Goal: Transaction & Acquisition: Purchase product/service

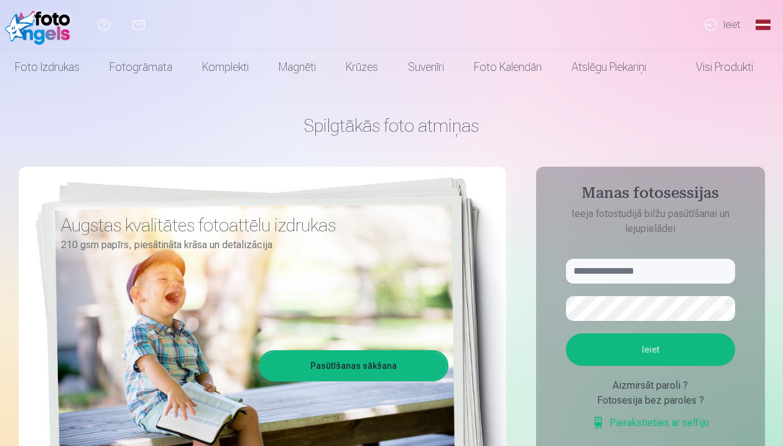
click at [708, 25] on link "Ieiet" at bounding box center [721, 25] width 57 height 50
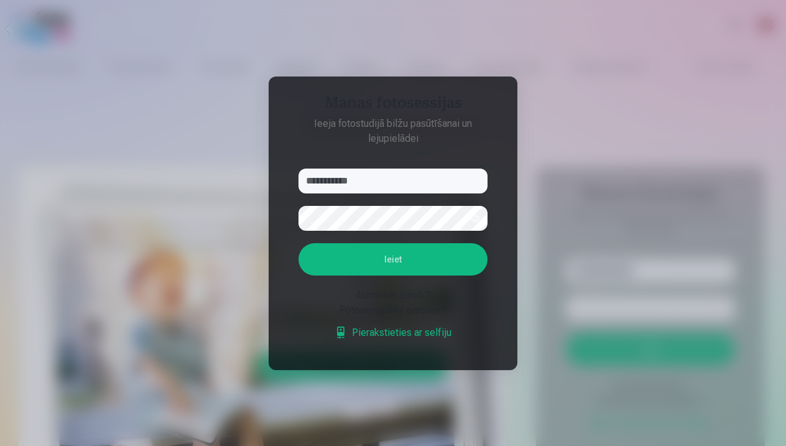
type input "**********"
click at [476, 219] on button "button" at bounding box center [475, 218] width 24 height 24
click at [430, 262] on button "Ieiet" at bounding box center [392, 259] width 189 height 32
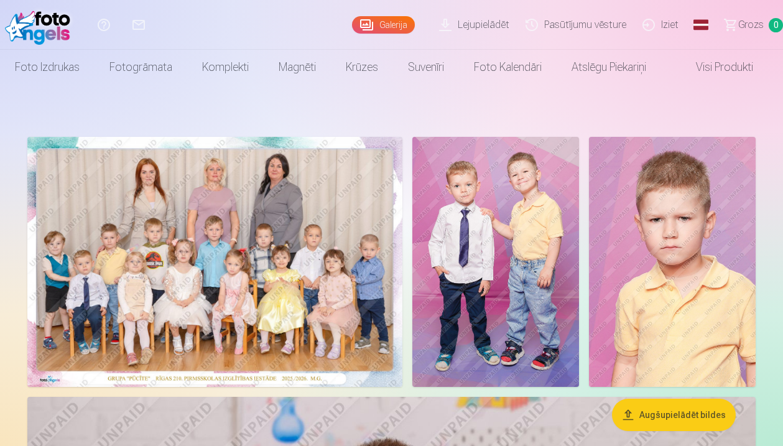
click at [687, 235] on img at bounding box center [672, 262] width 167 height 250
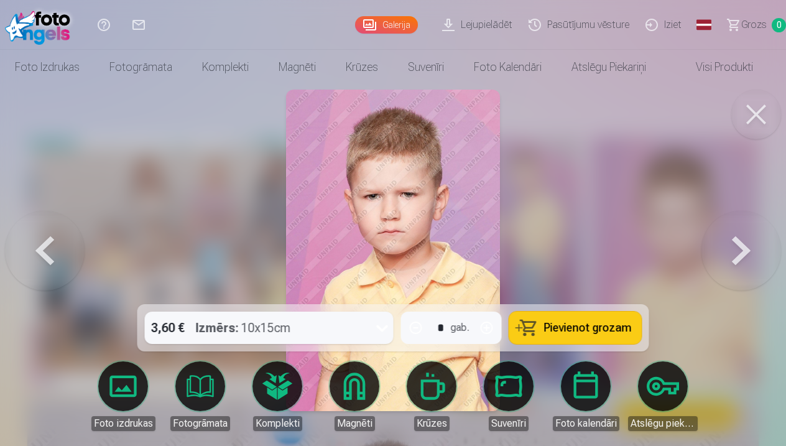
click at [699, 22] on link "Global" at bounding box center [703, 25] width 25 height 50
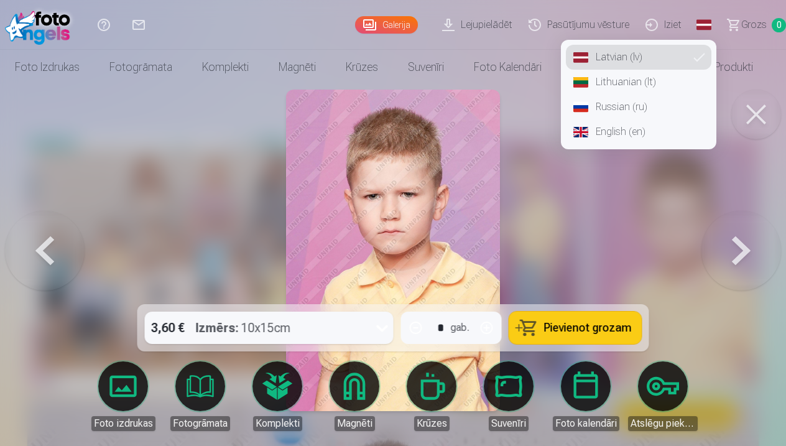
click at [610, 114] on link "Russian (ru)" at bounding box center [638, 106] width 145 height 25
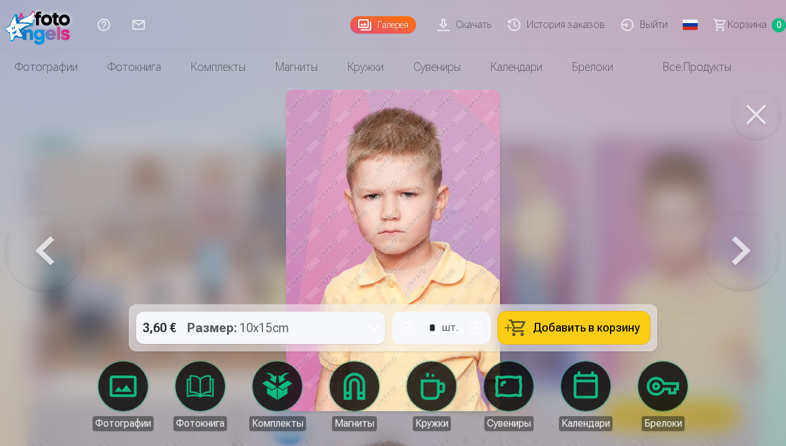
click at [735, 257] on button at bounding box center [741, 250] width 80 height 83
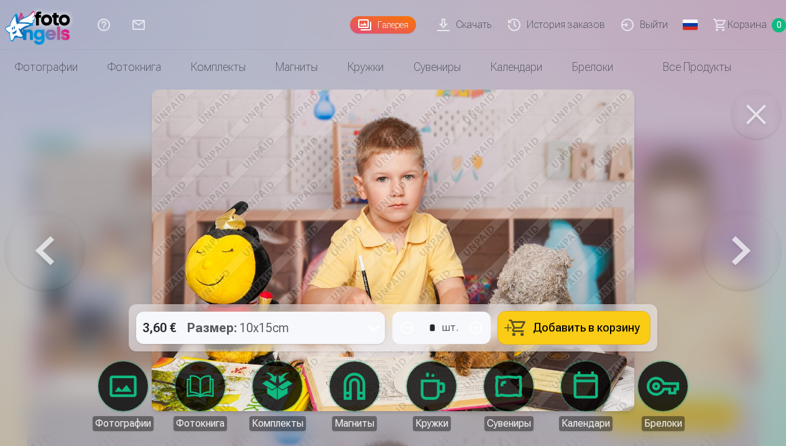
click at [720, 267] on button at bounding box center [741, 250] width 80 height 83
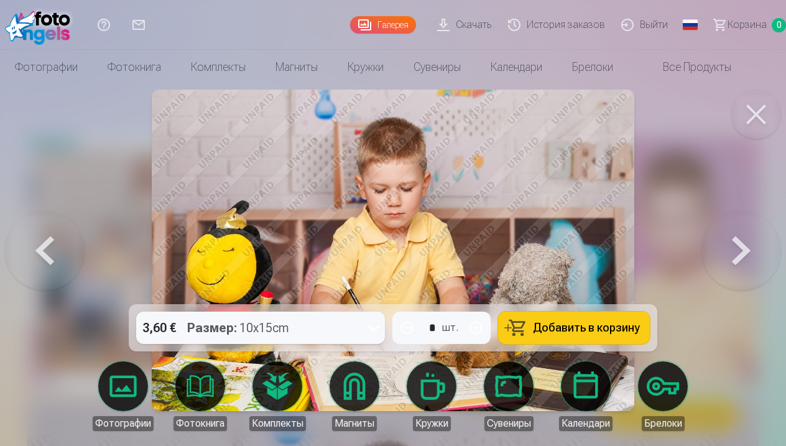
click at [40, 249] on button at bounding box center [45, 250] width 80 height 83
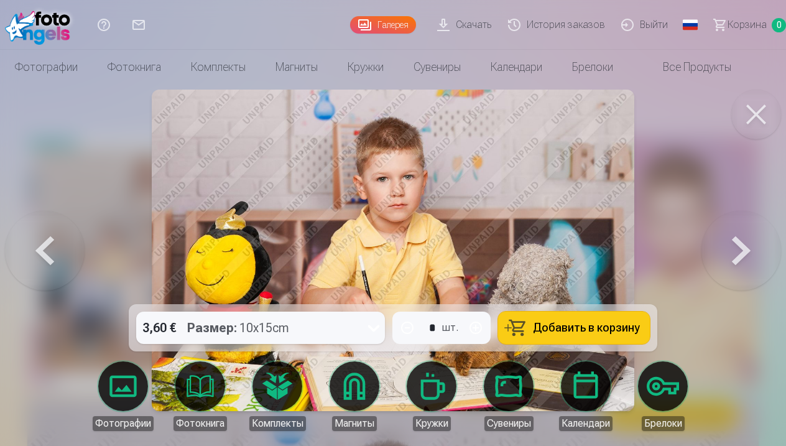
click at [294, 338] on div "3,60 € Размер : 10x15cm" at bounding box center [248, 327] width 225 height 32
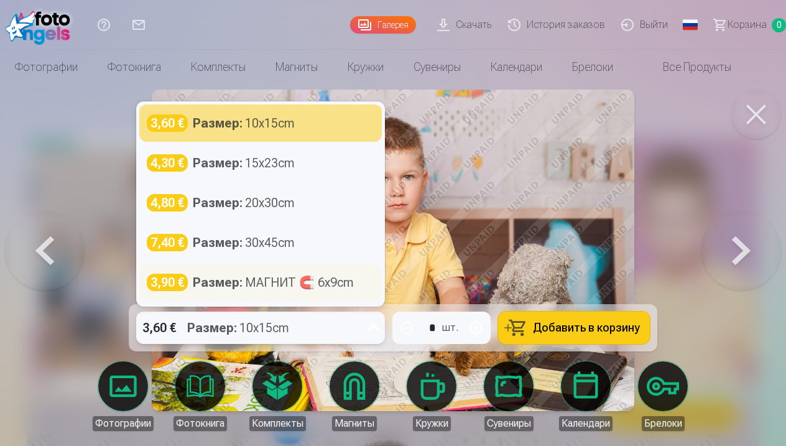
click at [312, 273] on div "Размер : МАГНИТ 🧲 6x9cm" at bounding box center [273, 281] width 161 height 17
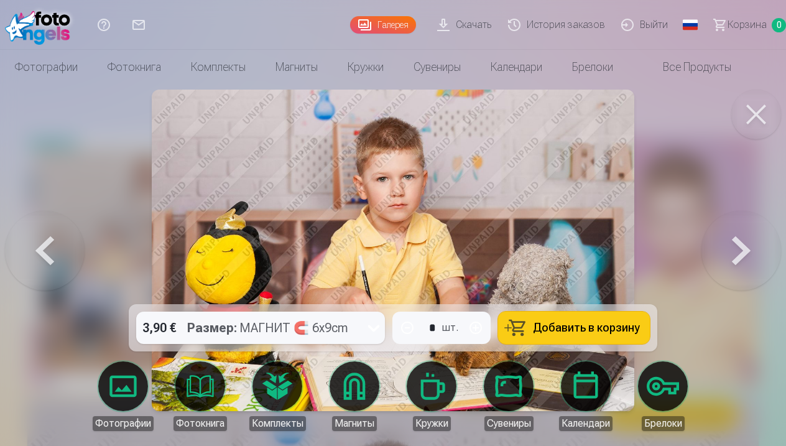
click at [758, 250] on button at bounding box center [741, 250] width 80 height 83
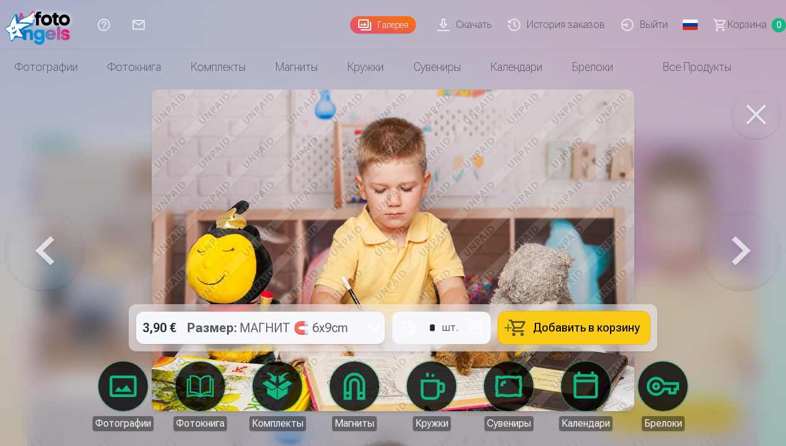
click at [758, 250] on button at bounding box center [741, 250] width 80 height 83
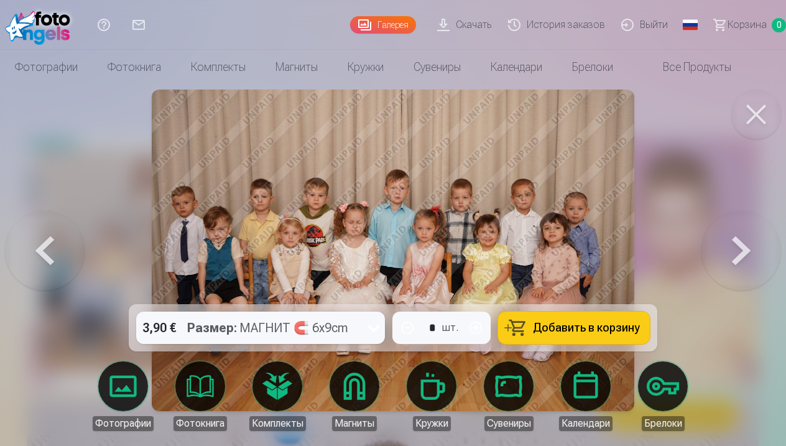
click at [487, 225] on img at bounding box center [393, 250] width 482 height 321
click at [390, 237] on img at bounding box center [393, 250] width 482 height 321
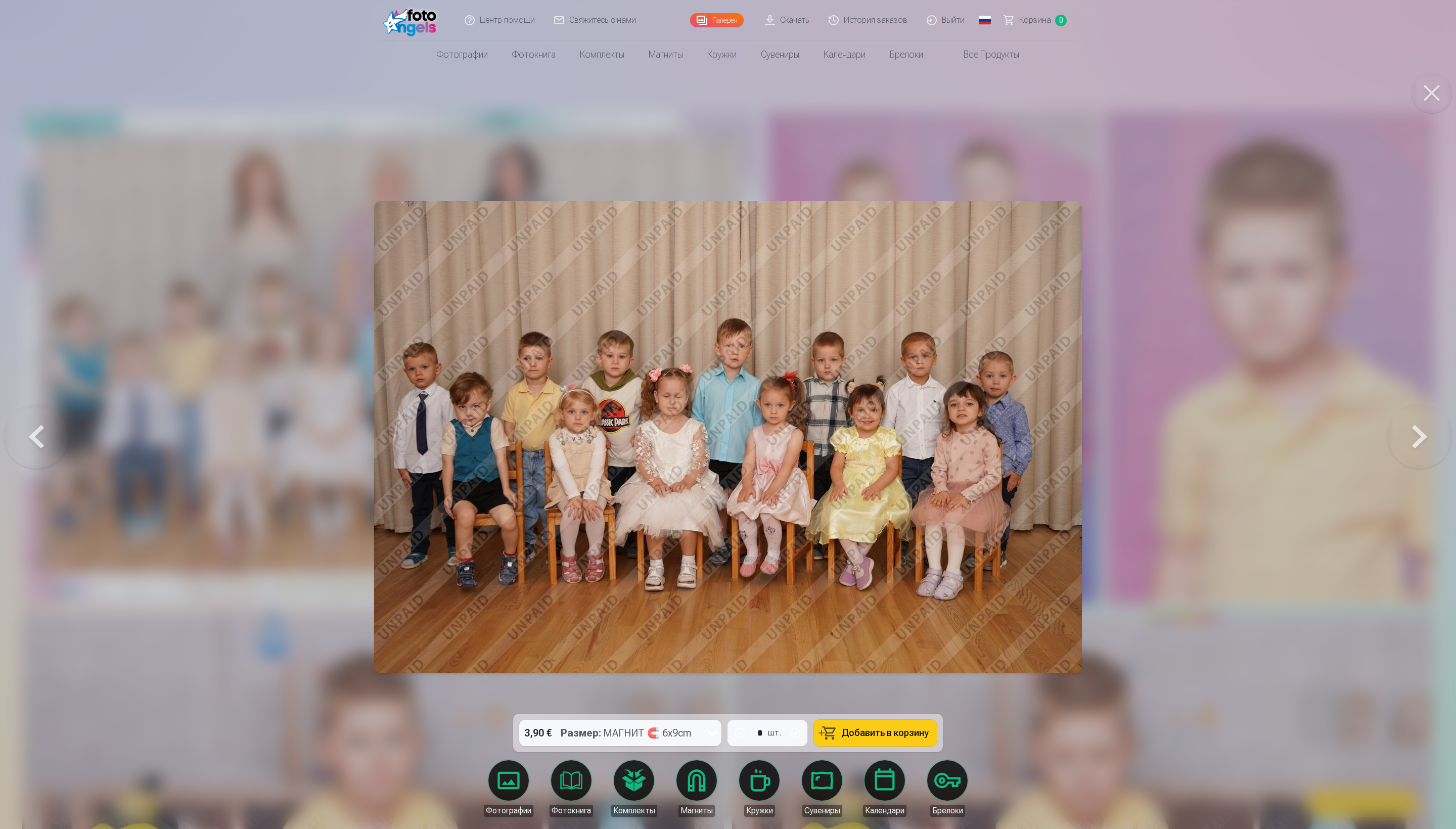
click at [636, 362] on img at bounding box center [728, 437] width 708 height 472
click at [636, 108] on button at bounding box center [1432, 94] width 41 height 41
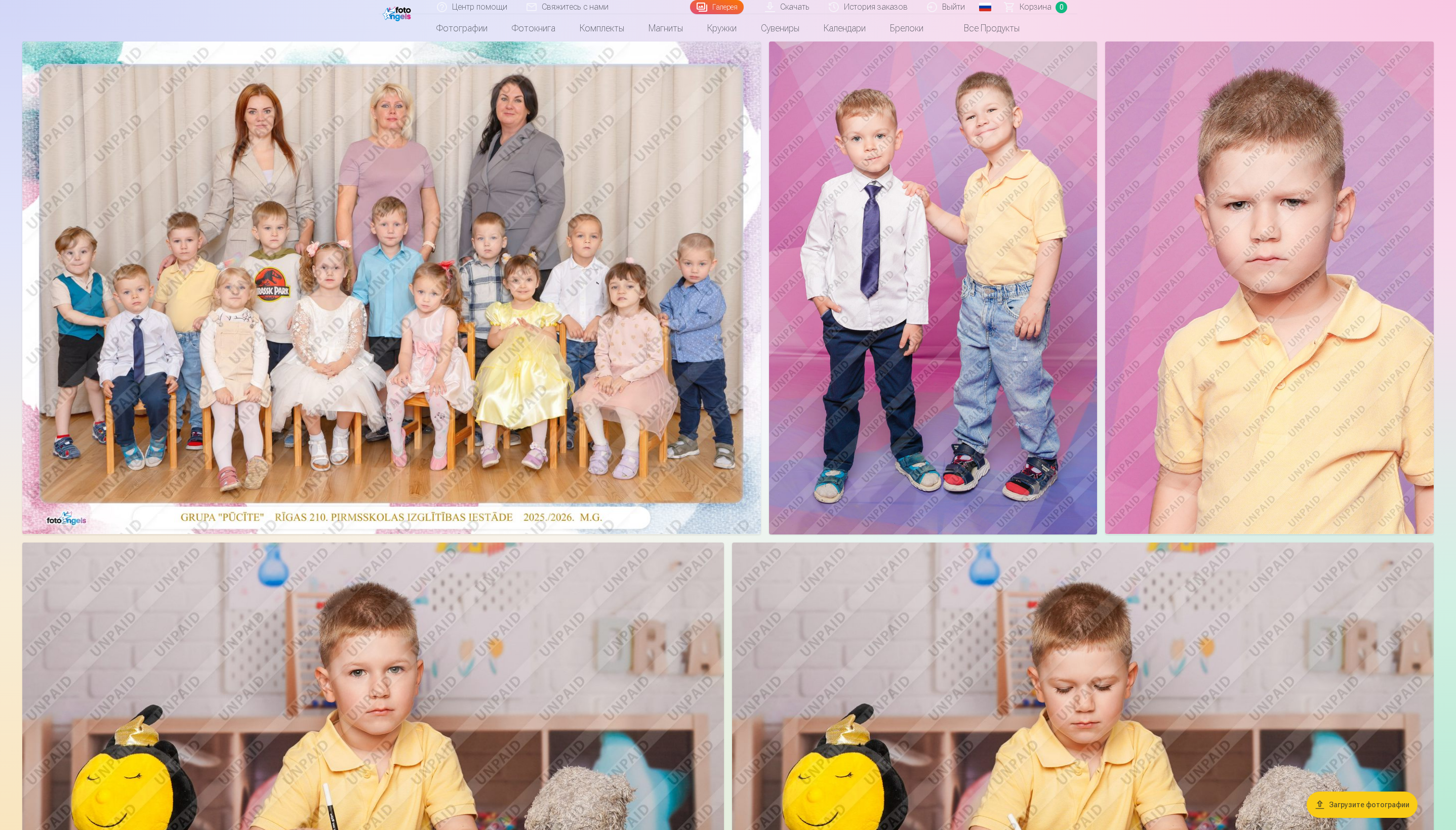
scroll to position [113, 0]
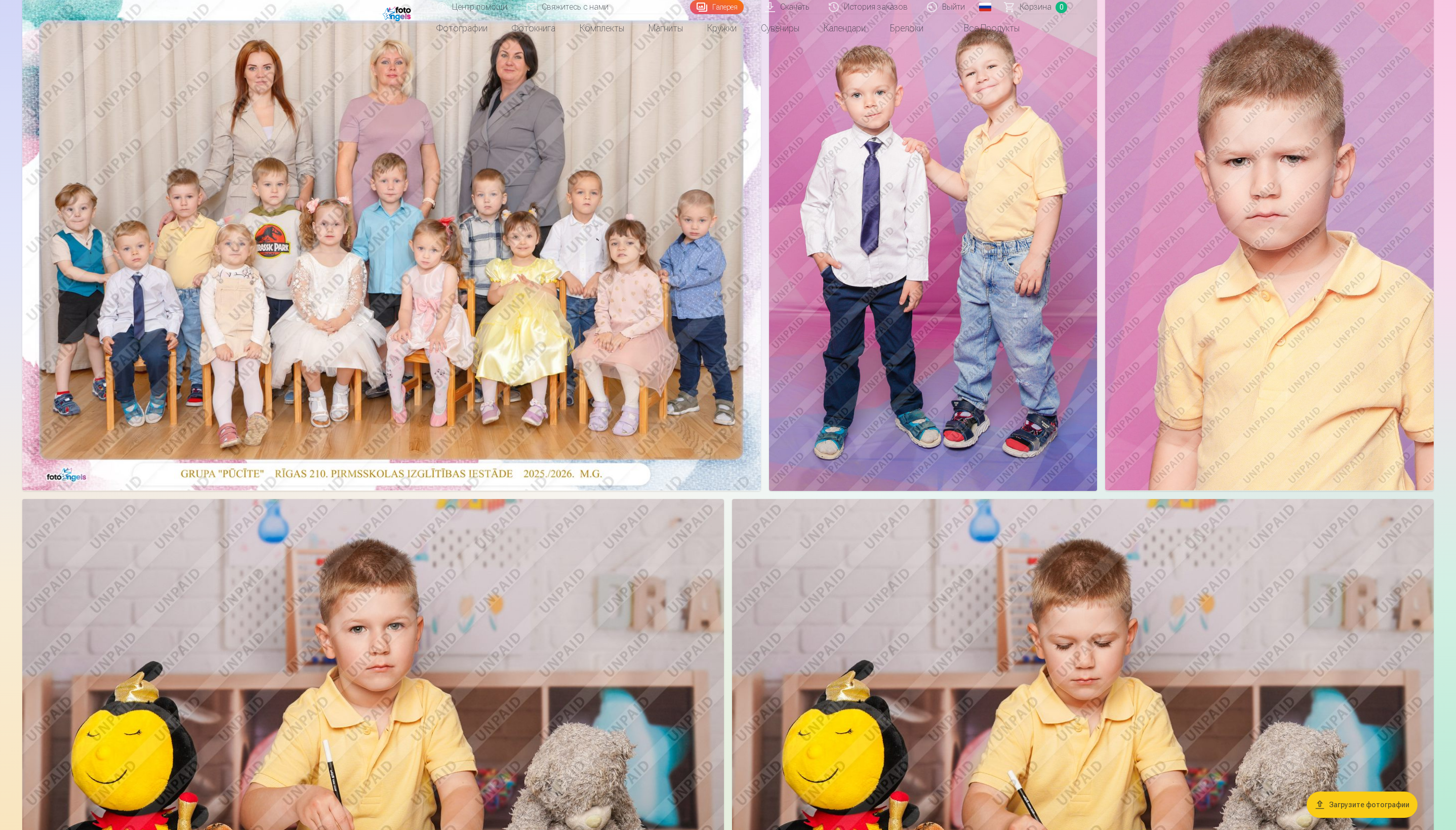
click at [637, 324] on img at bounding box center [932, 244] width 328 height 493
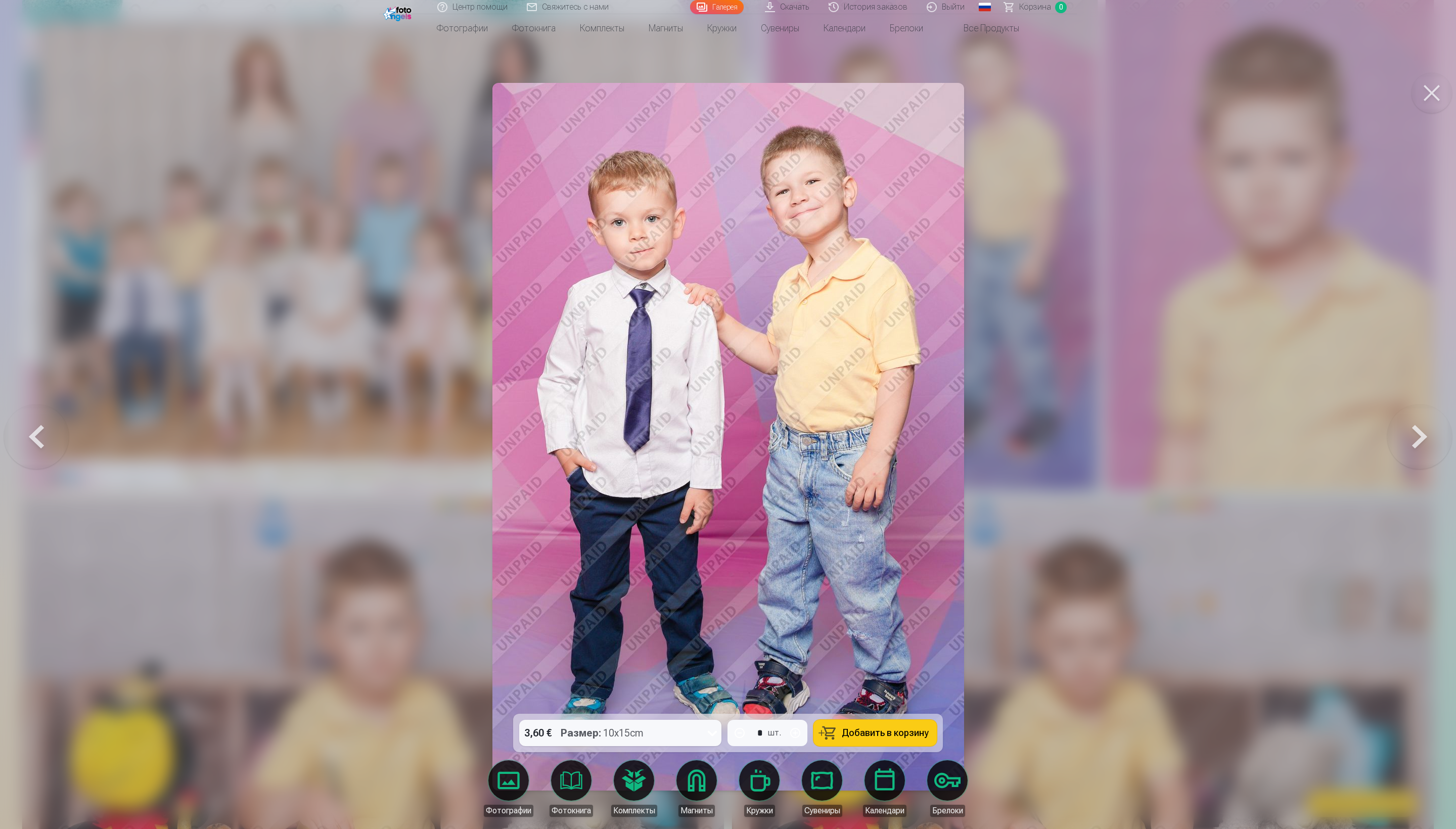
click at [636, 103] on button at bounding box center [1432, 94] width 41 height 41
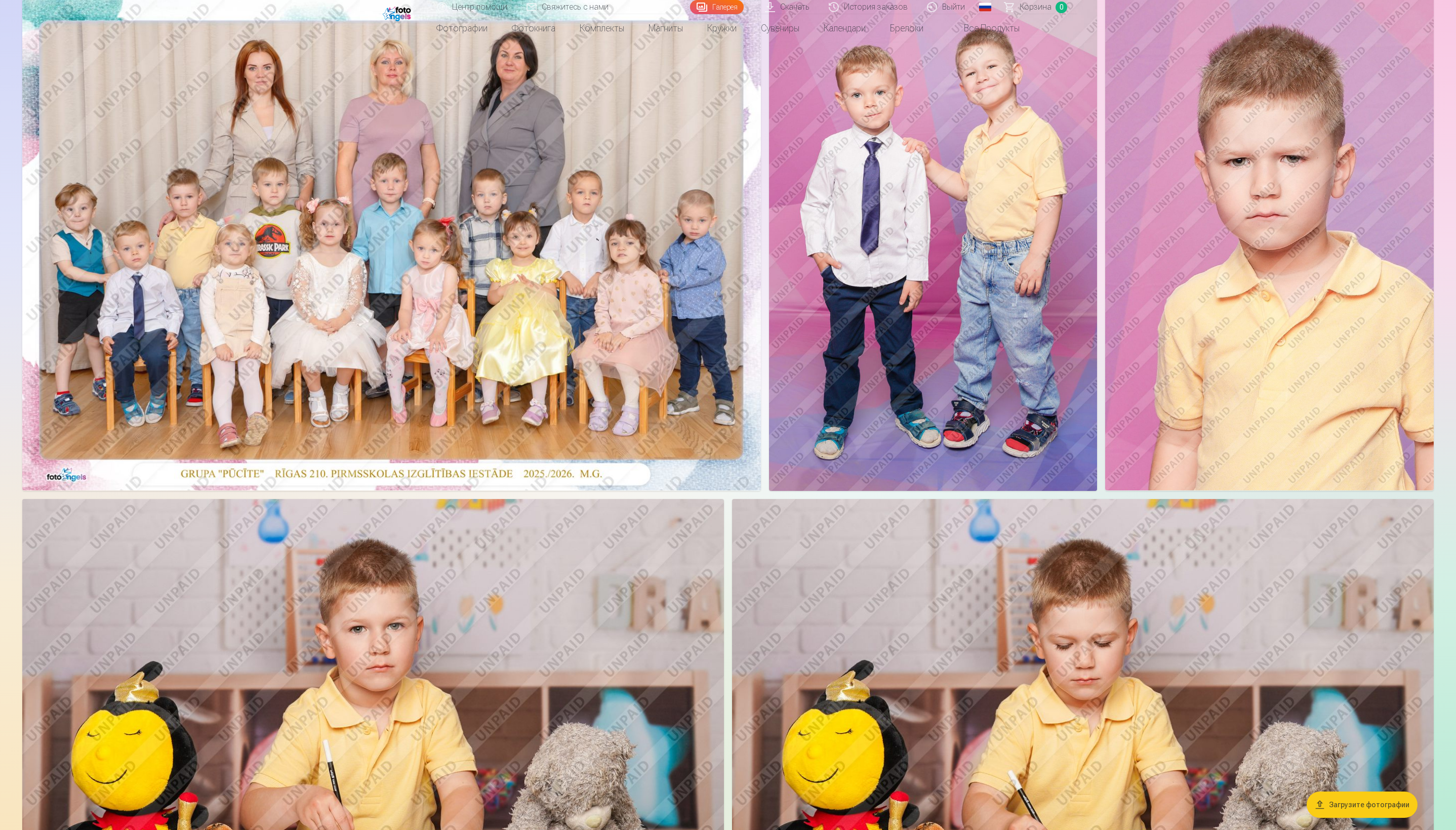
click at [637, 222] on img at bounding box center [1269, 244] width 328 height 493
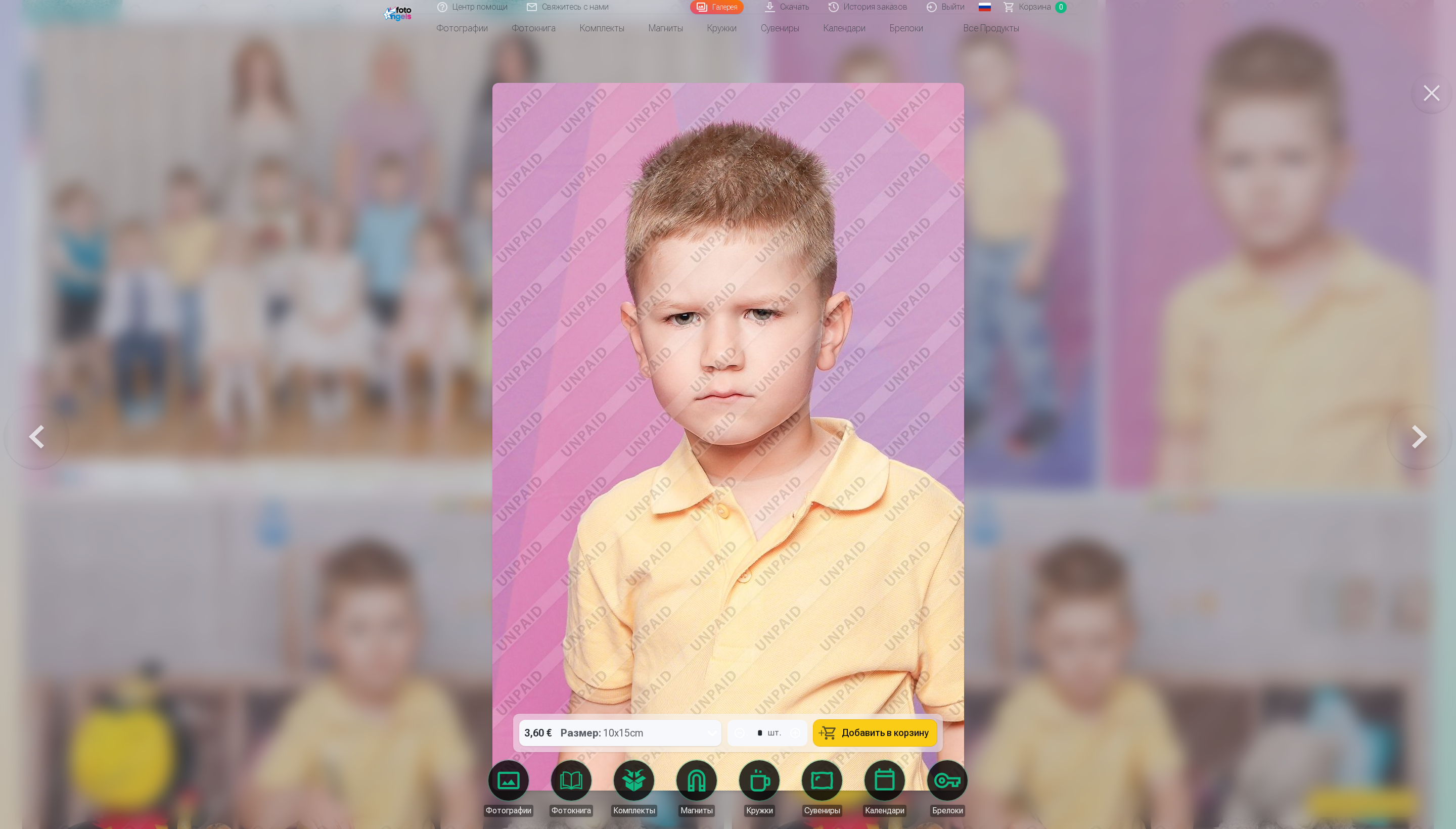
click at [636, 97] on button at bounding box center [1432, 94] width 41 height 41
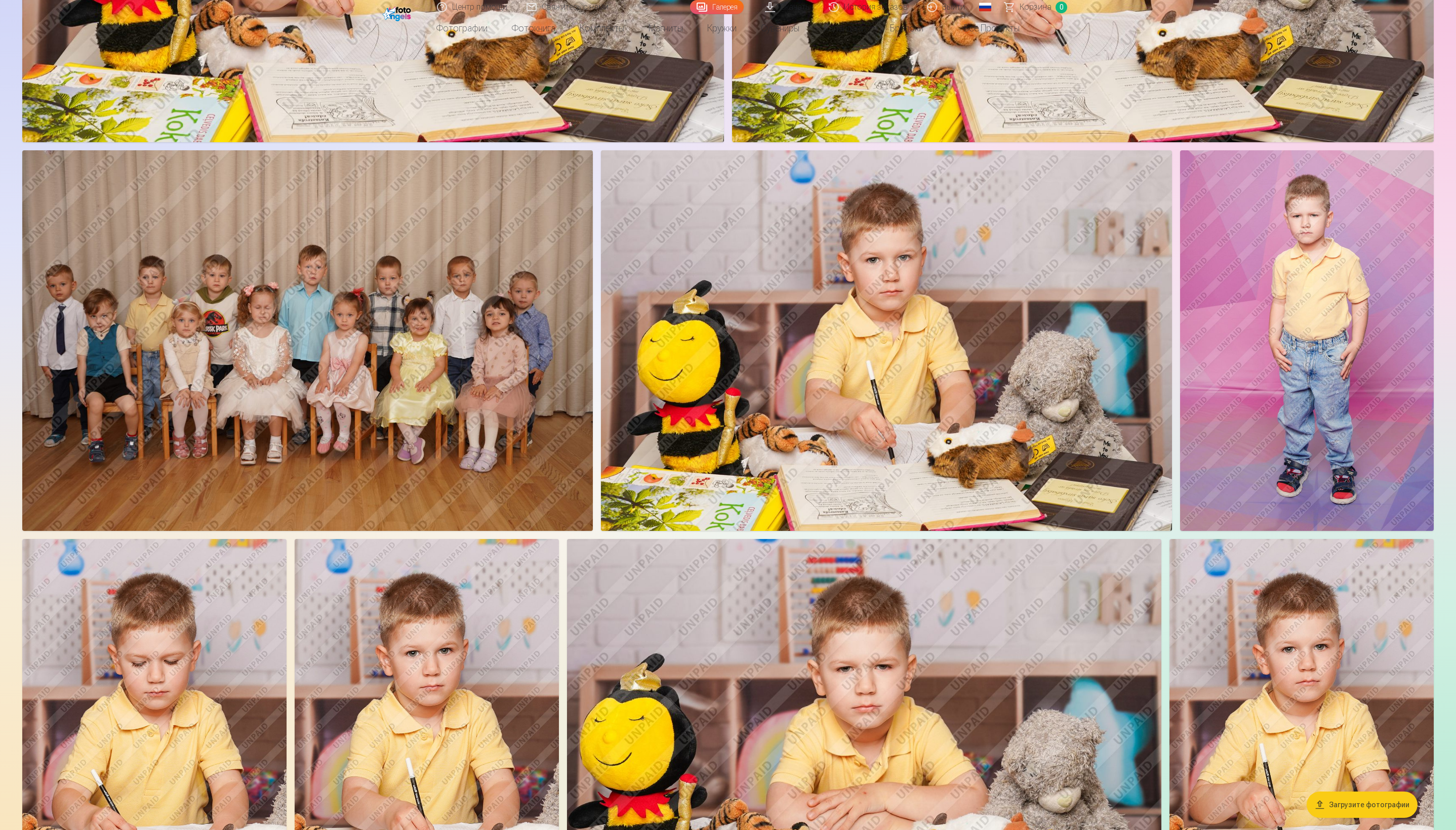
scroll to position [952, 0]
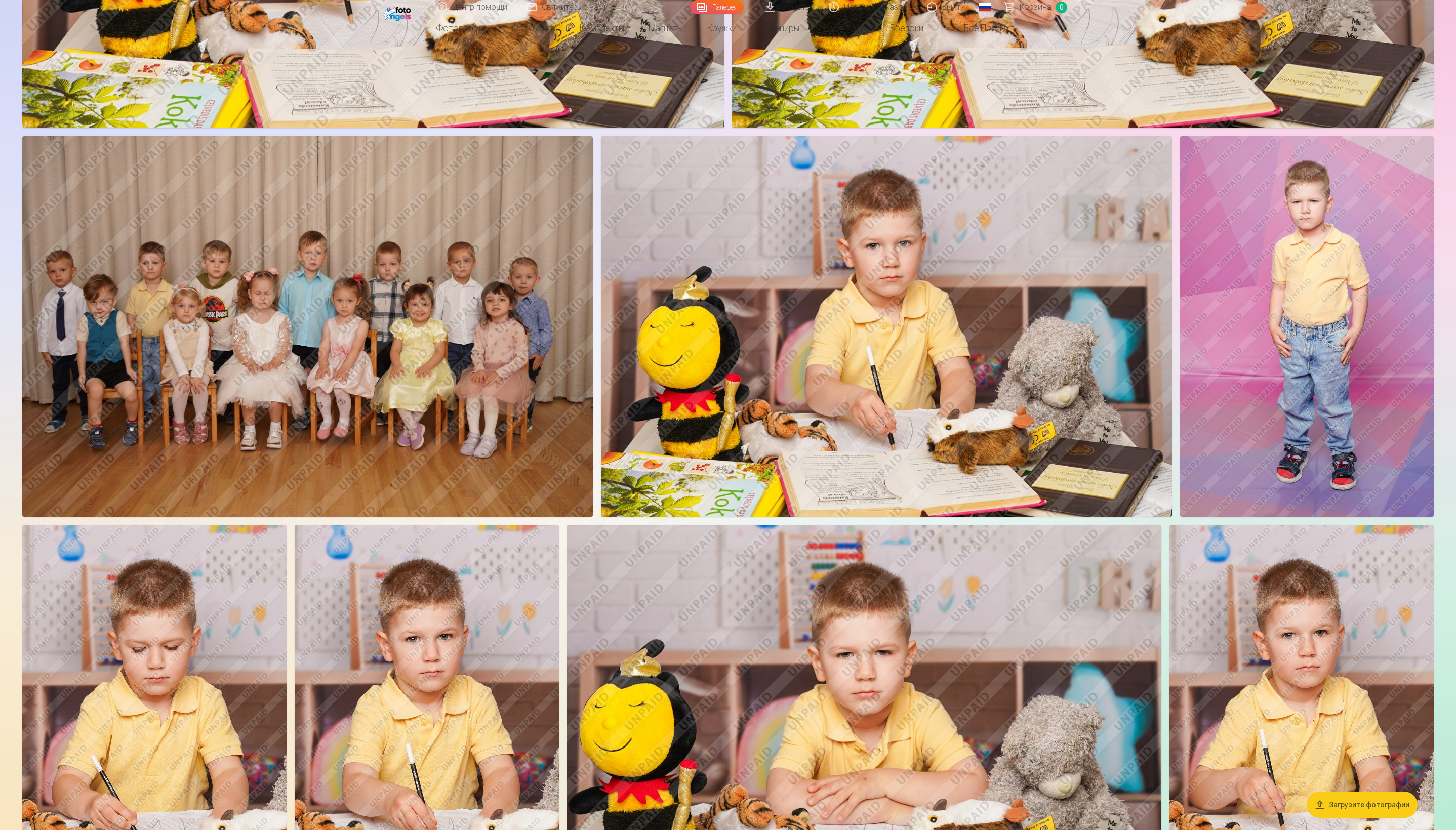
click at [637, 304] on img at bounding box center [1306, 326] width 253 height 380
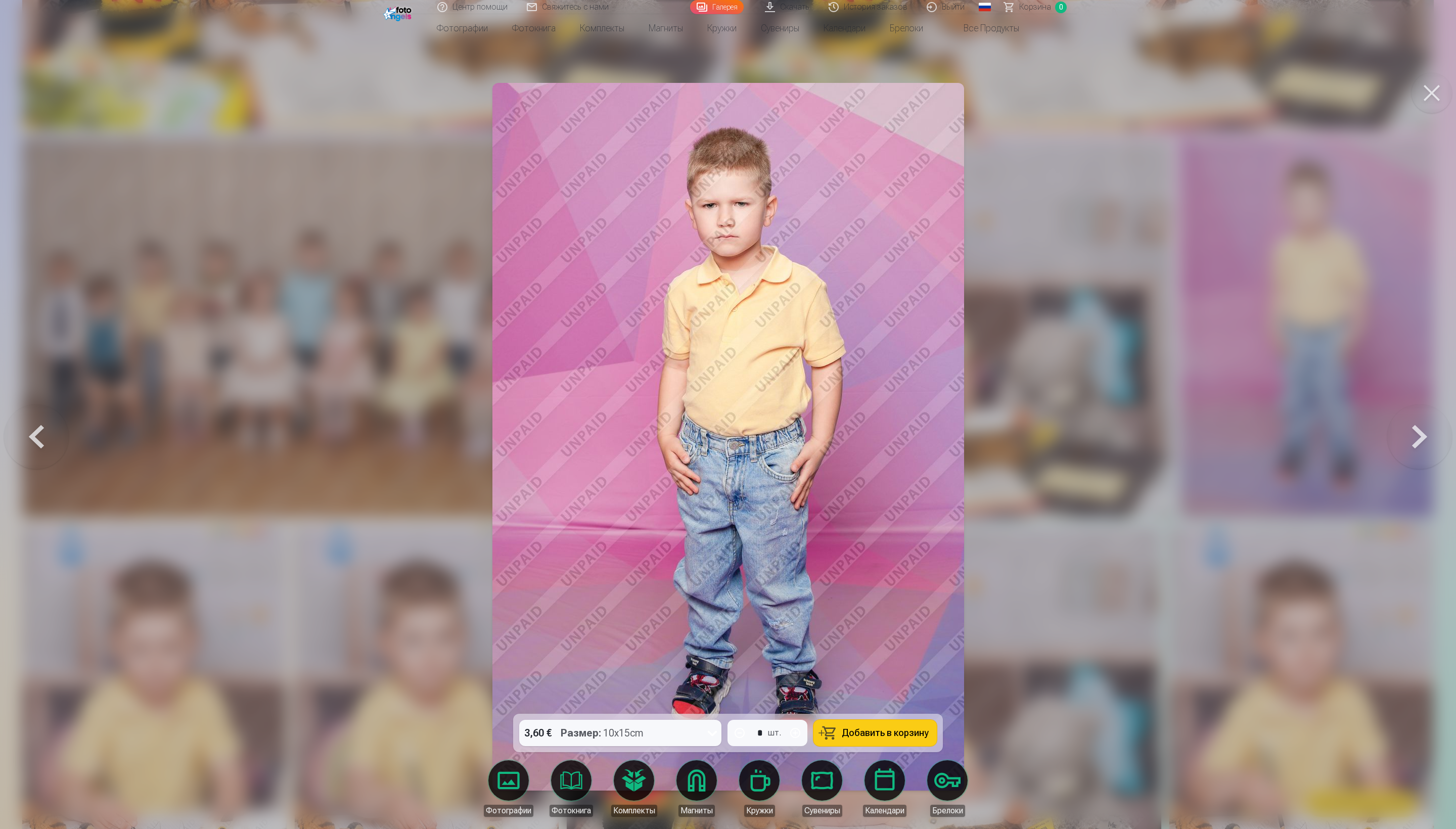
click at [636, 107] on button at bounding box center [1432, 94] width 41 height 41
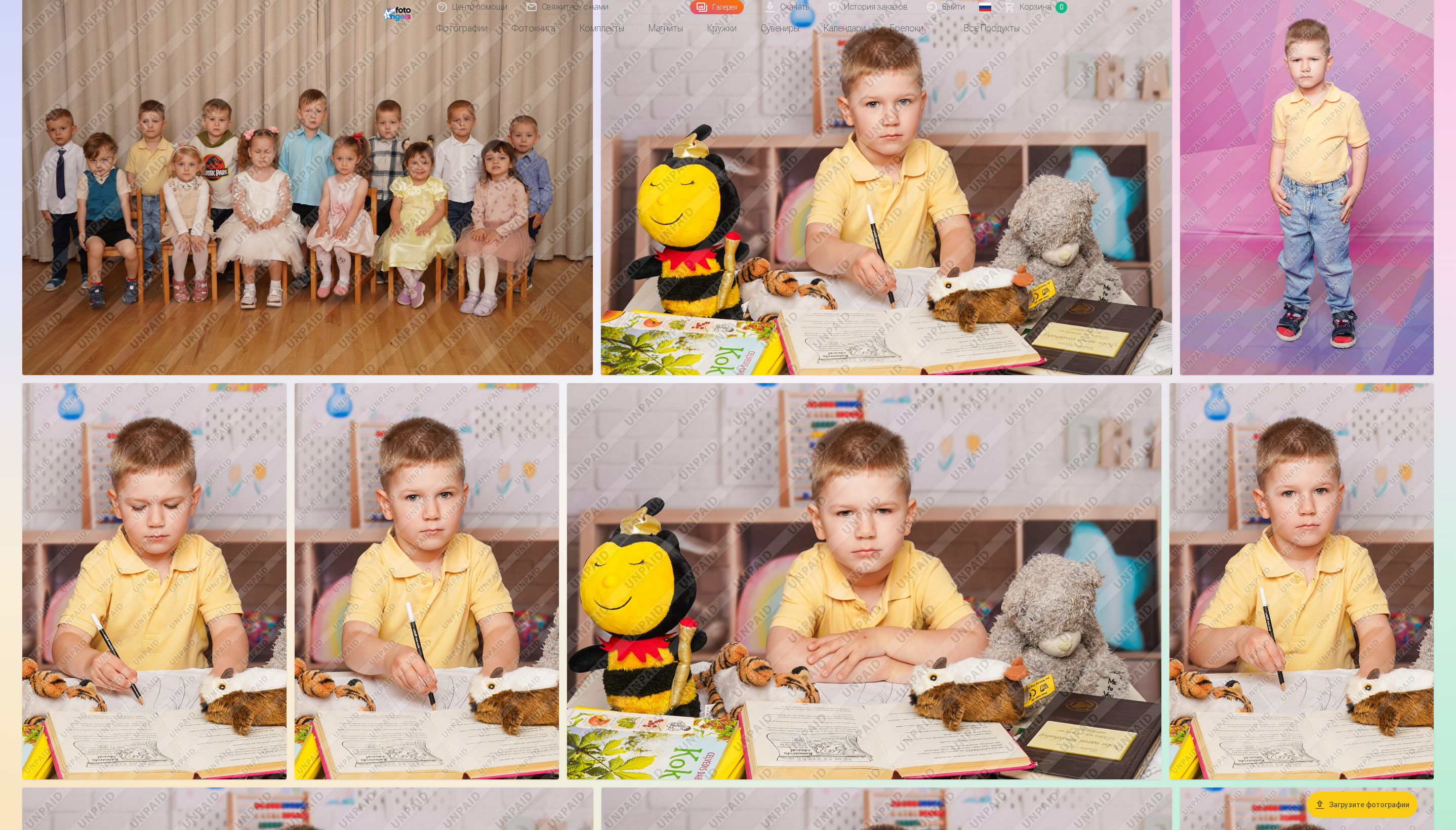
scroll to position [1162, 0]
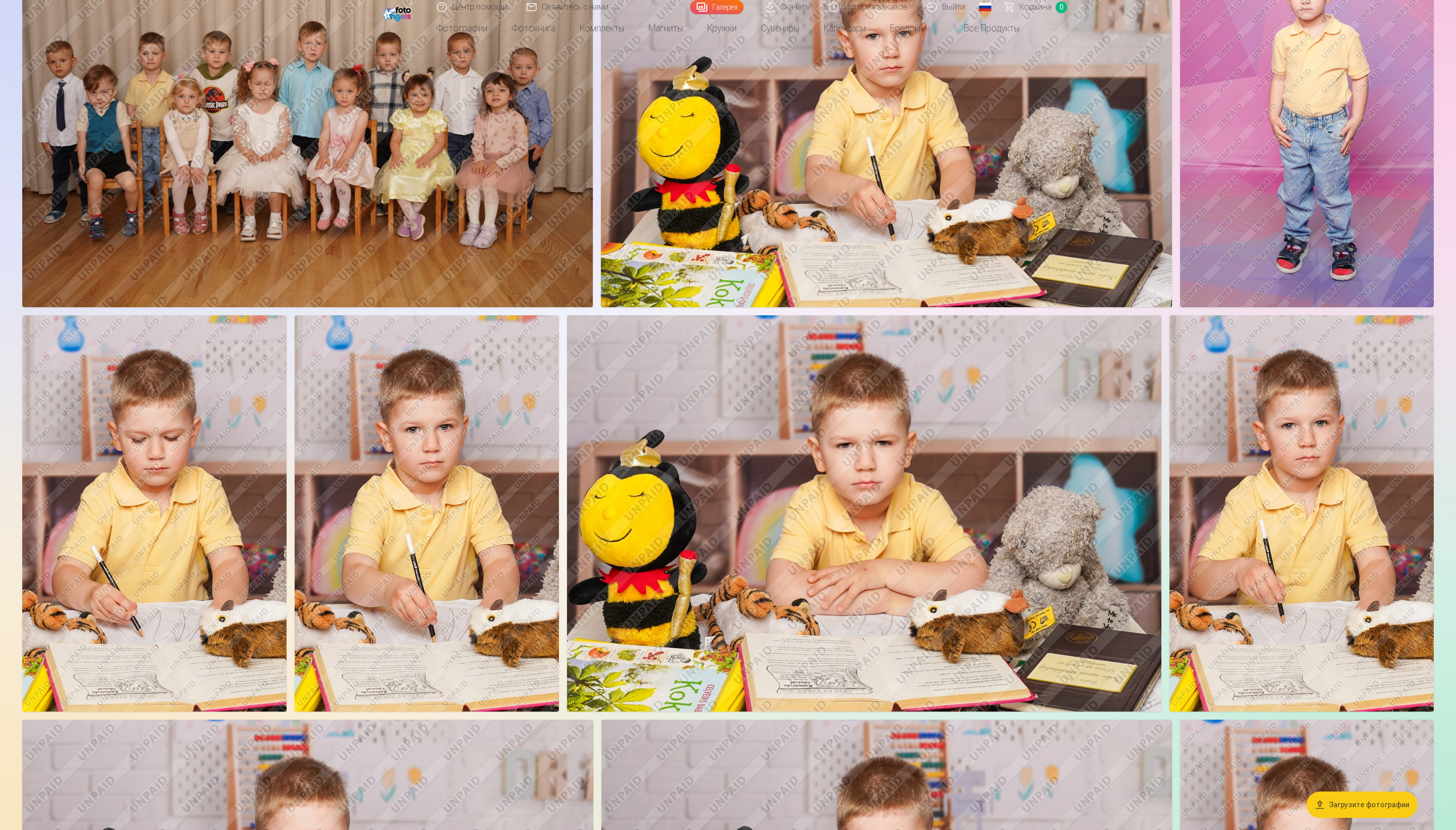
click at [637, 362] on img at bounding box center [864, 513] width 594 height 397
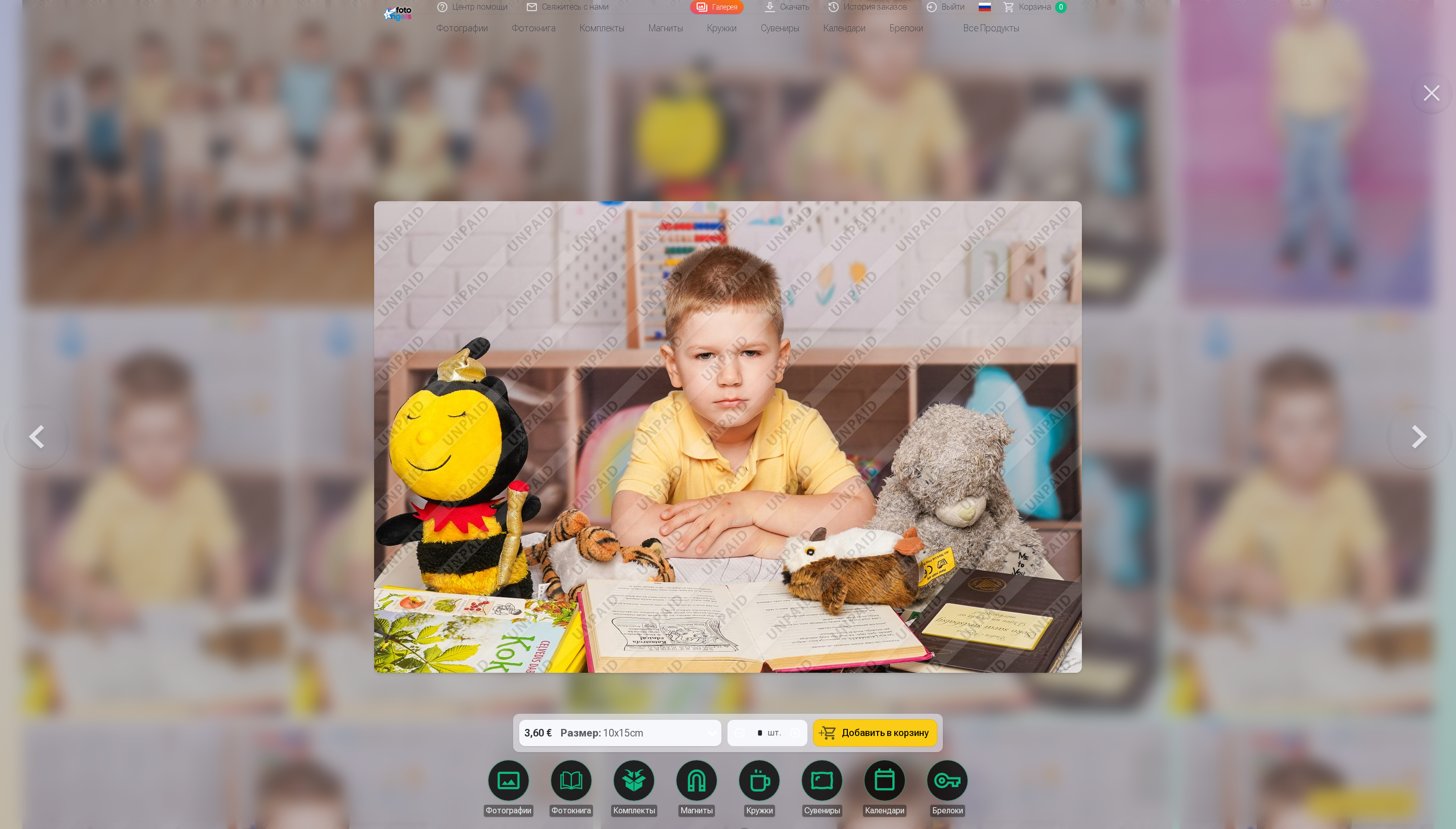
click at [636, 107] on button at bounding box center [1432, 94] width 41 height 41
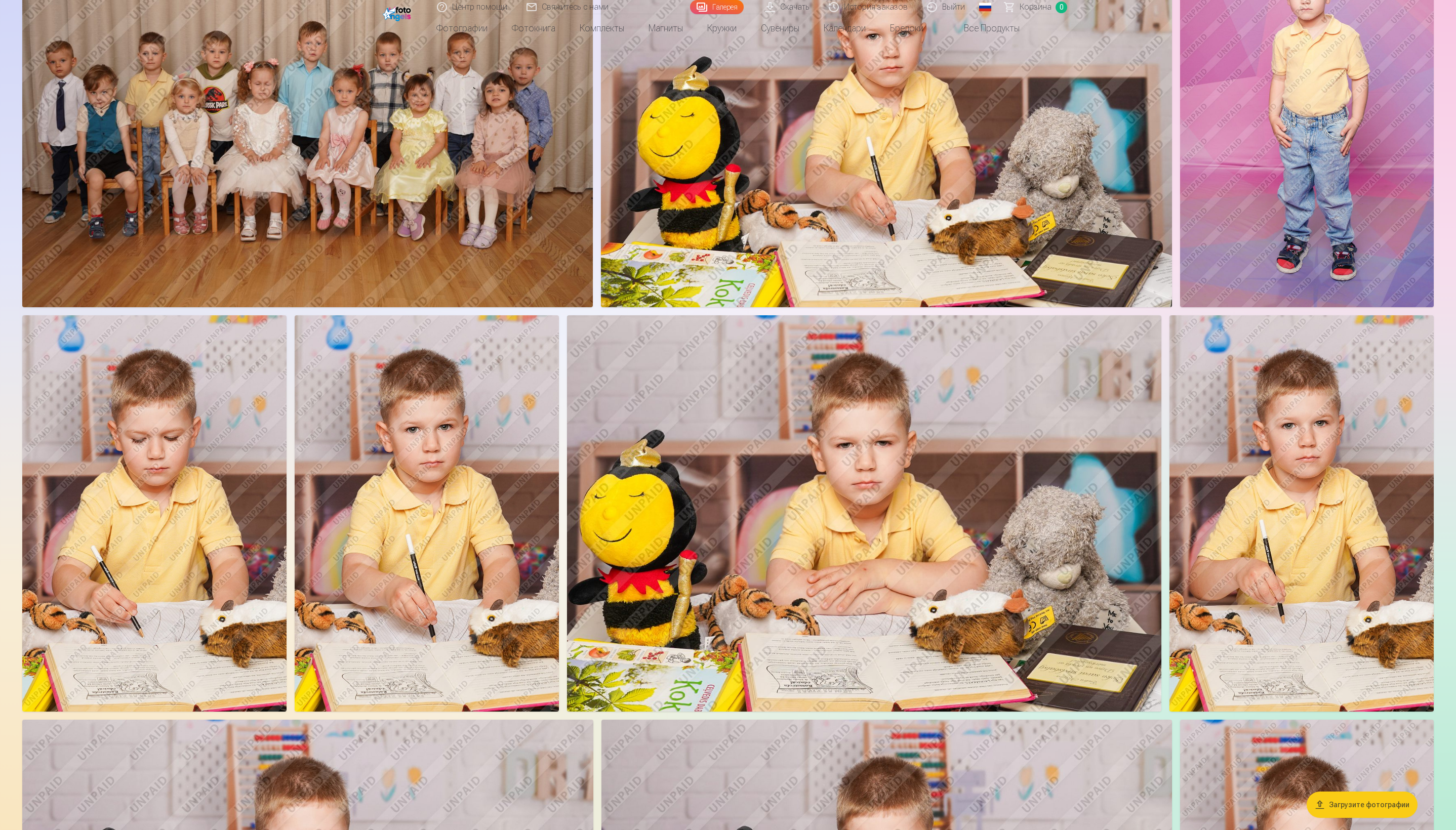
click at [465, 362] on img at bounding box center [427, 513] width 264 height 397
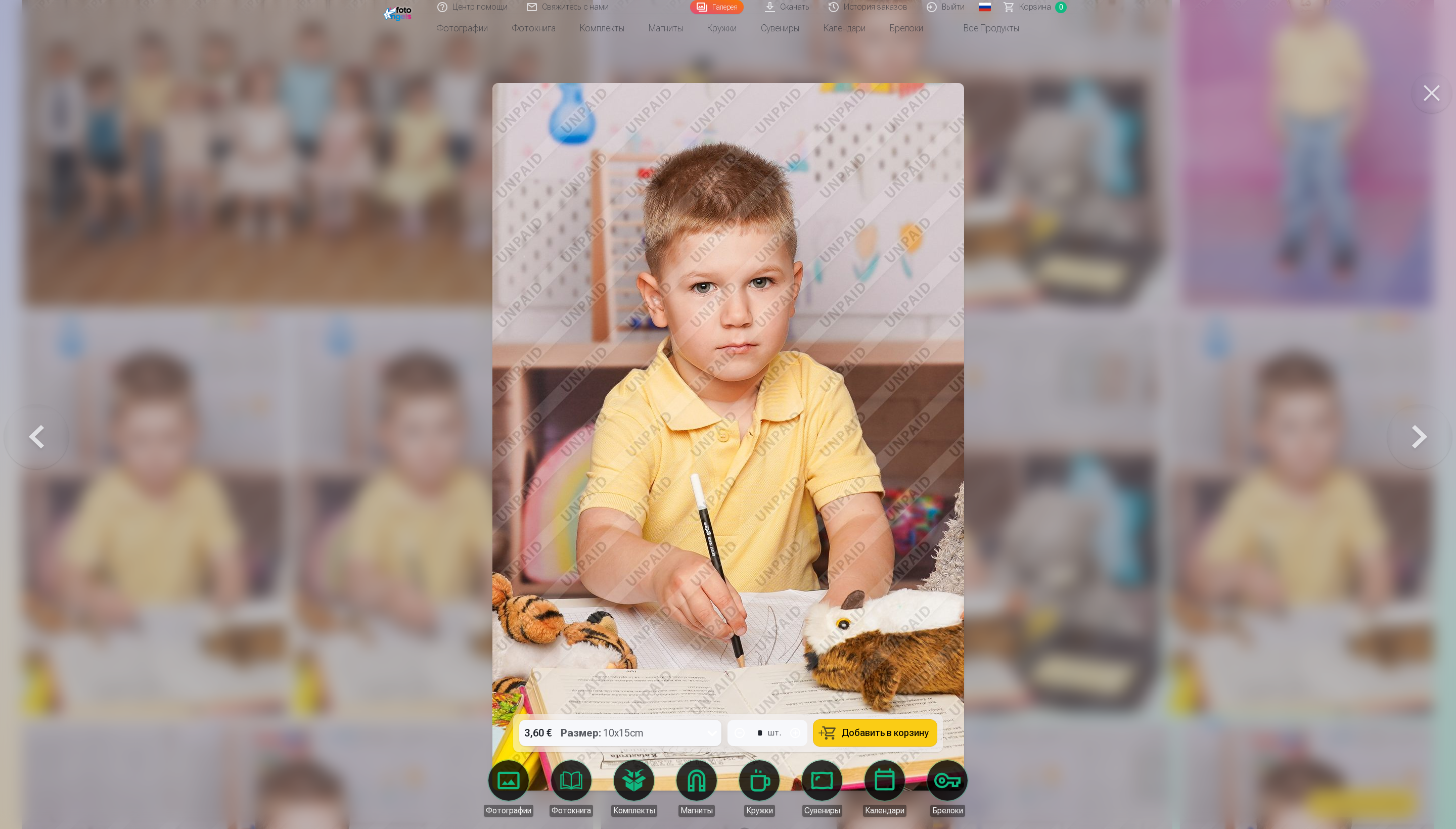
click at [636, 113] on button at bounding box center [1432, 94] width 41 height 41
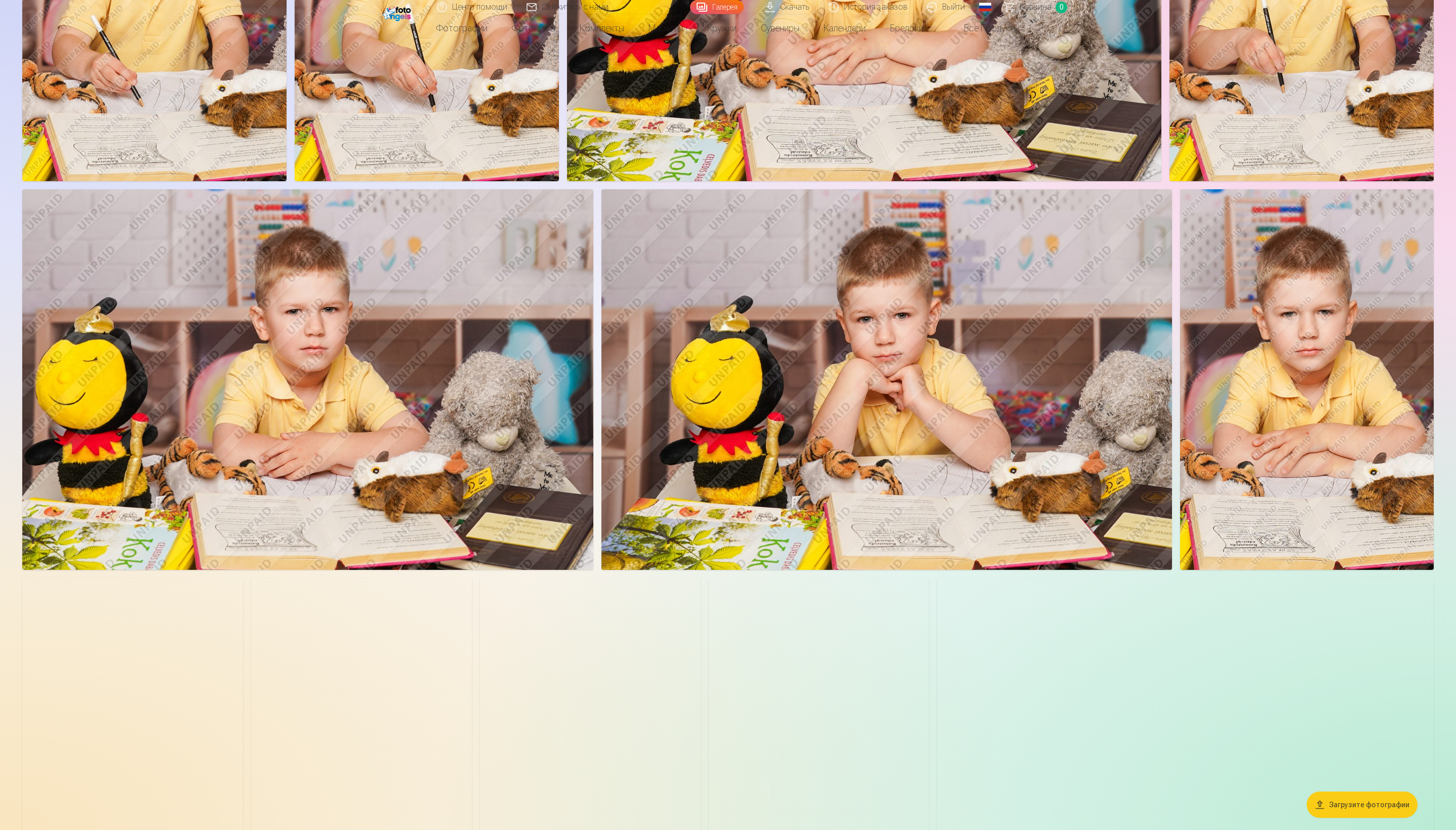
scroll to position [1695, 0]
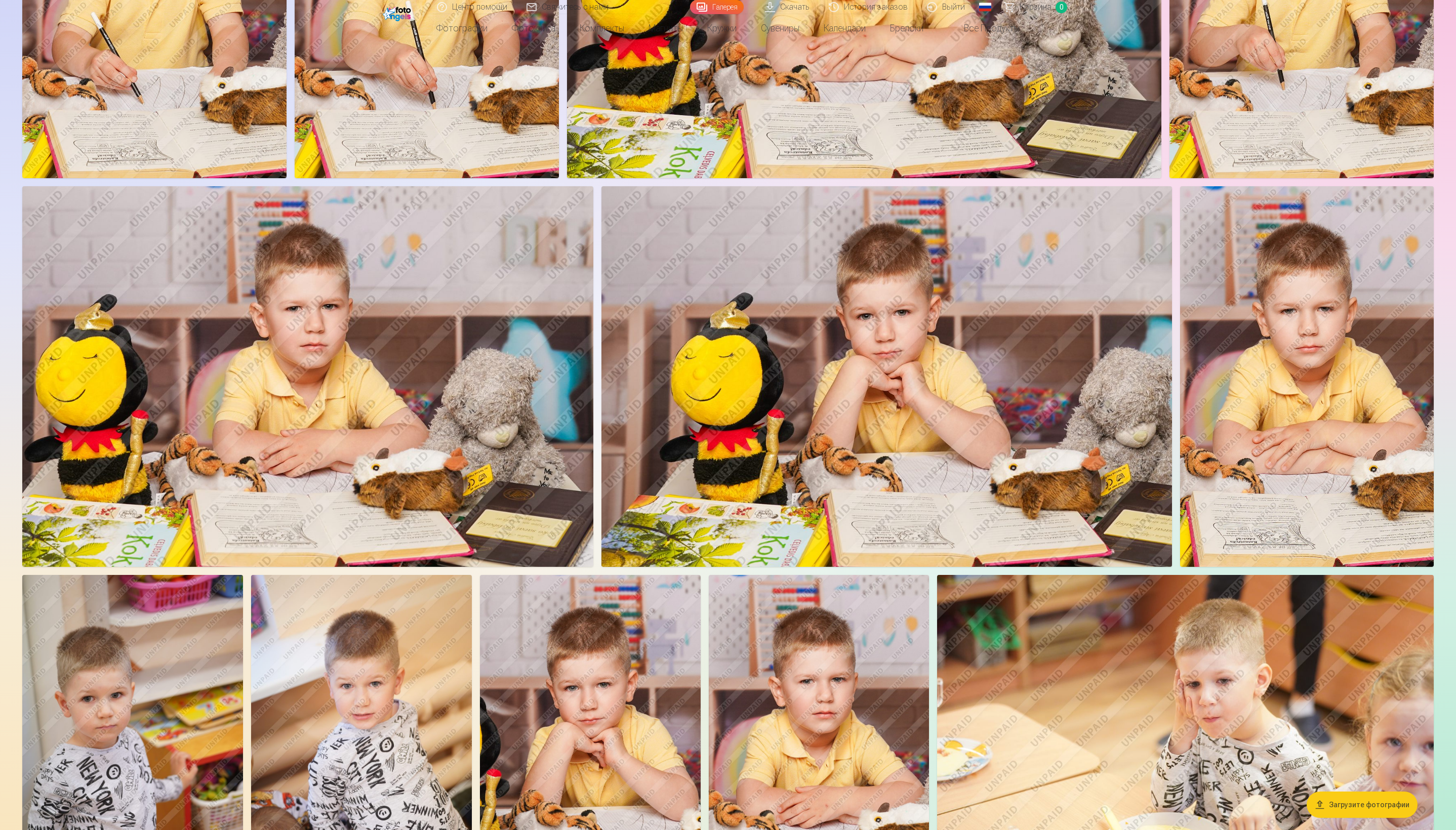
click at [637, 362] on img at bounding box center [886, 376] width 571 height 380
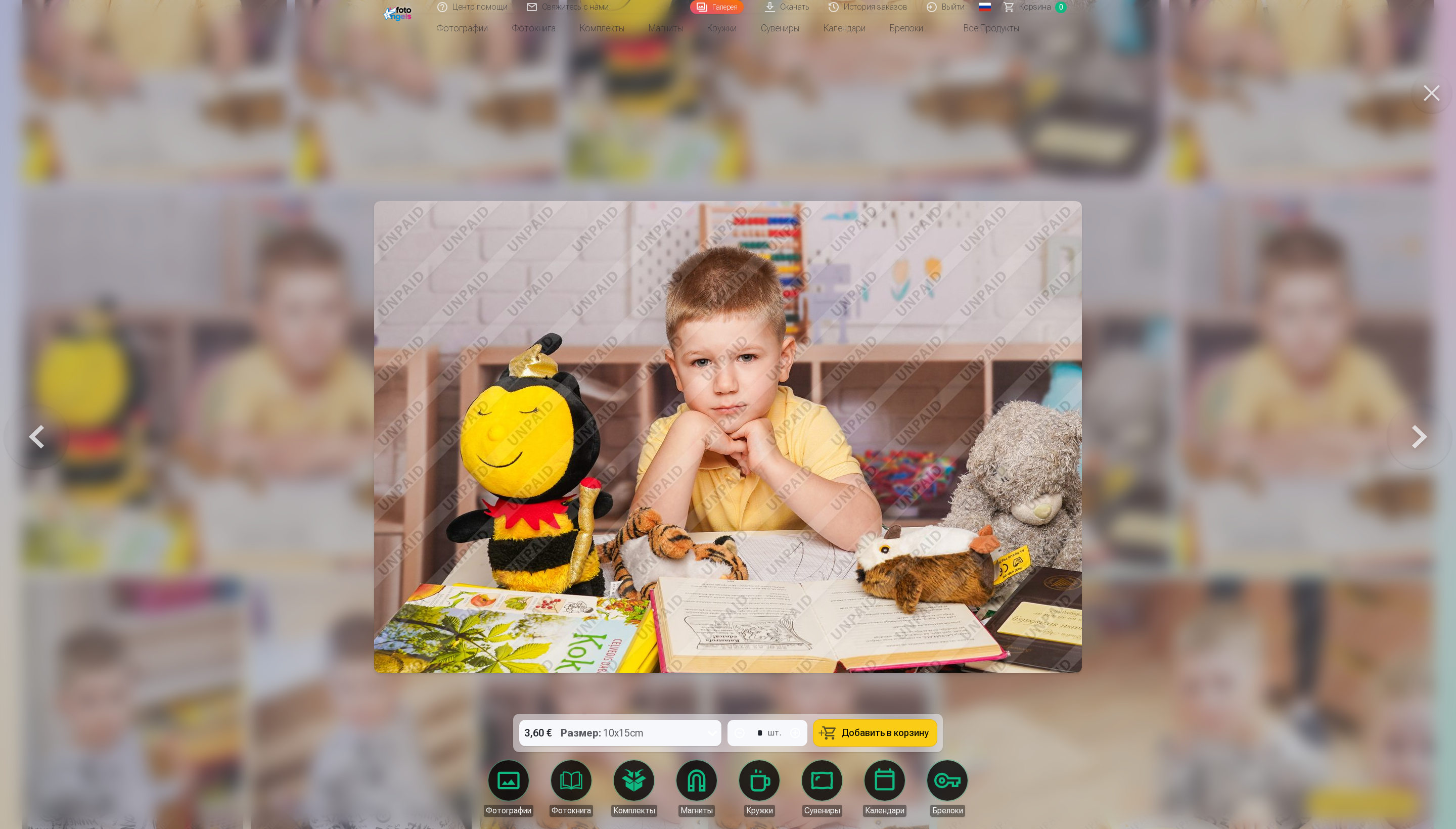
click at [636, 111] on button at bounding box center [1432, 94] width 41 height 41
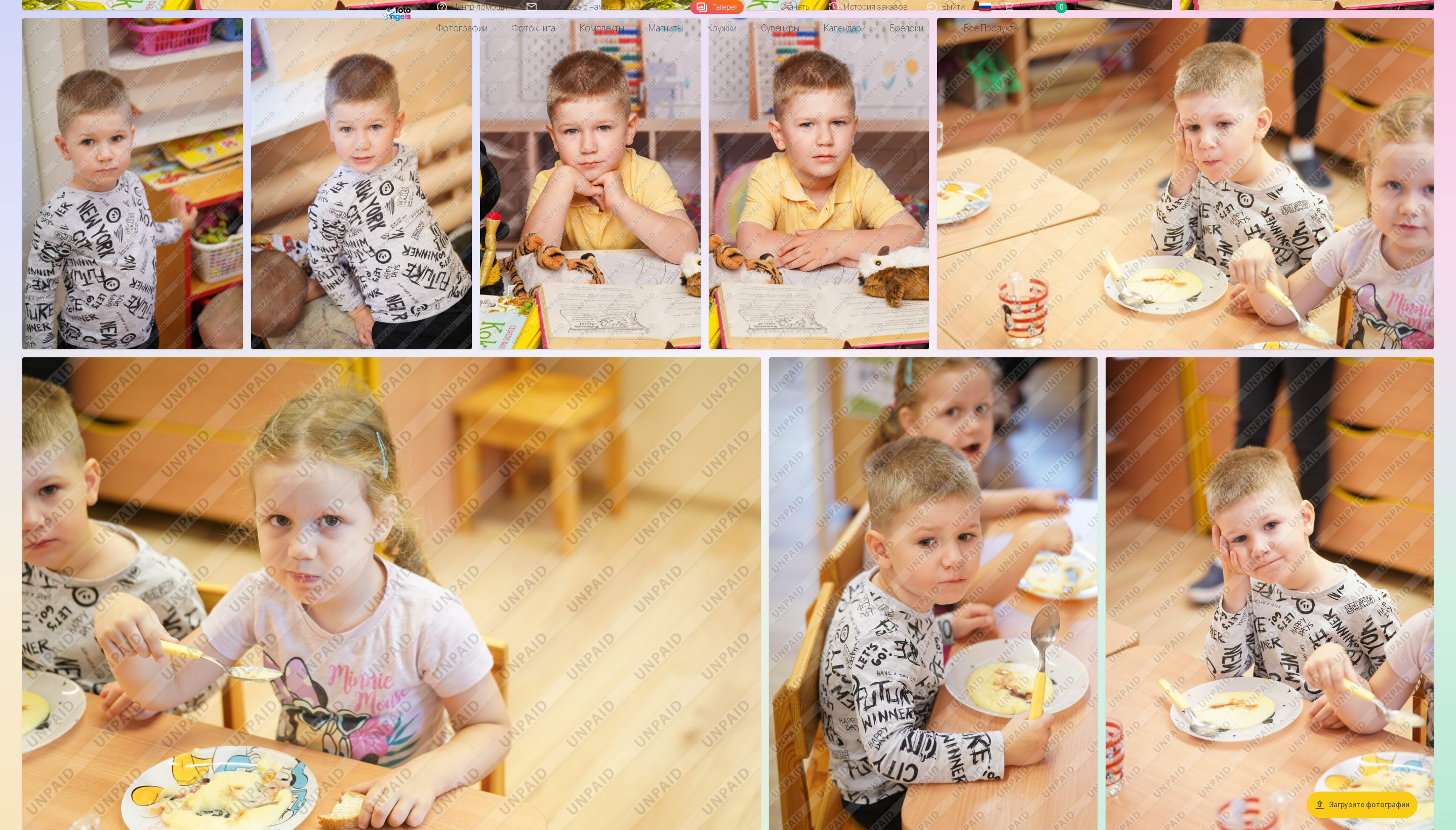
scroll to position [2257, 0]
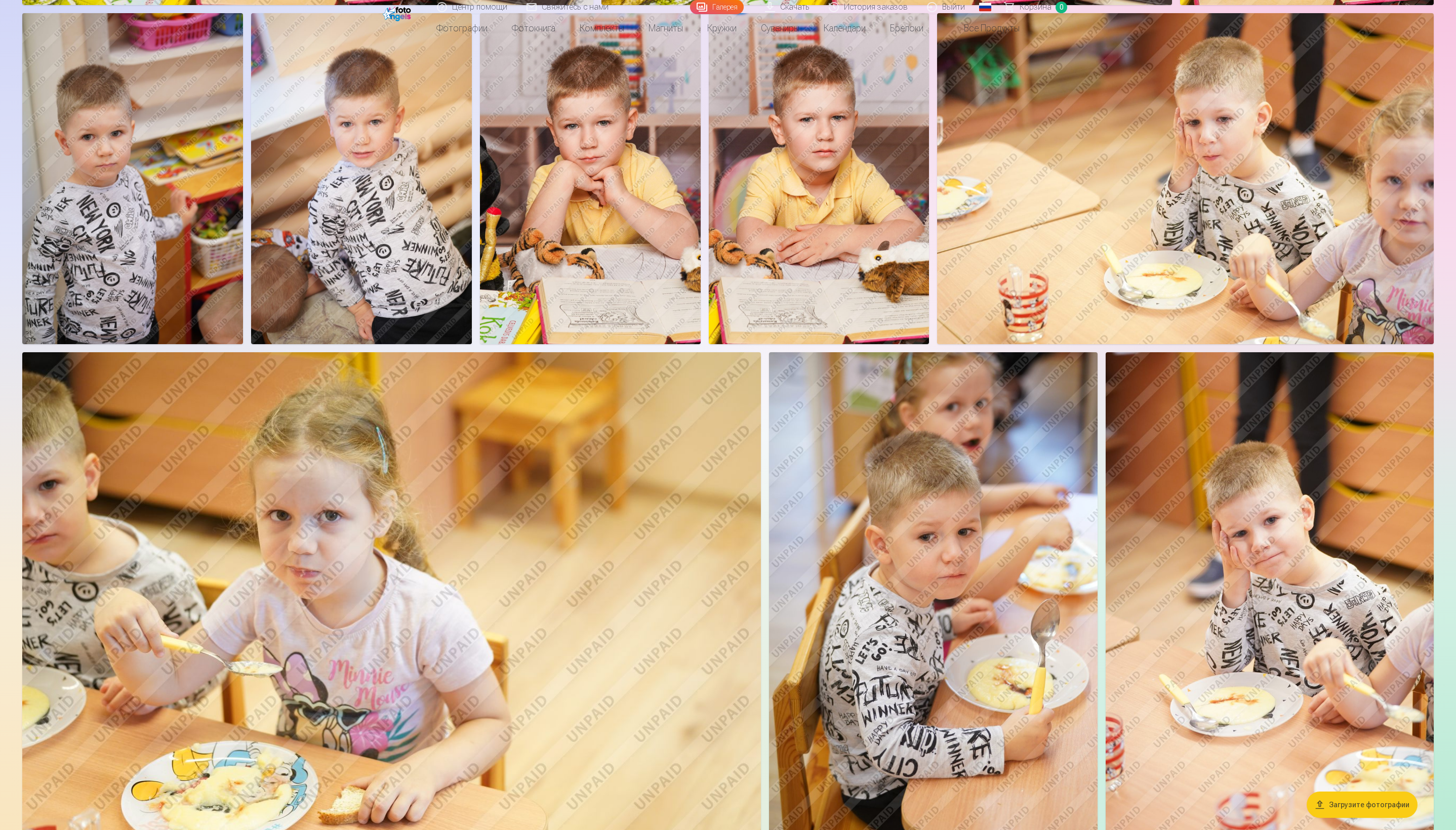
click at [471, 338] on img at bounding box center [361, 178] width 221 height 332
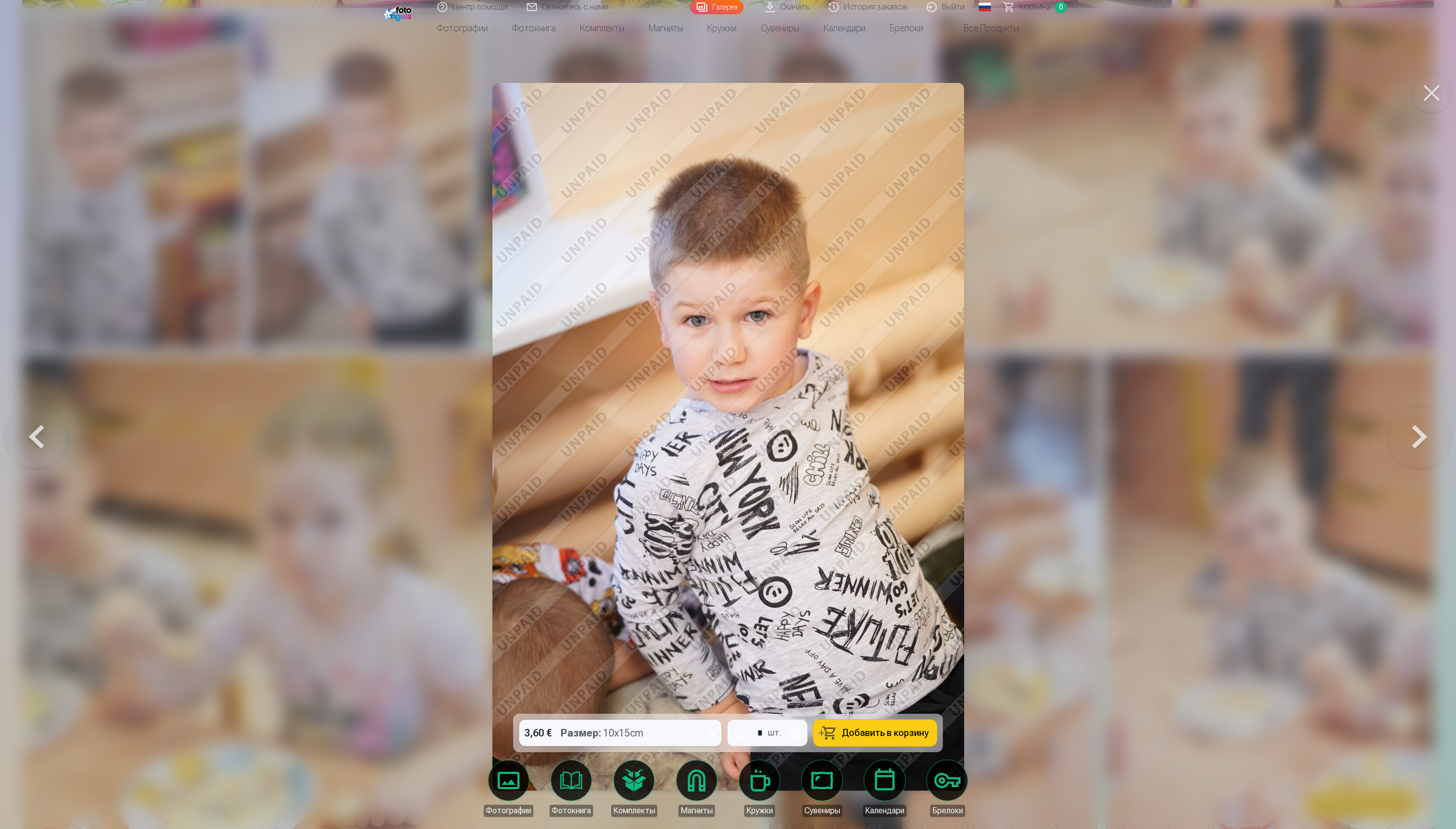
click at [636, 113] on button at bounding box center [1432, 94] width 41 height 41
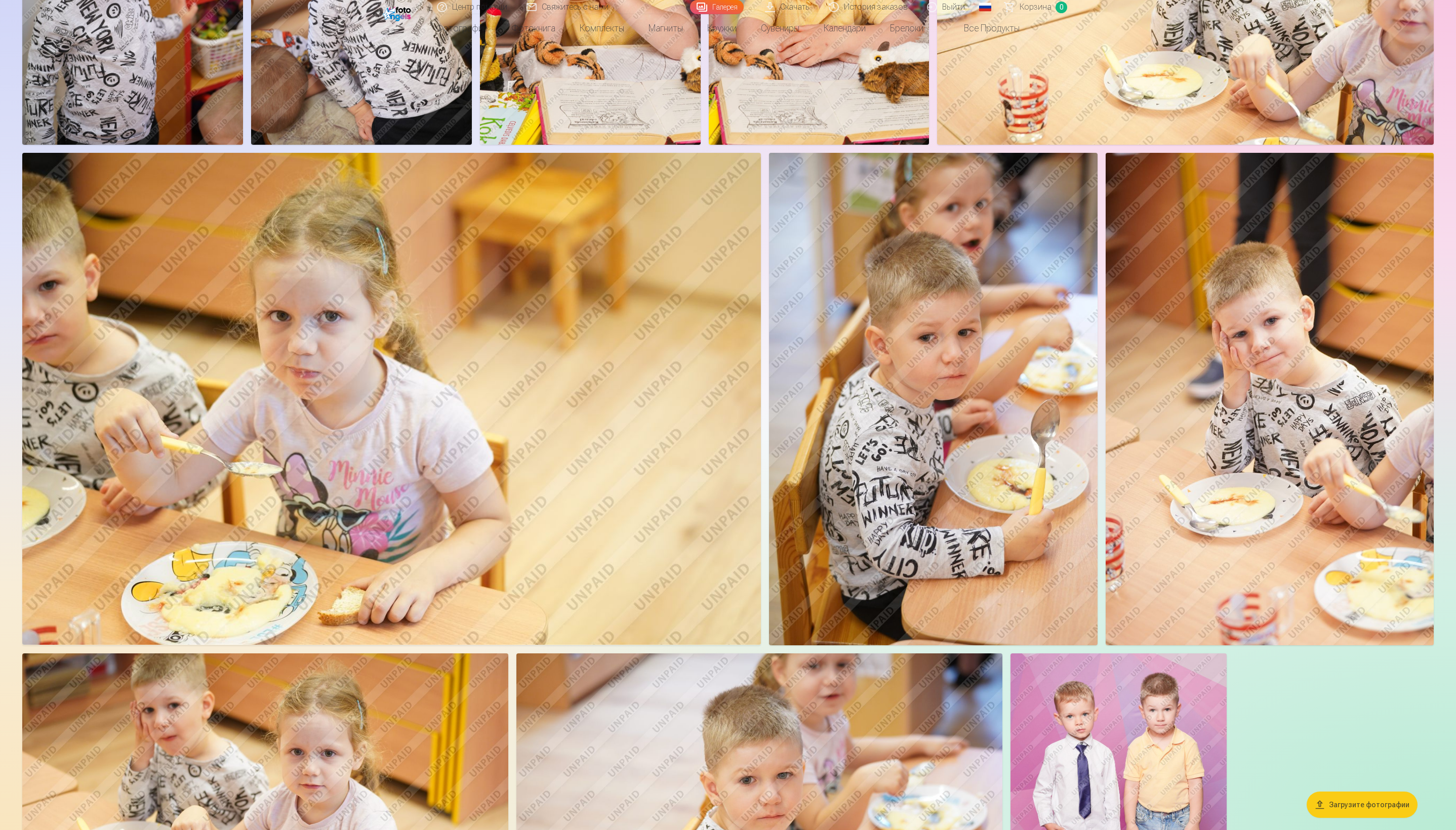
scroll to position [2461, 0]
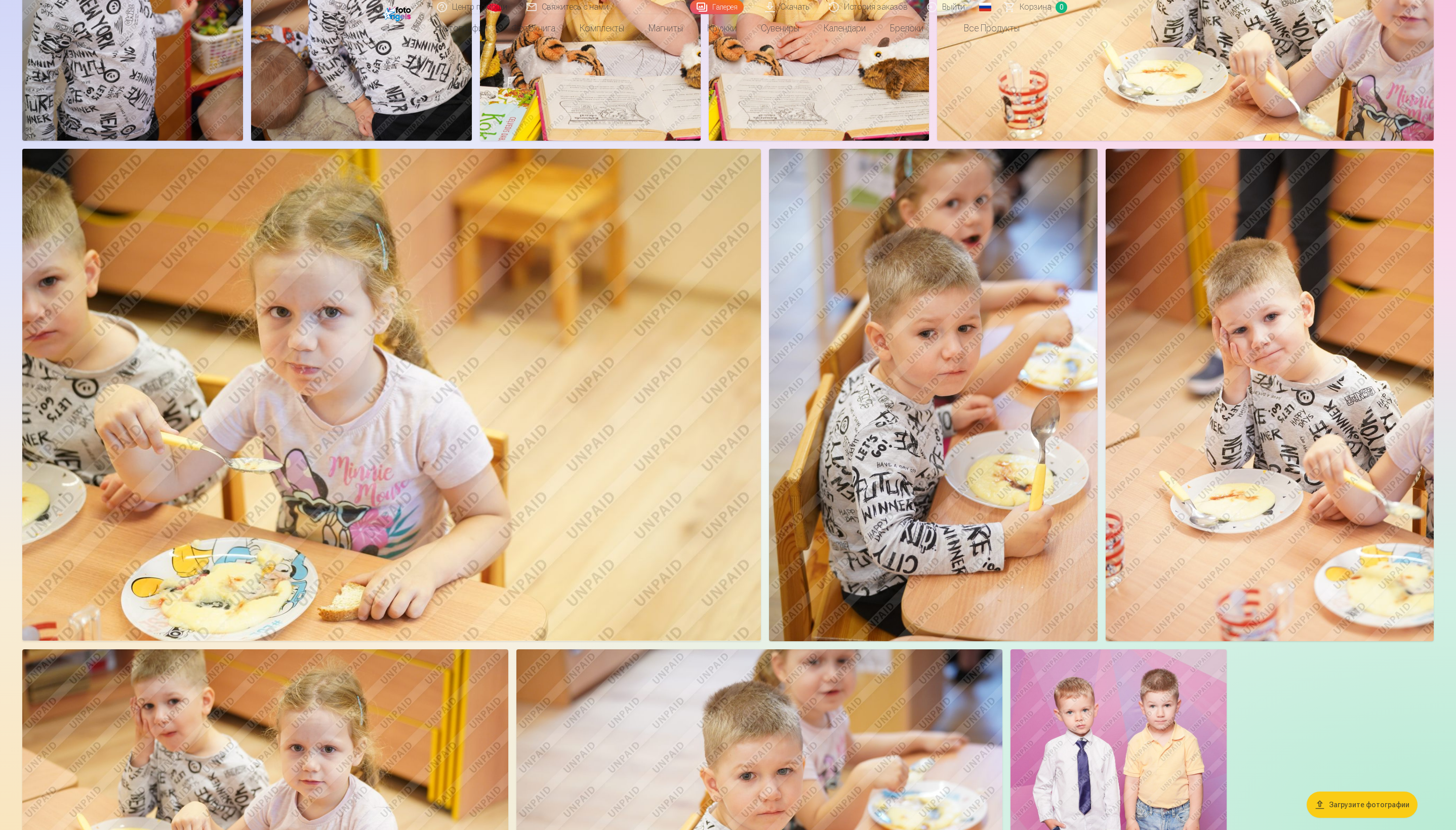
click at [637, 362] on img at bounding box center [391, 395] width 739 height 492
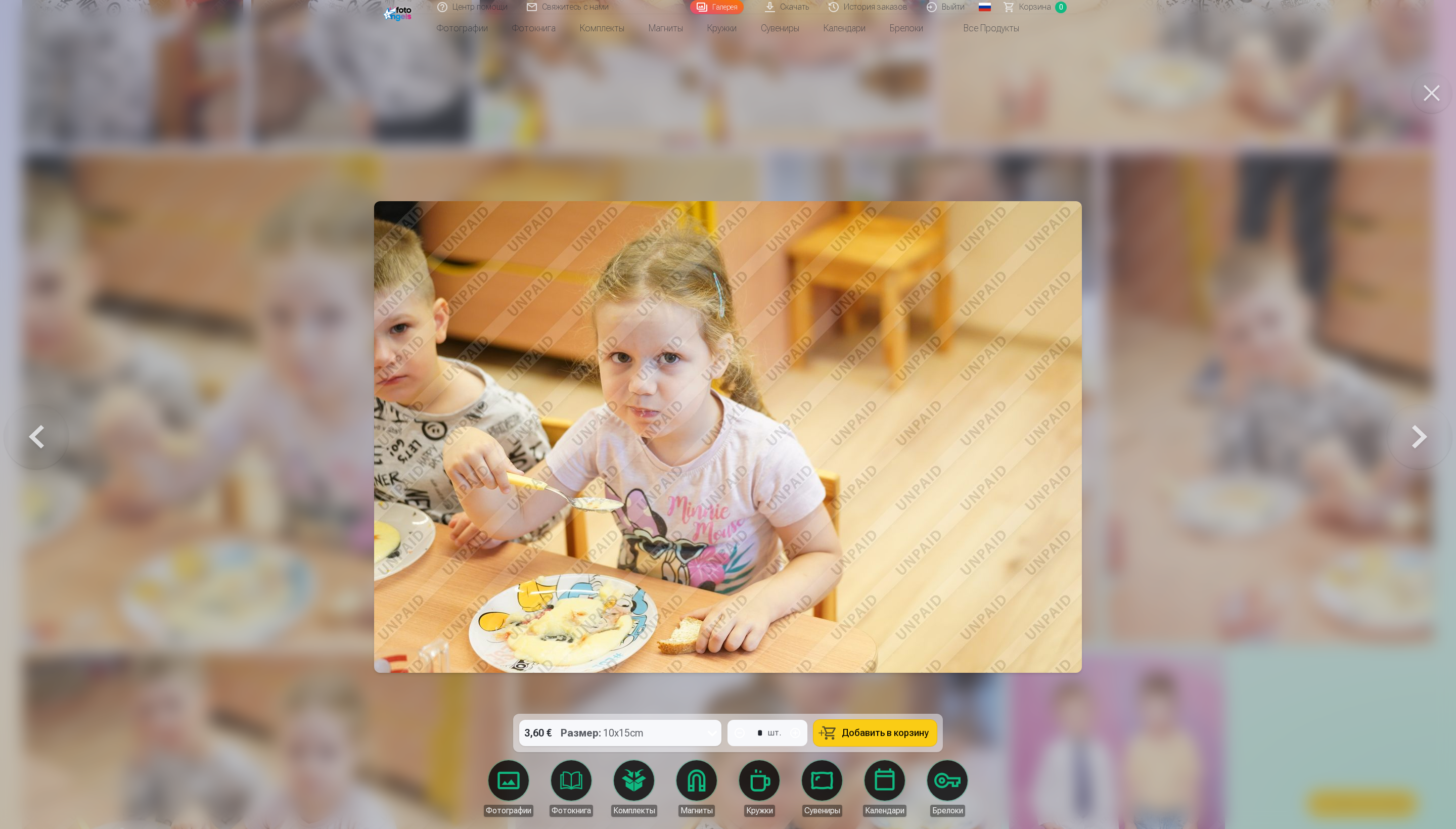
click at [636, 92] on button at bounding box center [1432, 94] width 41 height 41
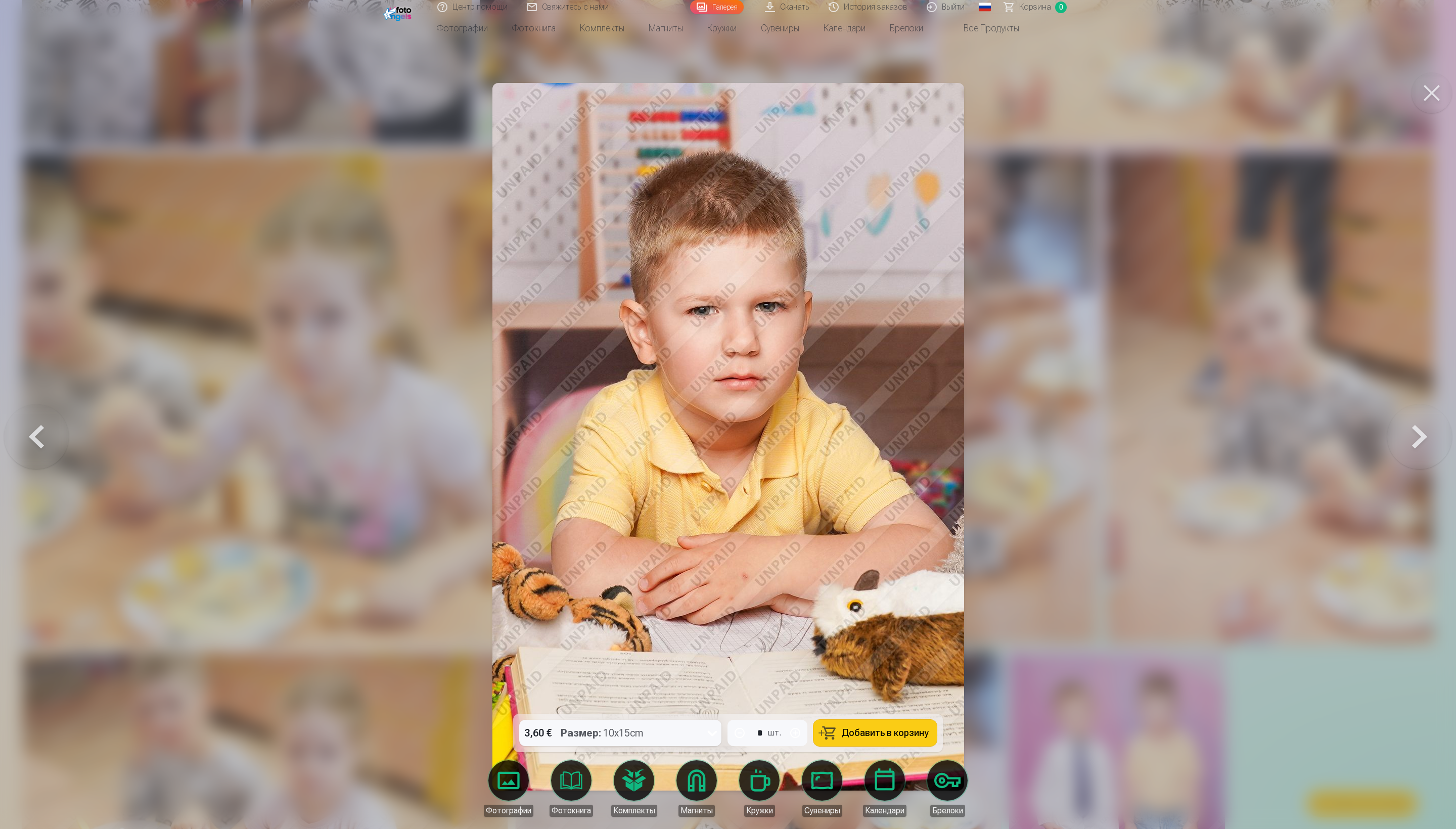
click at [636, 107] on button at bounding box center [1432, 94] width 41 height 41
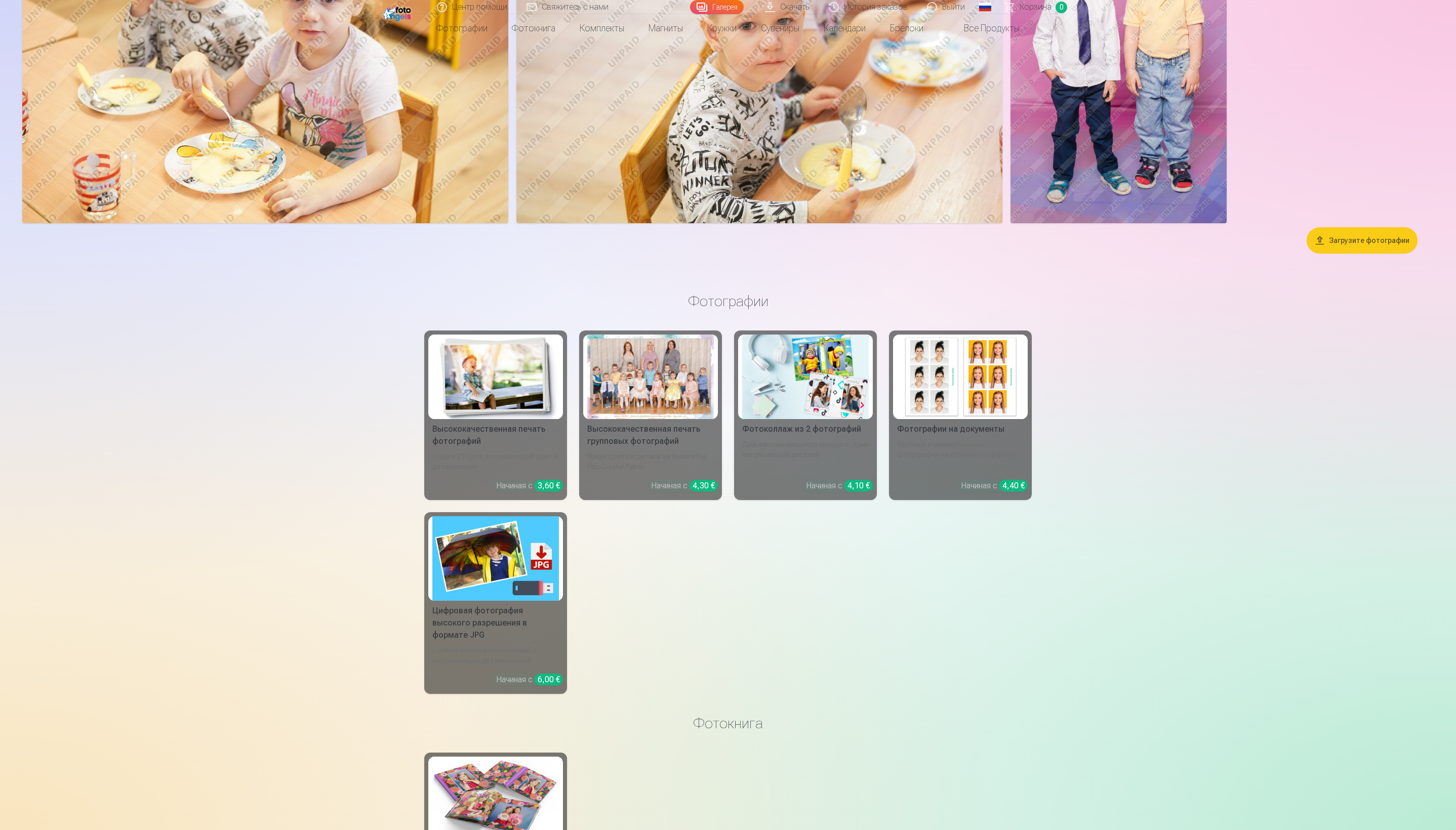
scroll to position [3249, 0]
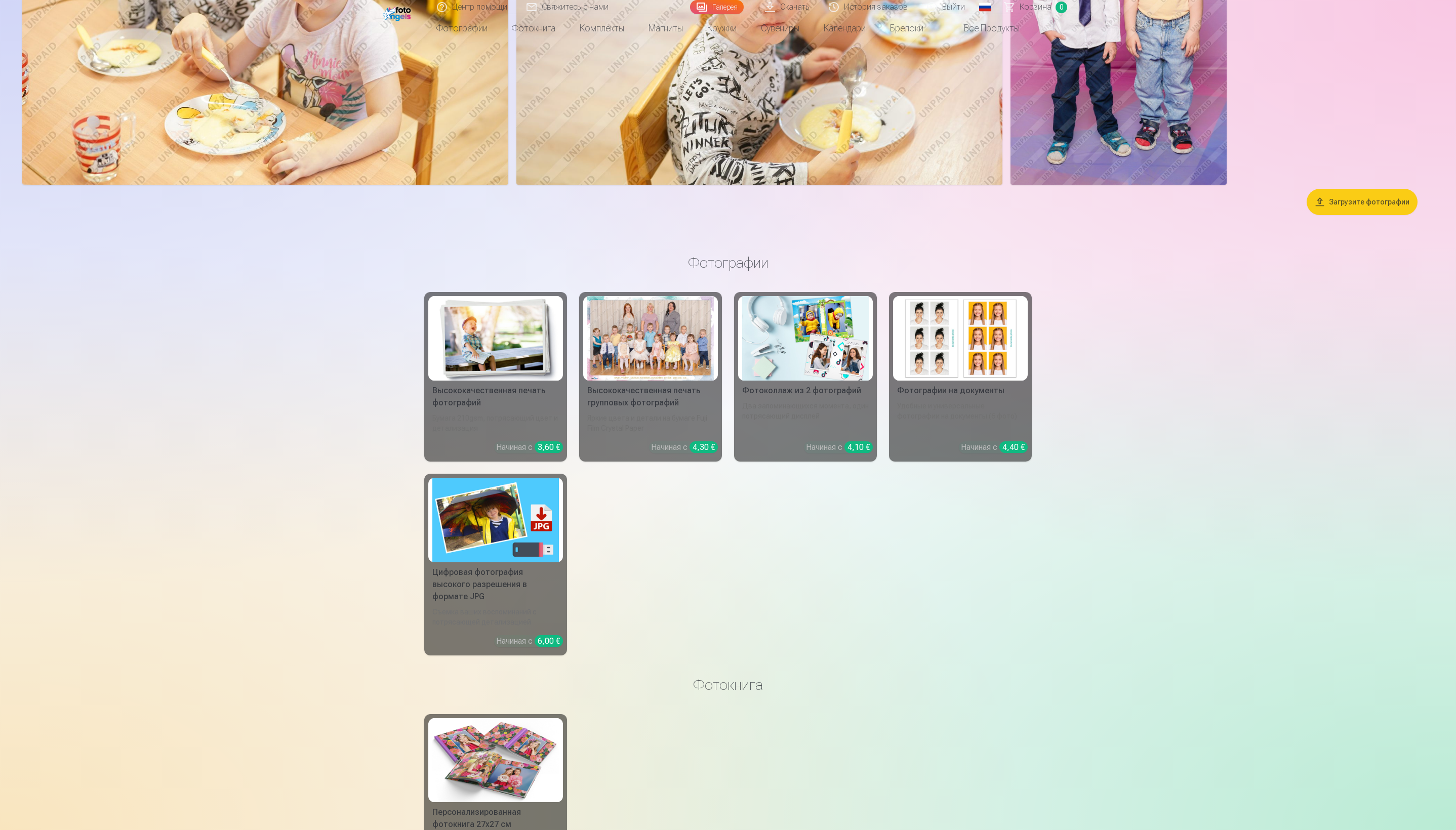
click at [637, 185] on img at bounding box center [1118, 23] width 216 height 324
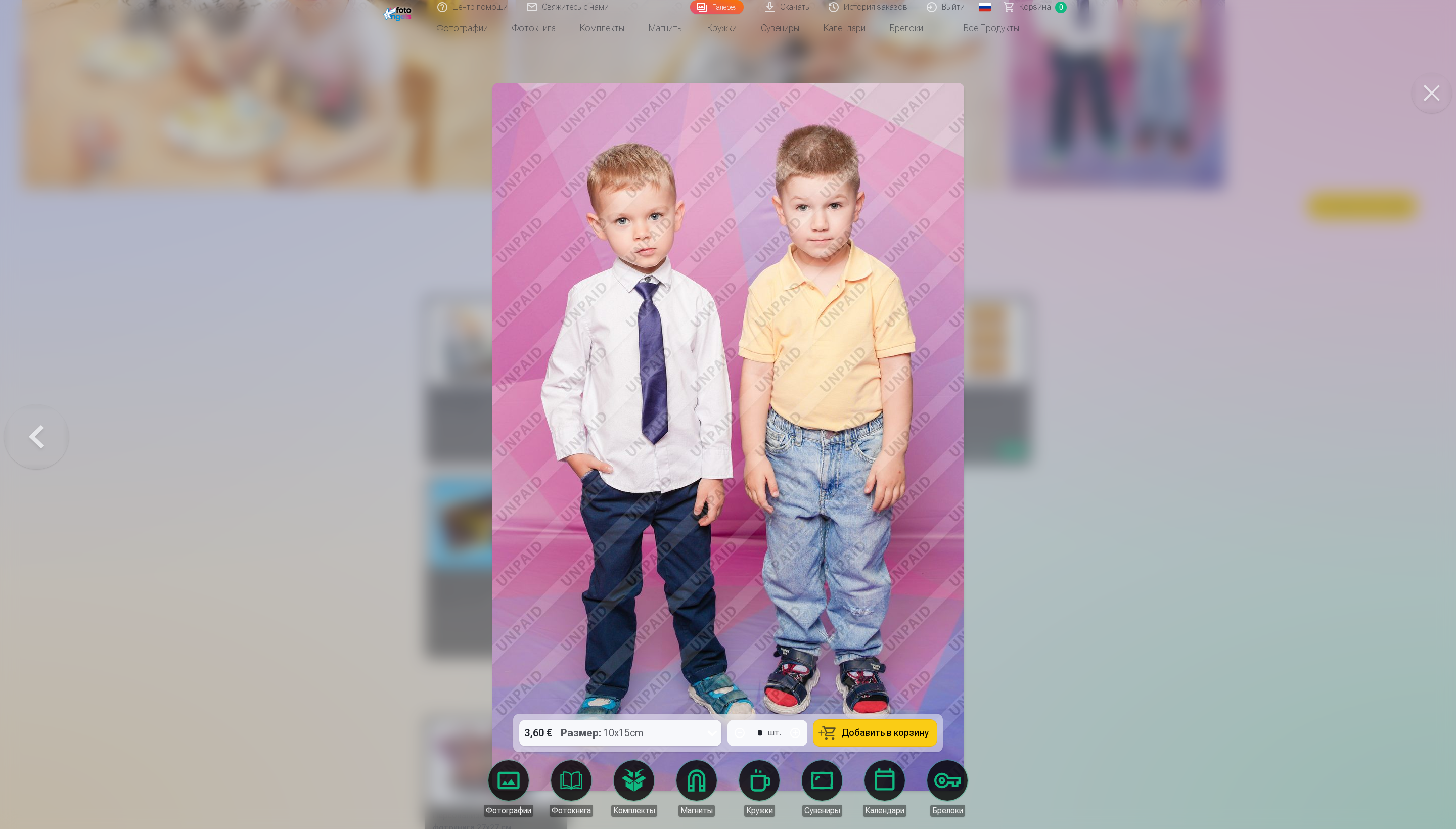
click at [636, 97] on button at bounding box center [1432, 94] width 41 height 41
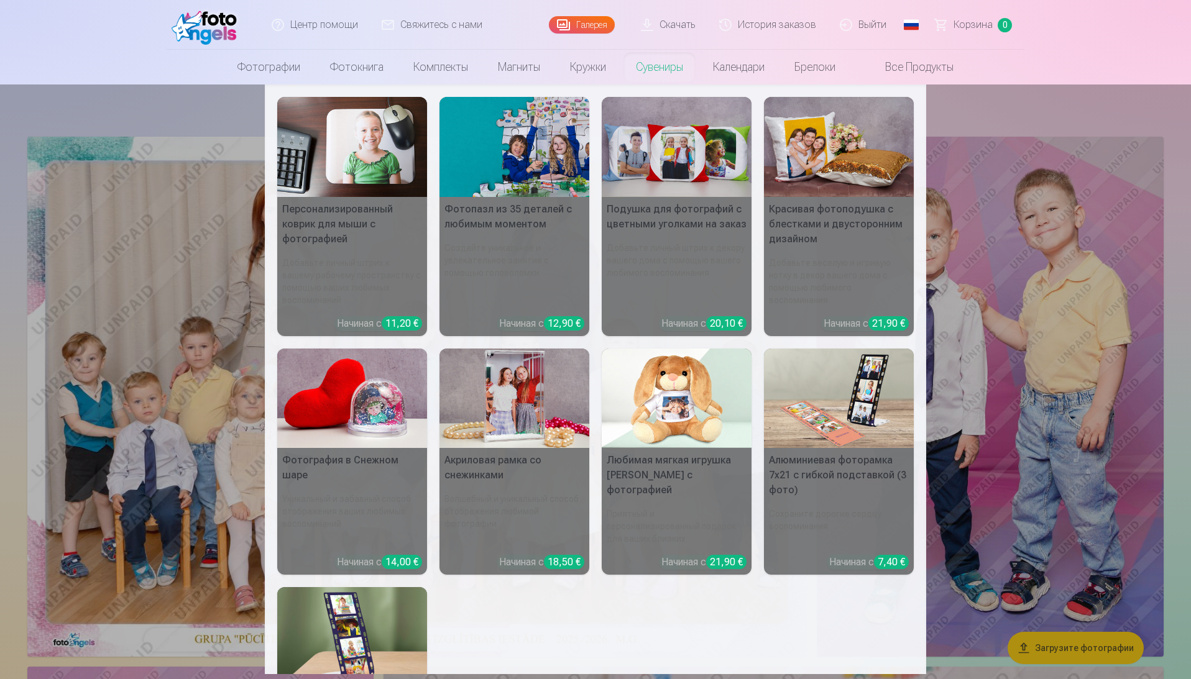
click at [61, 112] on nav "Персонализированный коврик для мыши с фотографией Добавьте личный штрих к вашем…" at bounding box center [595, 380] width 1191 height 590
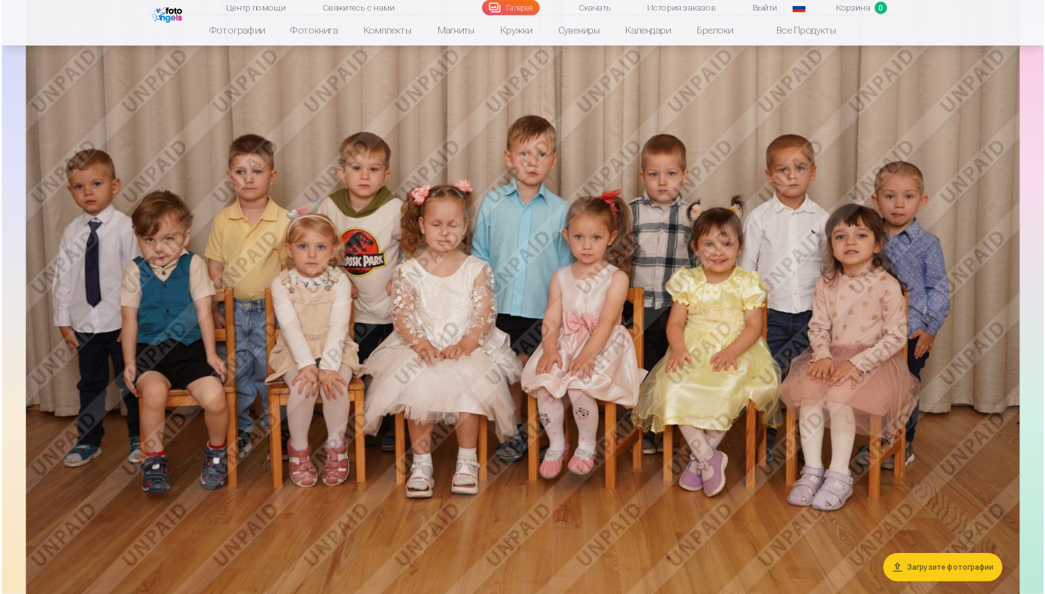
scroll to position [2022, 0]
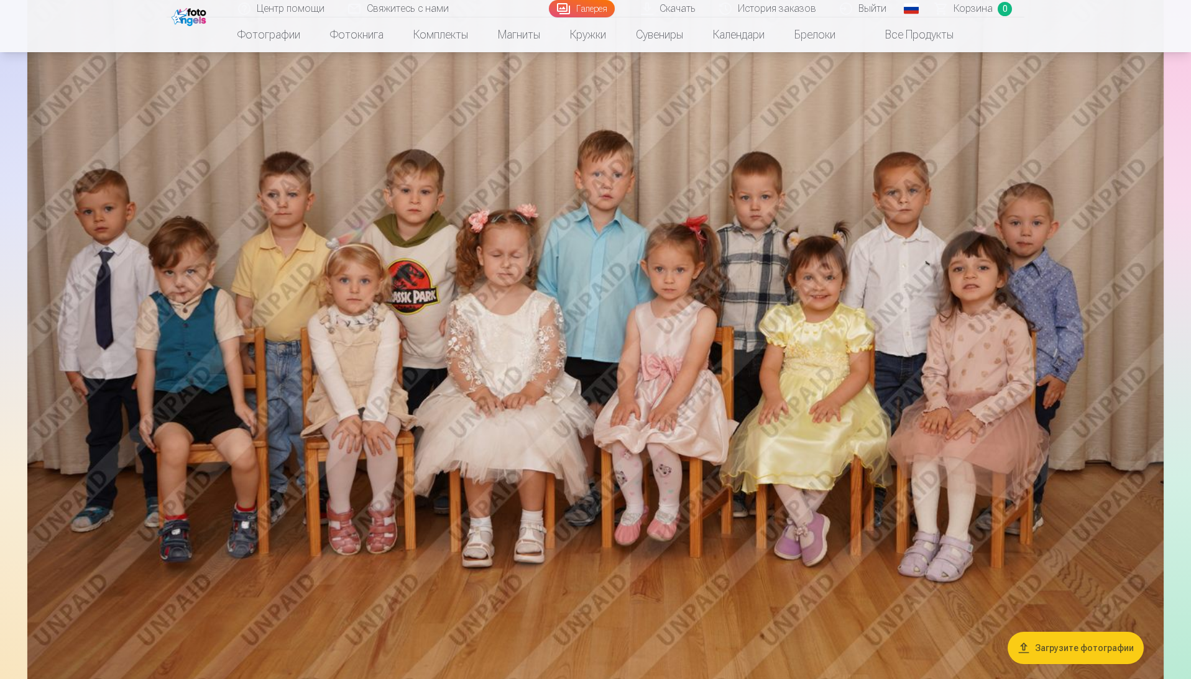
click at [782, 186] on img at bounding box center [595, 320] width 1136 height 757
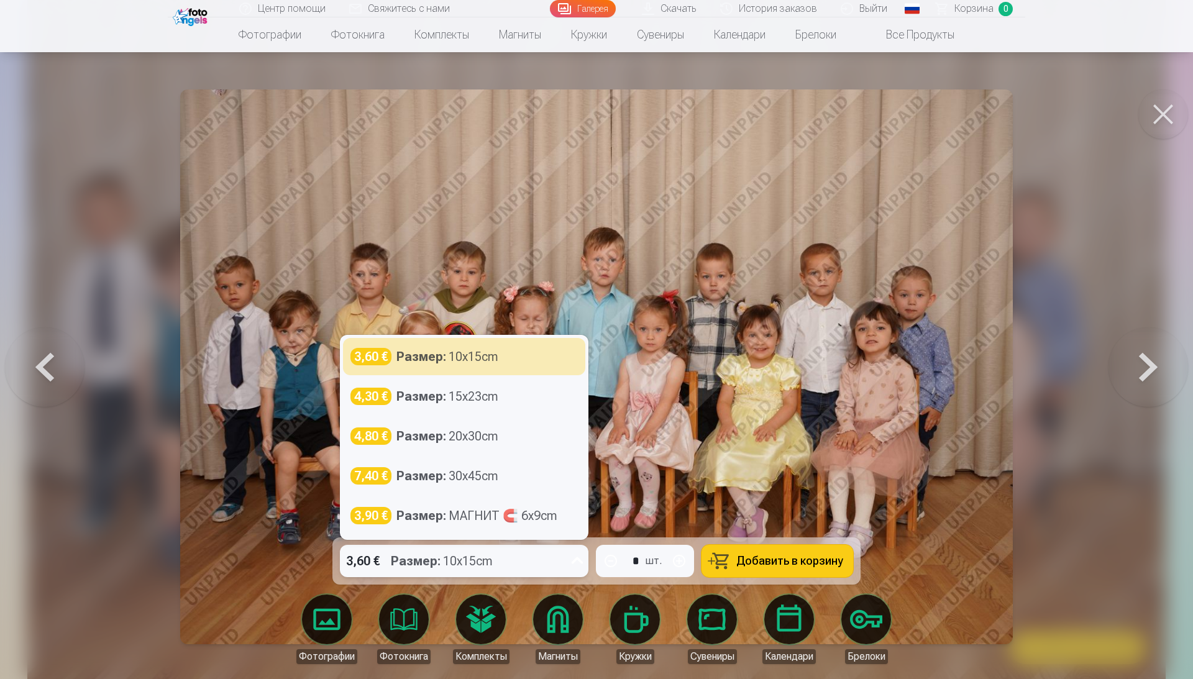
click at [553, 445] on div "3,60 € Размер : 10x15cm" at bounding box center [452, 561] width 225 height 32
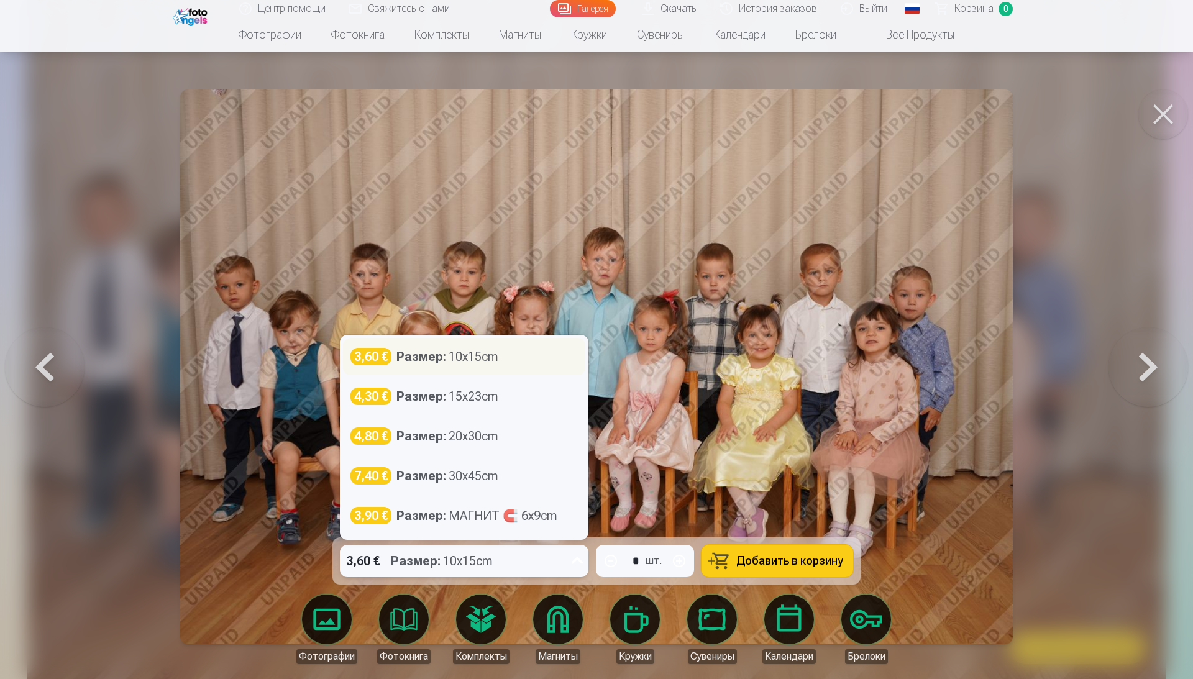
click at [548, 357] on div "3,60 € Размер : 10x15cm" at bounding box center [464, 356] width 227 height 17
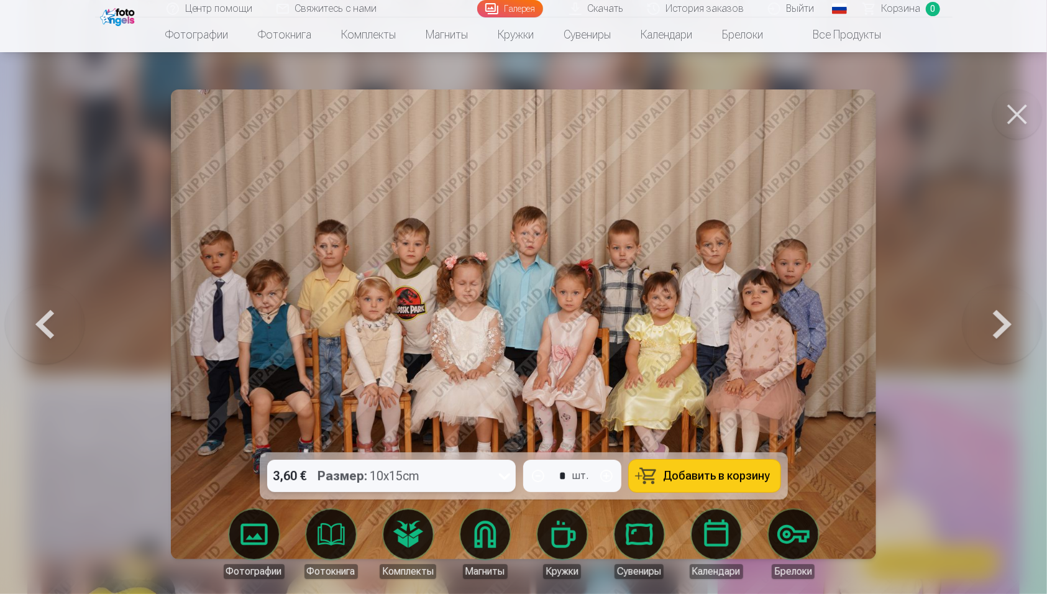
click at [379, 445] on div "Размер : 10x15cm" at bounding box center [369, 476] width 102 height 32
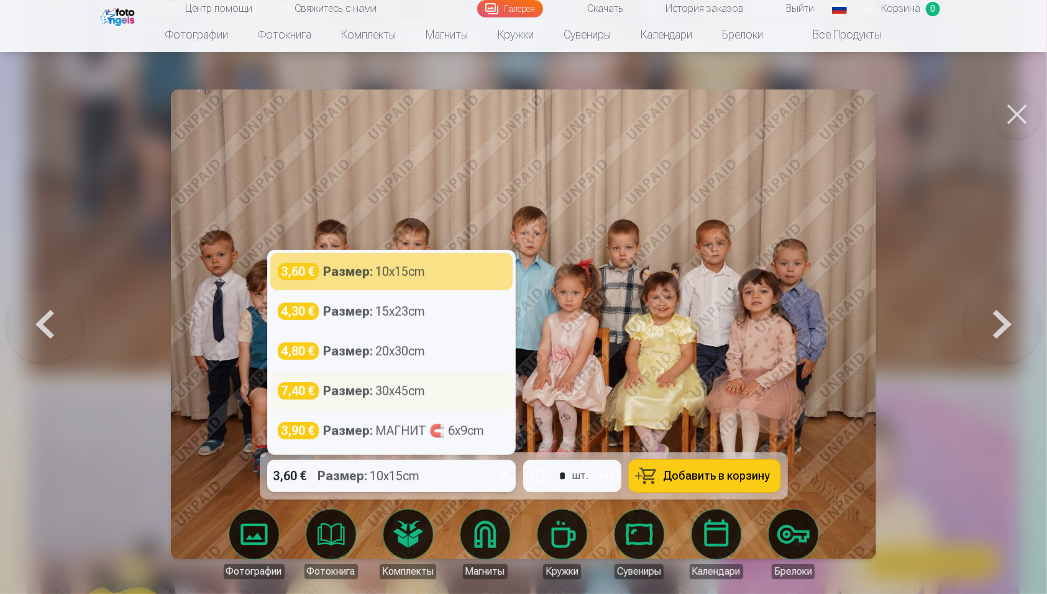
click at [431, 392] on div "7,40 € Размер : 30x45cm" at bounding box center [391, 390] width 227 height 17
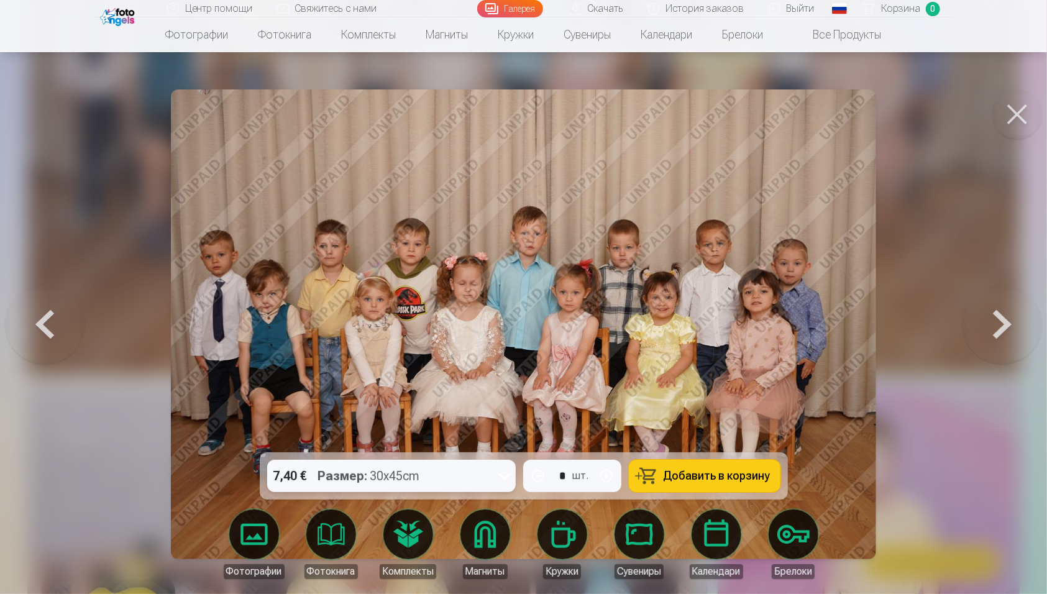
click at [365, 445] on strong "Размер :" at bounding box center [343, 475] width 50 height 17
click at [782, 233] on img at bounding box center [523, 325] width 705 height 470
click at [782, 103] on button at bounding box center [1018, 115] width 50 height 50
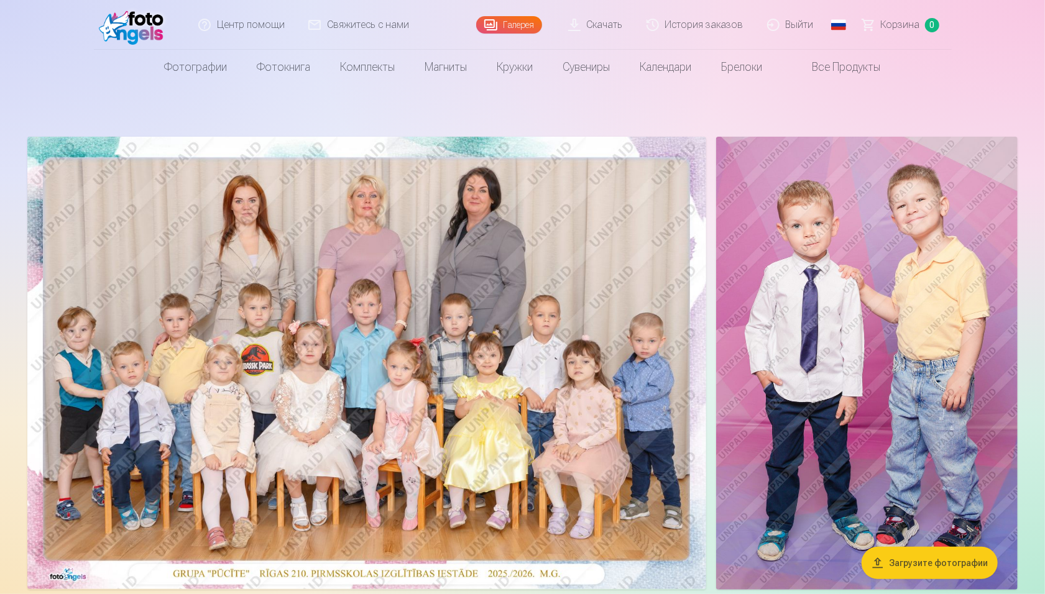
click at [491, 386] on img at bounding box center [366, 363] width 679 height 452
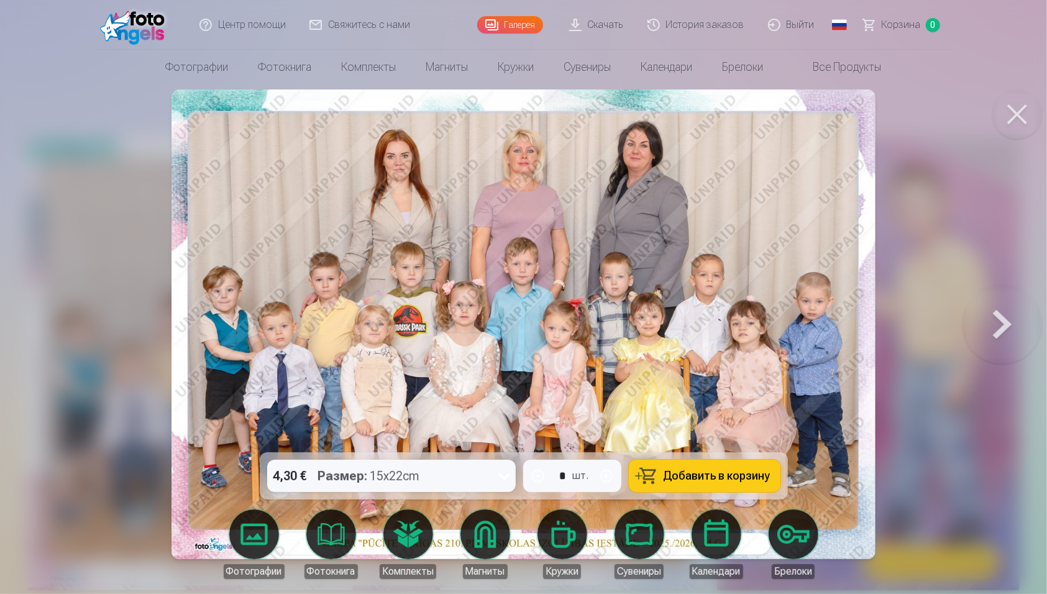
click at [461, 445] on div "4,30 € Размер : 15x22cm" at bounding box center [379, 476] width 225 height 32
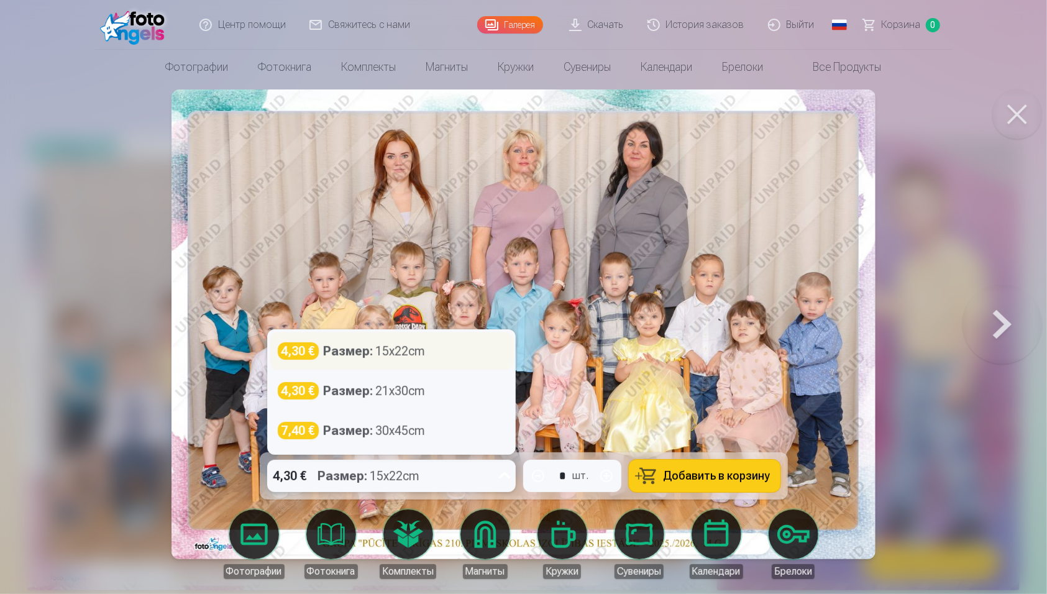
click at [436, 351] on div "4,30 € Размер : 15x22cm" at bounding box center [391, 350] width 227 height 17
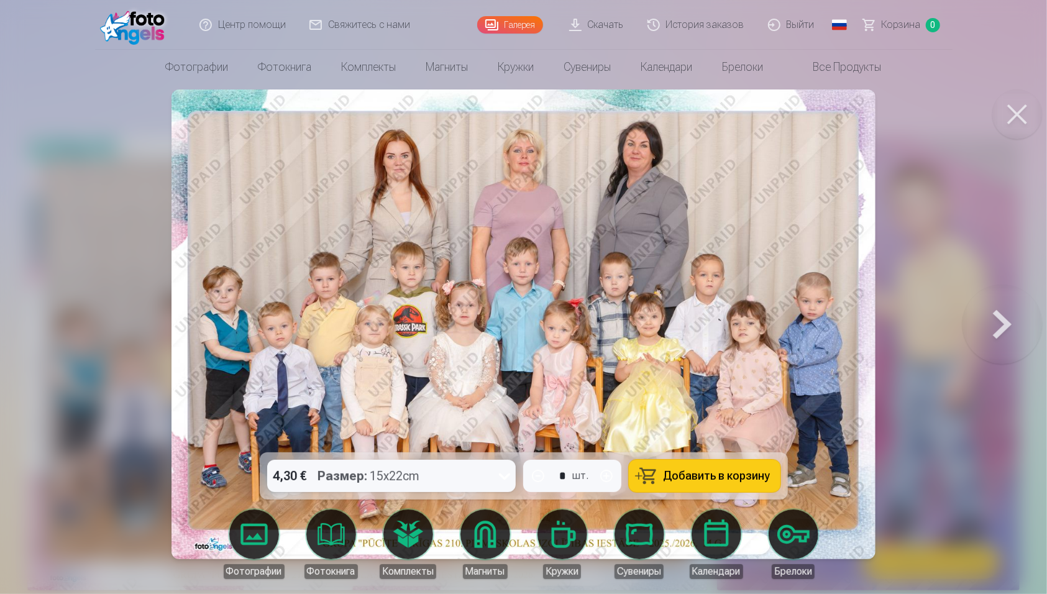
click at [686, 445] on button "Добавить в корзину" at bounding box center [705, 476] width 152 height 32
click at [782, 122] on button at bounding box center [1018, 115] width 50 height 50
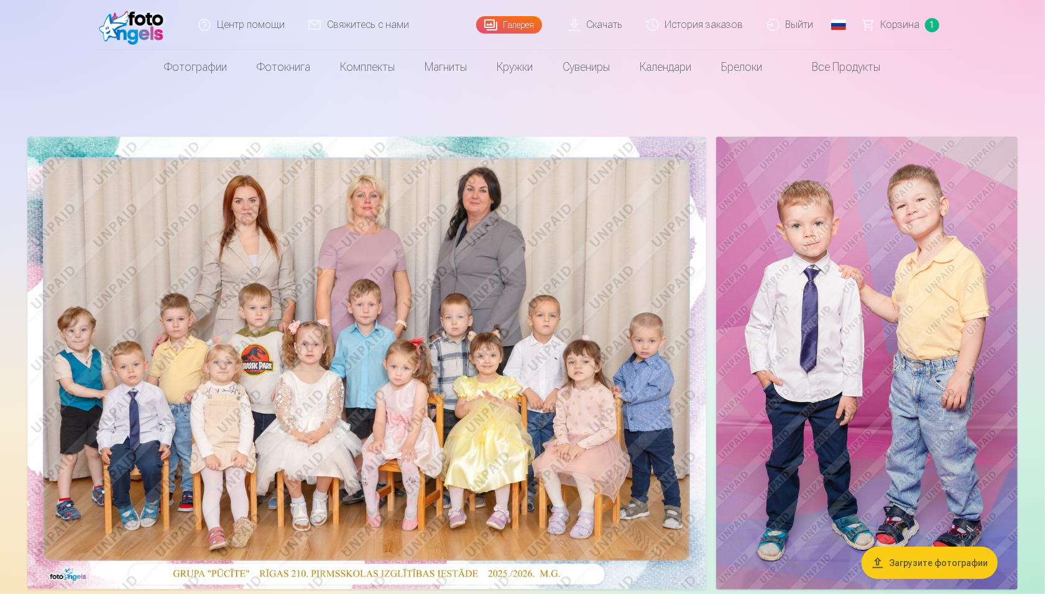
click at [782, 302] on img at bounding box center [867, 363] width 302 height 453
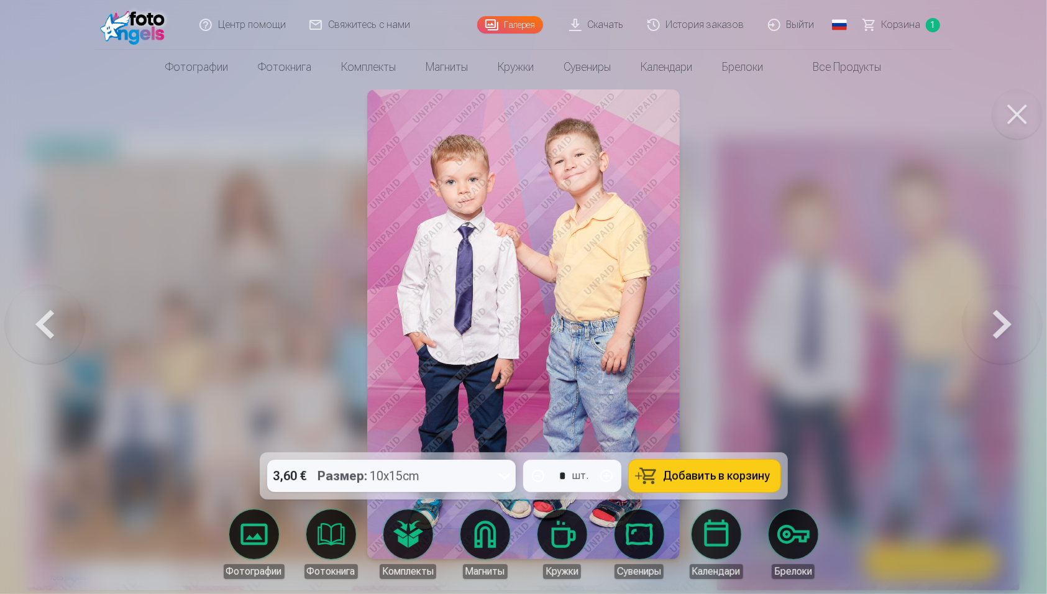
click at [782, 111] on button at bounding box center [1018, 115] width 50 height 50
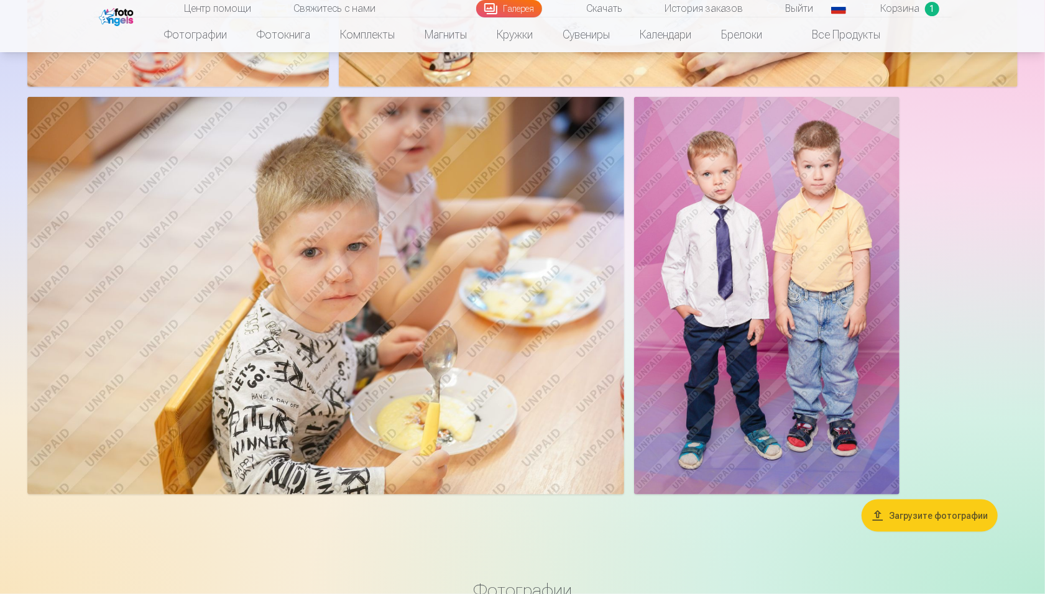
scroll to position [6986, 0]
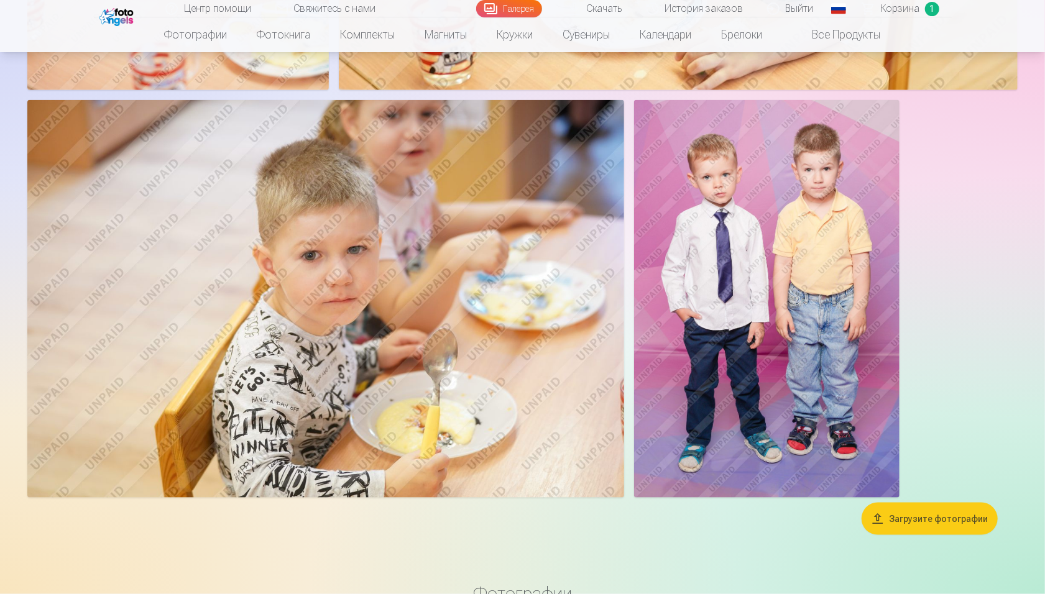
click at [782, 257] on img at bounding box center [766, 299] width 265 height 398
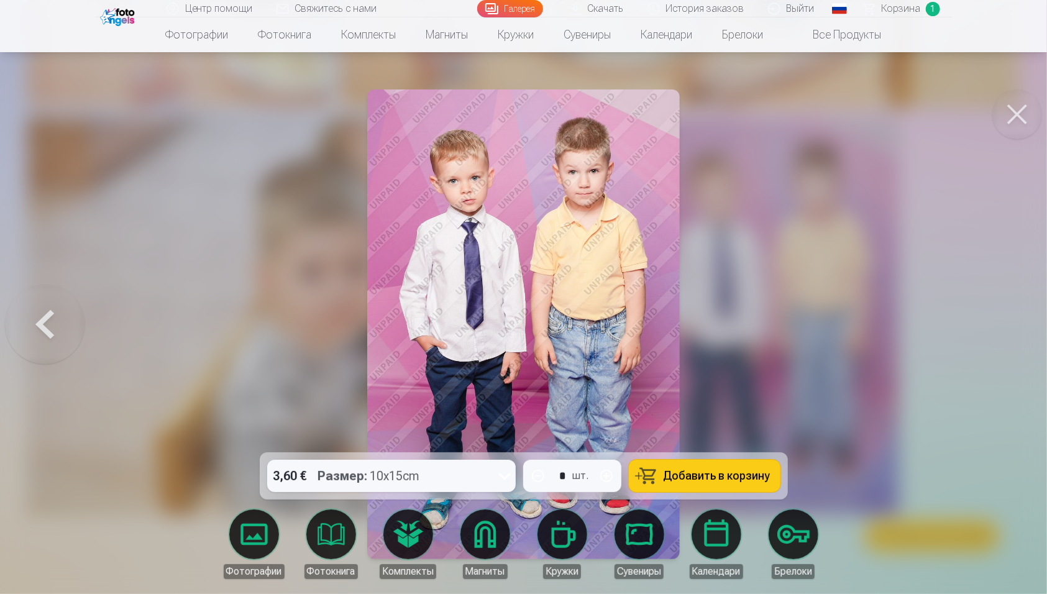
click at [782, 119] on button at bounding box center [1018, 115] width 50 height 50
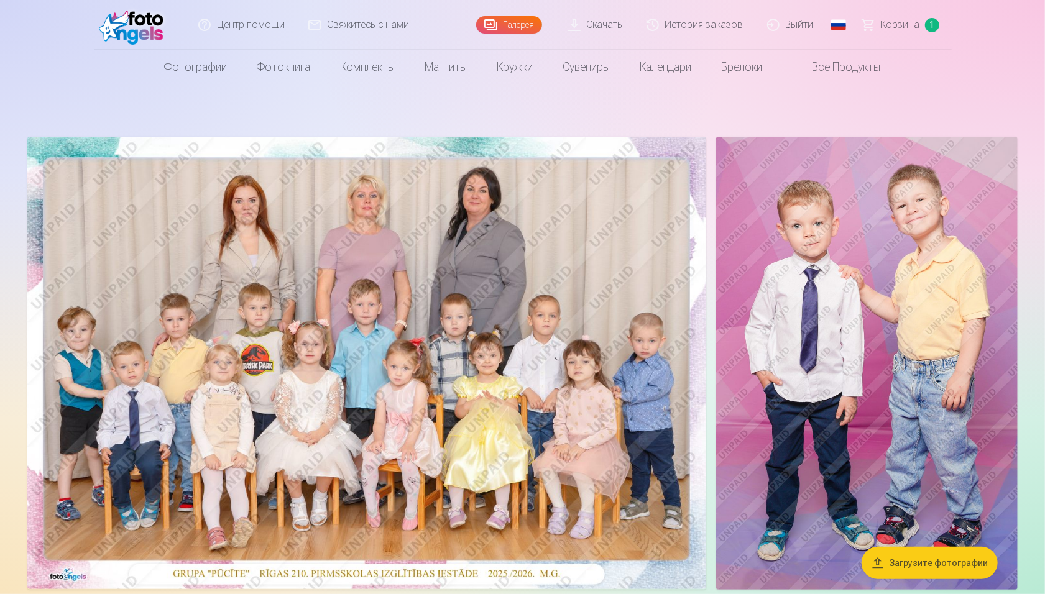
click at [782, 273] on img at bounding box center [867, 363] width 302 height 453
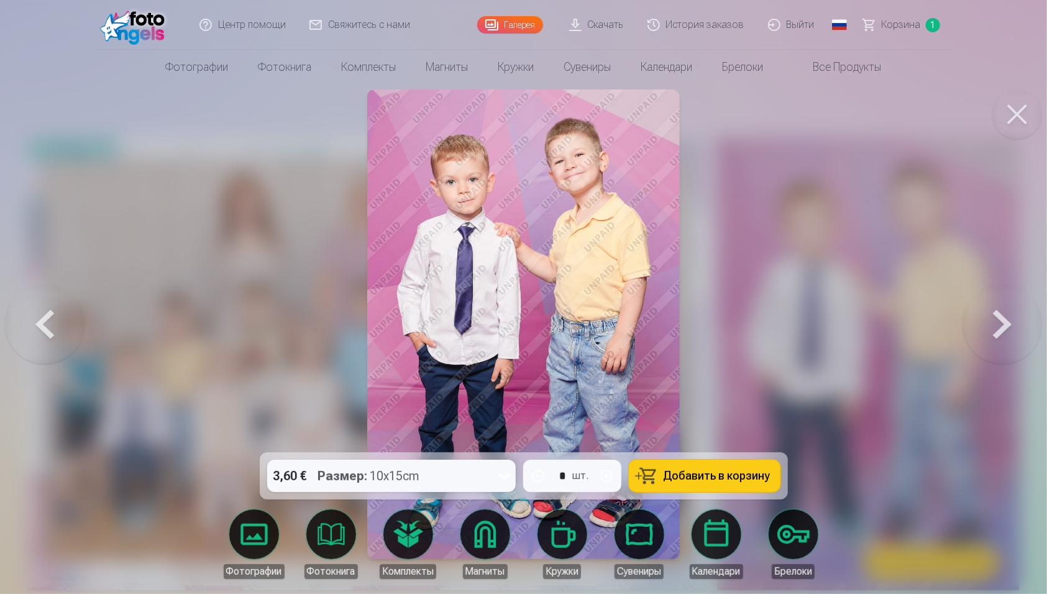
click at [500, 445] on icon at bounding box center [505, 476] width 20 height 20
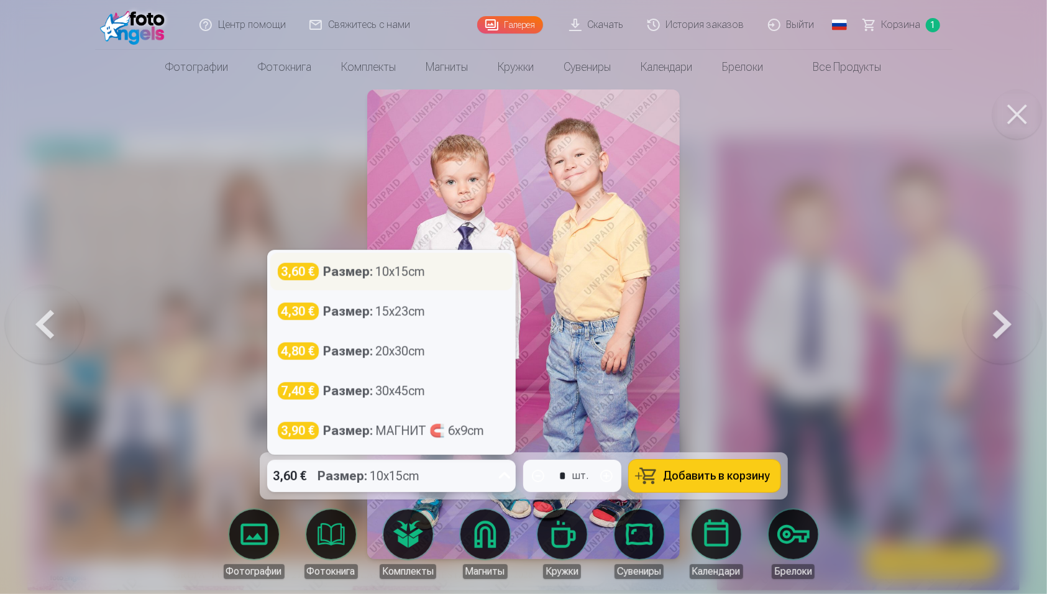
click at [438, 282] on div "3,60 € Размер : 10x15cm" at bounding box center [391, 271] width 242 height 37
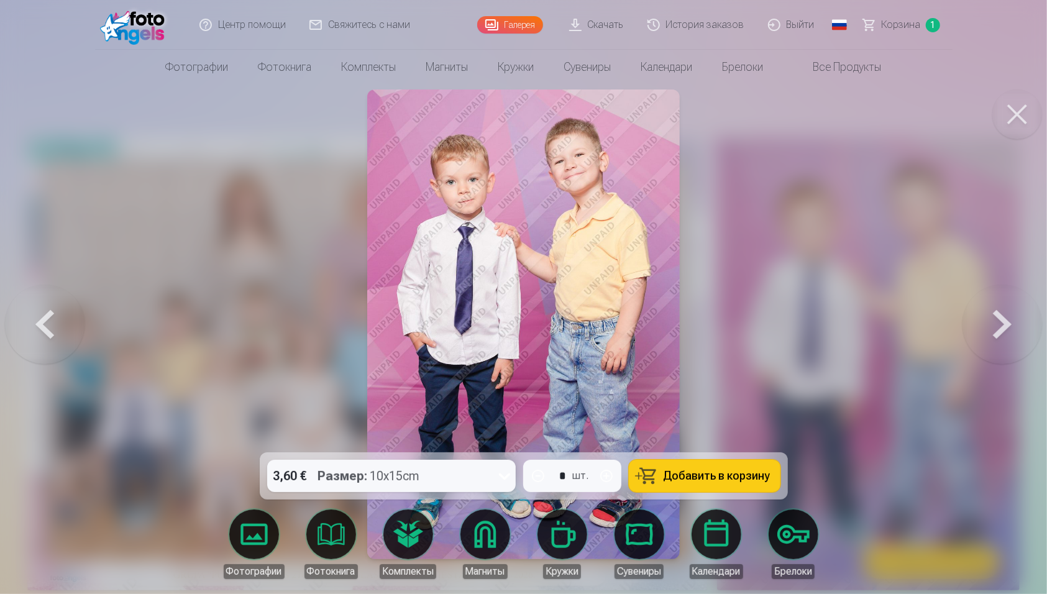
click at [664, 445] on button "Добавить в корзину" at bounding box center [705, 476] width 152 height 32
click at [782, 111] on div at bounding box center [523, 297] width 1047 height 594
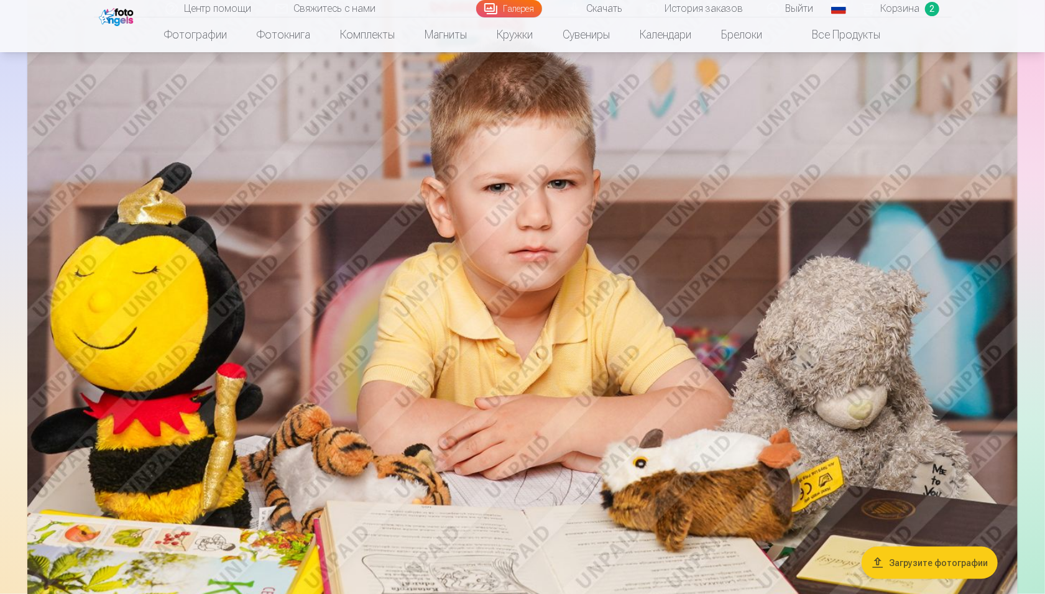
scroll to position [4099, 0]
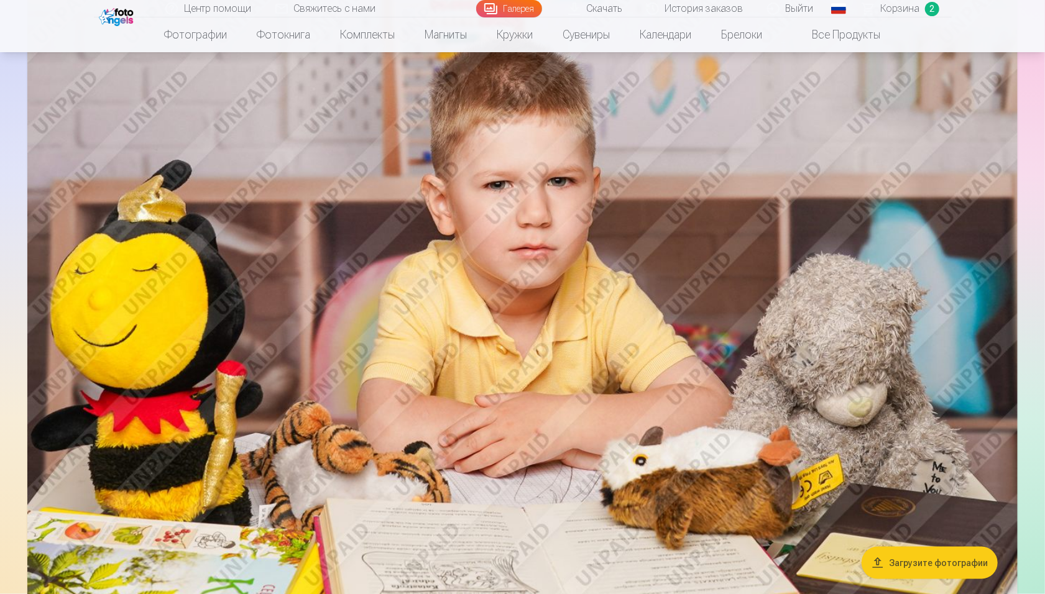
click at [501, 279] on img at bounding box center [522, 303] width 990 height 660
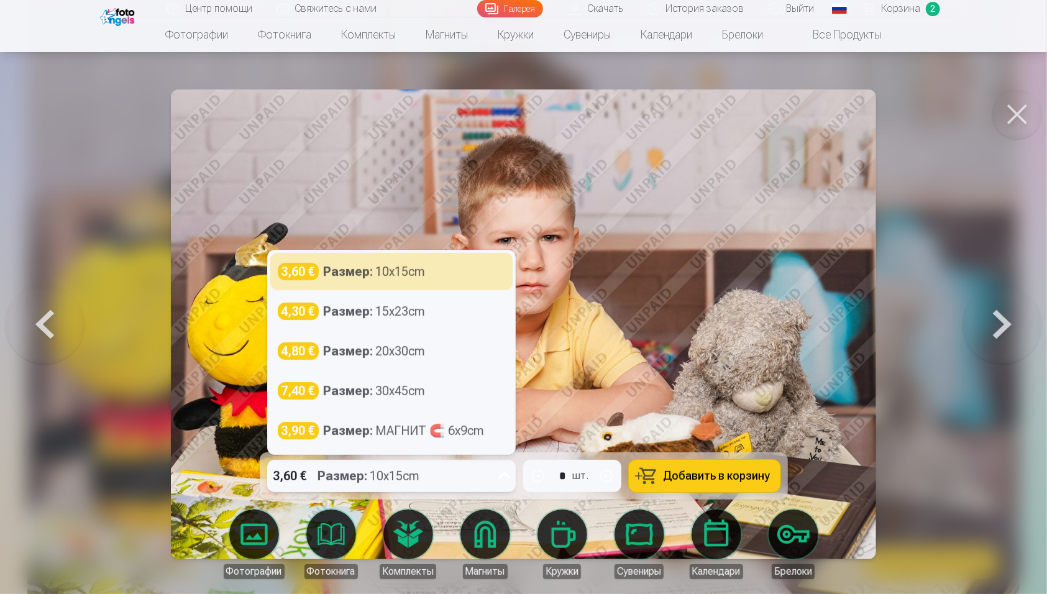
click at [449, 445] on div "3,60 € Размер : 10x15cm" at bounding box center [379, 476] width 225 height 32
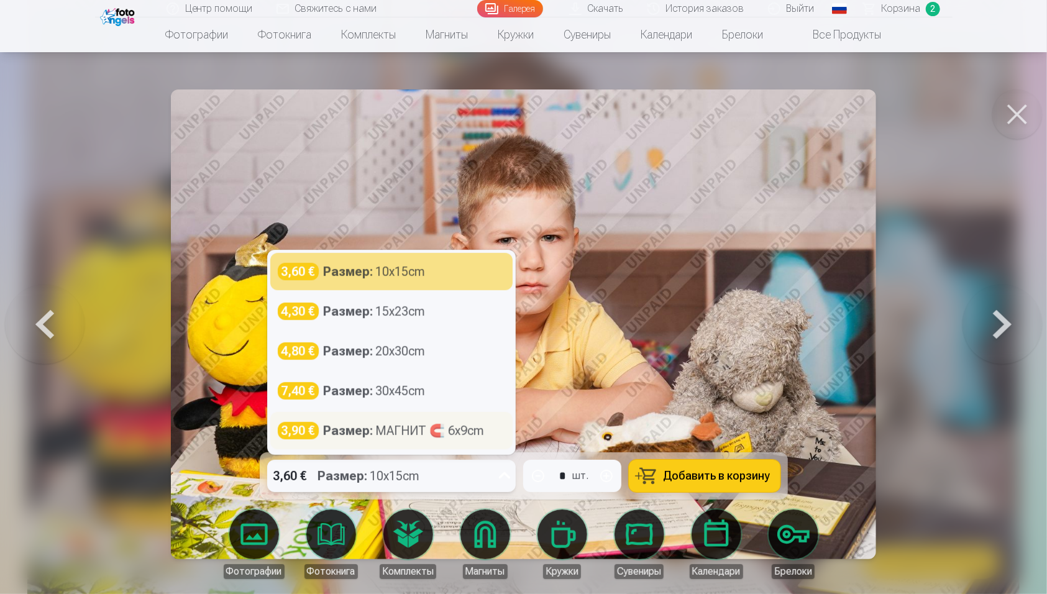
click at [430, 436] on div "Размер : МАГНИТ 🧲 6x9cm" at bounding box center [404, 430] width 161 height 17
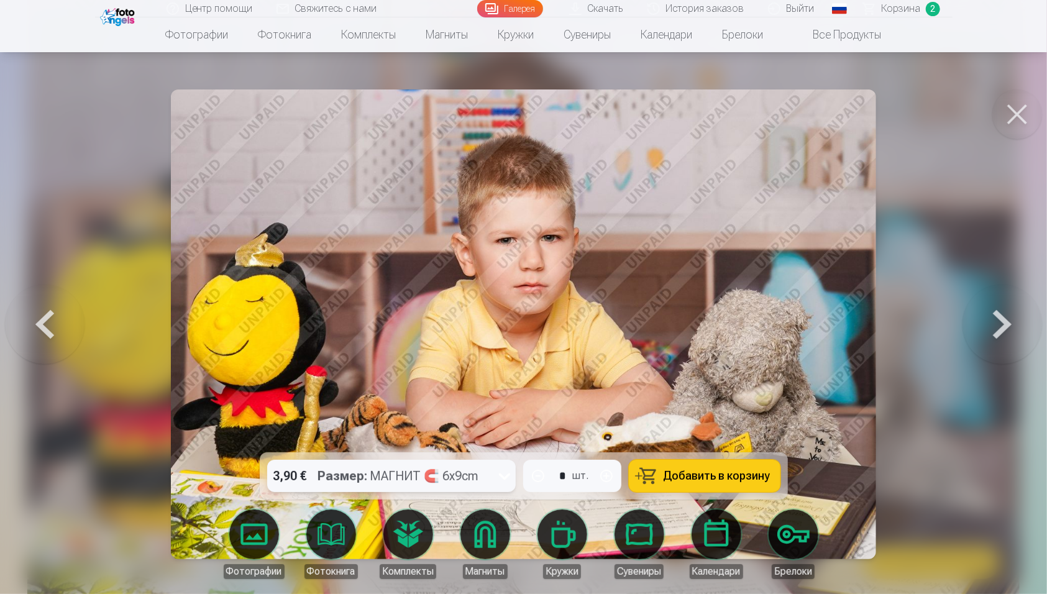
click at [607, 445] on button "button" at bounding box center [607, 476] width 30 height 30
click at [538, 445] on button "button" at bounding box center [538, 476] width 30 height 30
type input "*"
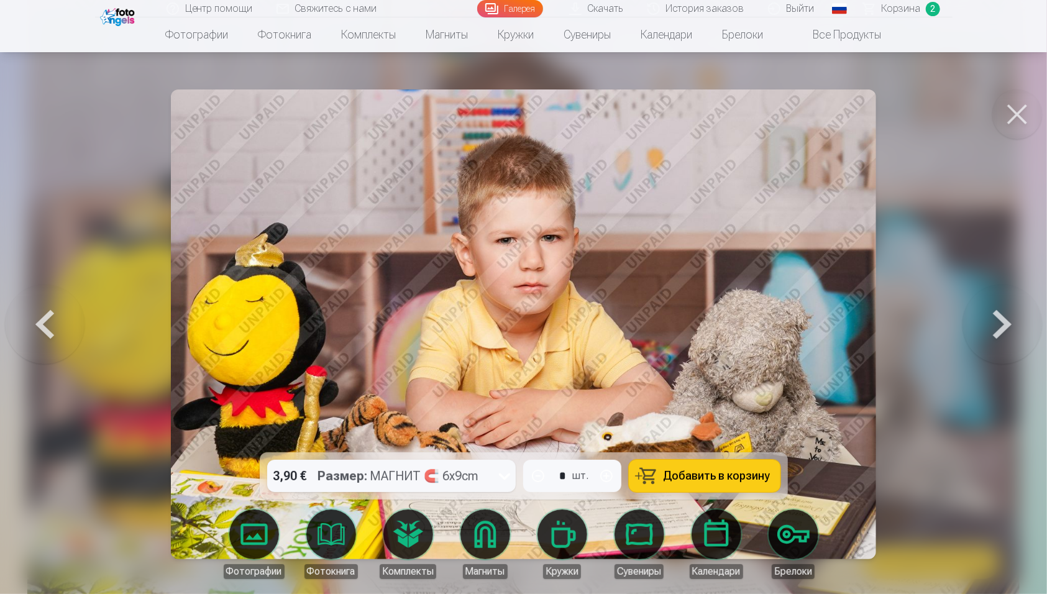
click at [782, 117] on button at bounding box center [1018, 115] width 50 height 50
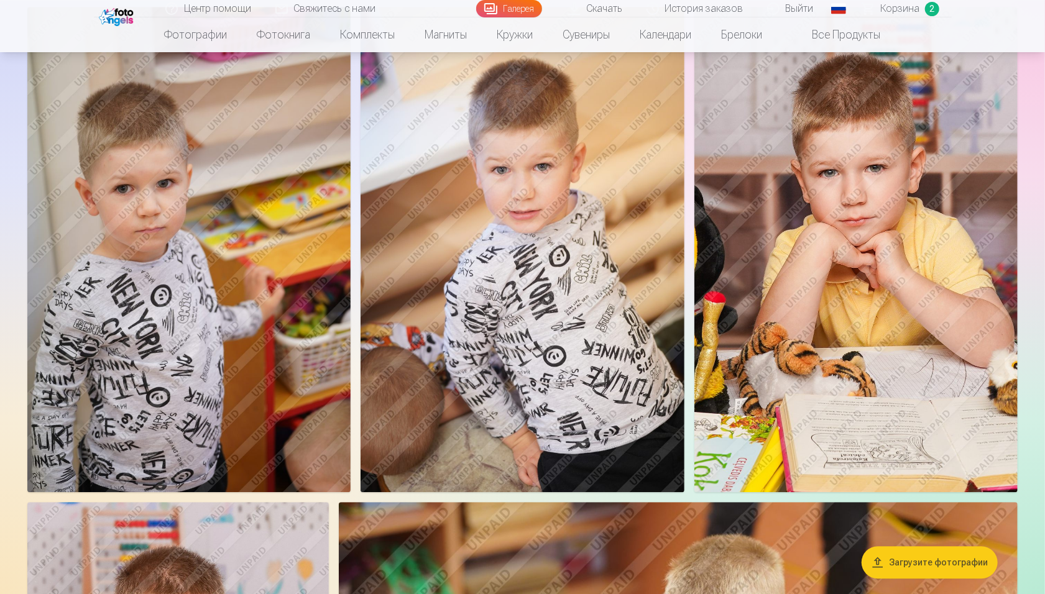
scroll to position [5178, 0]
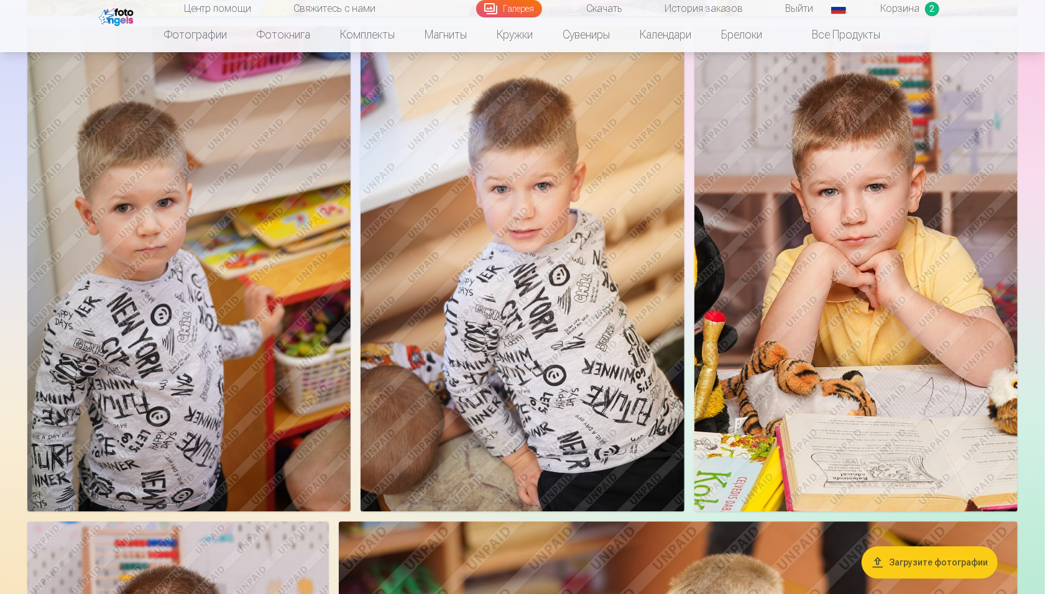
click at [782, 293] on img at bounding box center [855, 268] width 323 height 485
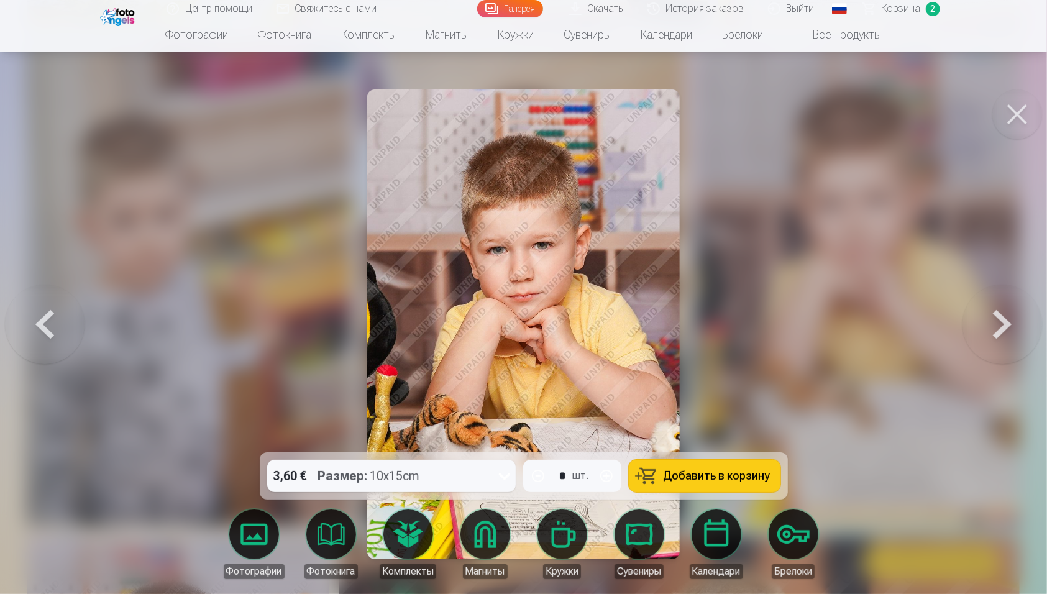
click at [467, 445] on div "3,60 € Размер : 10x15cm" at bounding box center [379, 476] width 225 height 32
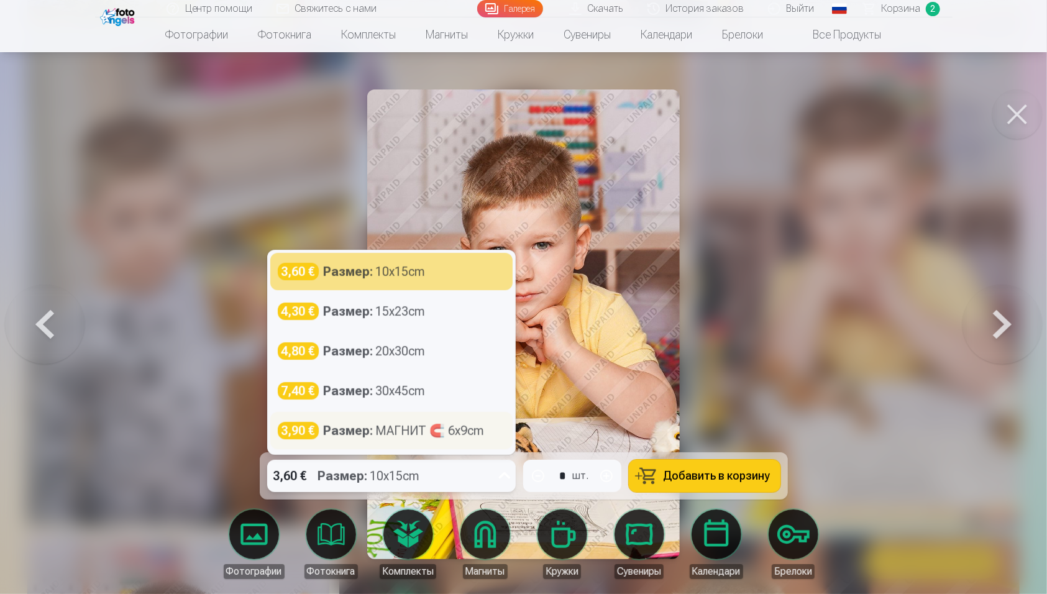
click at [461, 434] on div "Размер : МАГНИТ 🧲 6x9cm" at bounding box center [404, 430] width 161 height 17
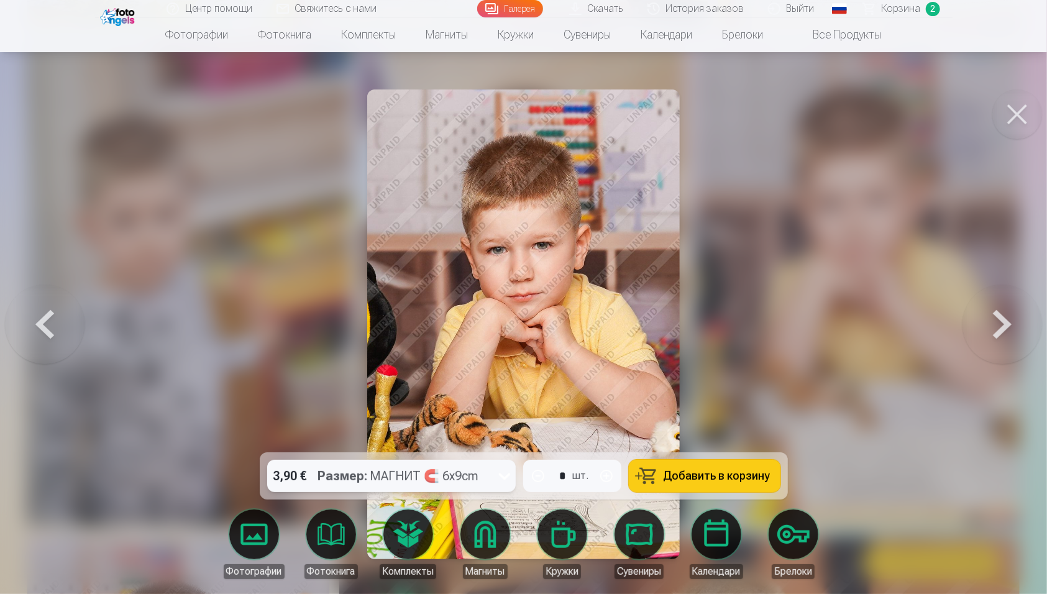
click at [603, 445] on button "button" at bounding box center [607, 476] width 30 height 30
click at [540, 445] on button "button" at bounding box center [538, 476] width 30 height 30
click at [605, 445] on button "button" at bounding box center [607, 476] width 30 height 30
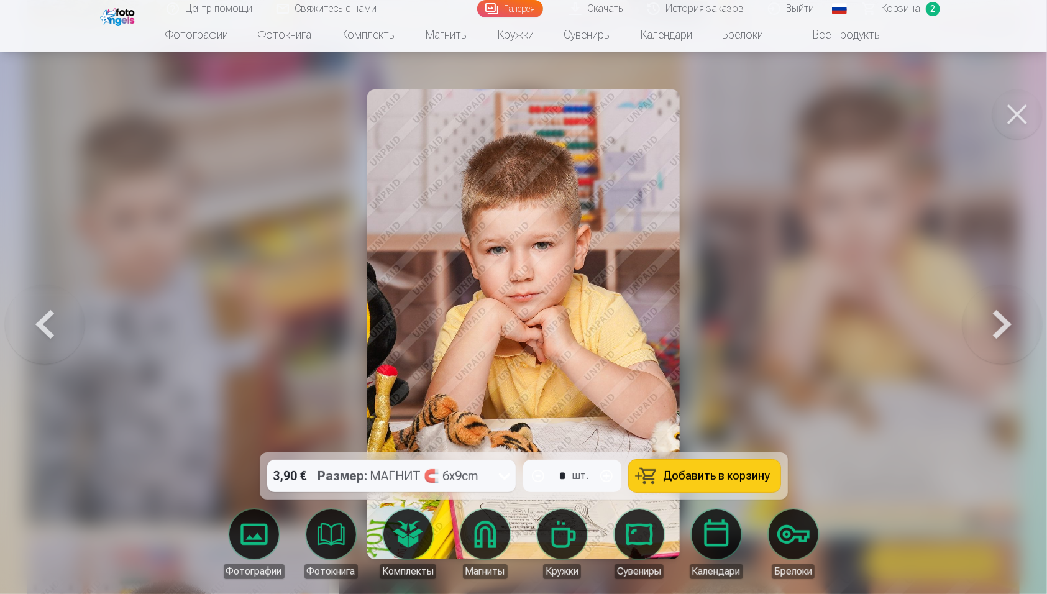
click at [604, 445] on button "button" at bounding box center [607, 476] width 30 height 30
click at [711, 445] on span "Добавить в корзину" at bounding box center [717, 476] width 107 height 11
type input "*"
click at [782, 117] on button at bounding box center [1018, 115] width 50 height 50
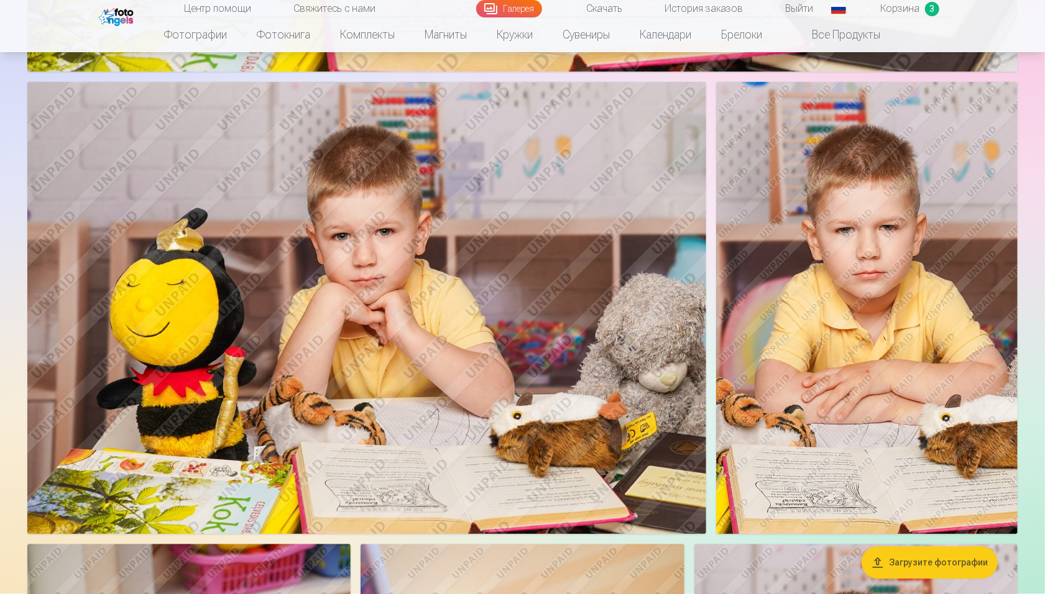
scroll to position [4660, 0]
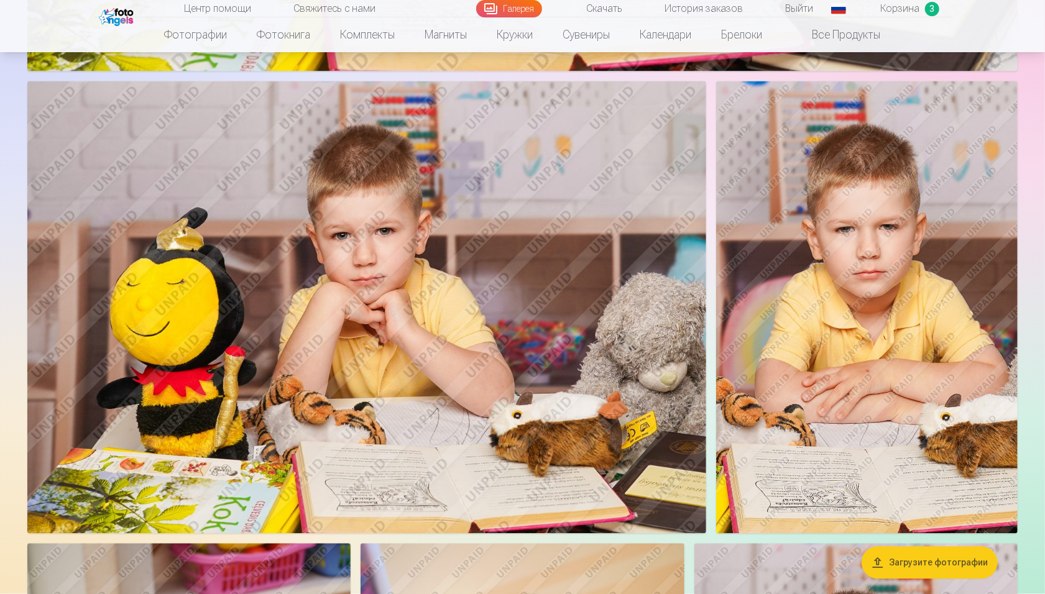
click at [438, 252] on img at bounding box center [366, 307] width 679 height 452
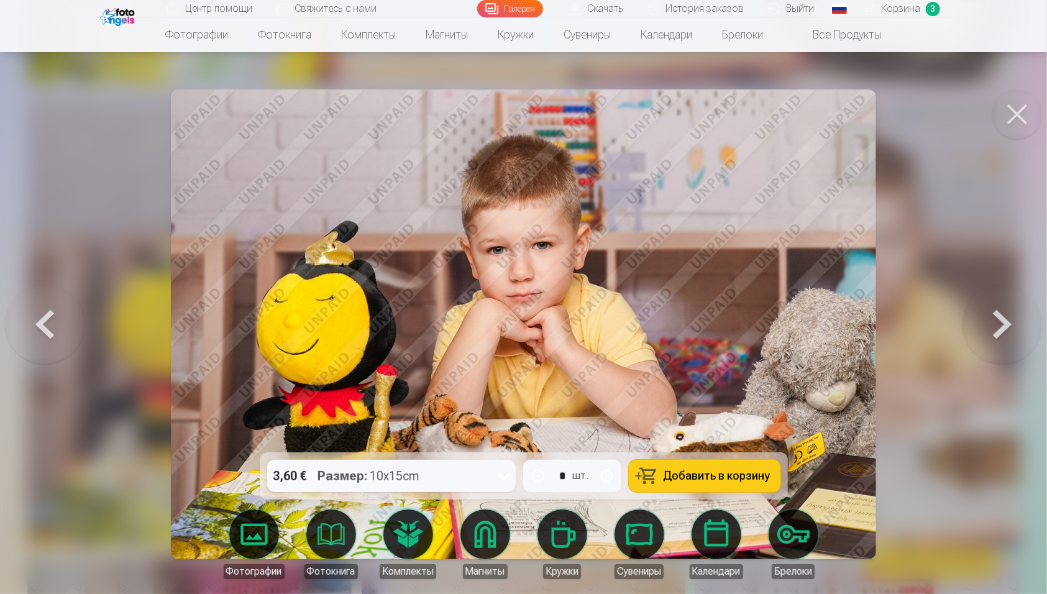
click at [782, 117] on button at bounding box center [1018, 115] width 50 height 50
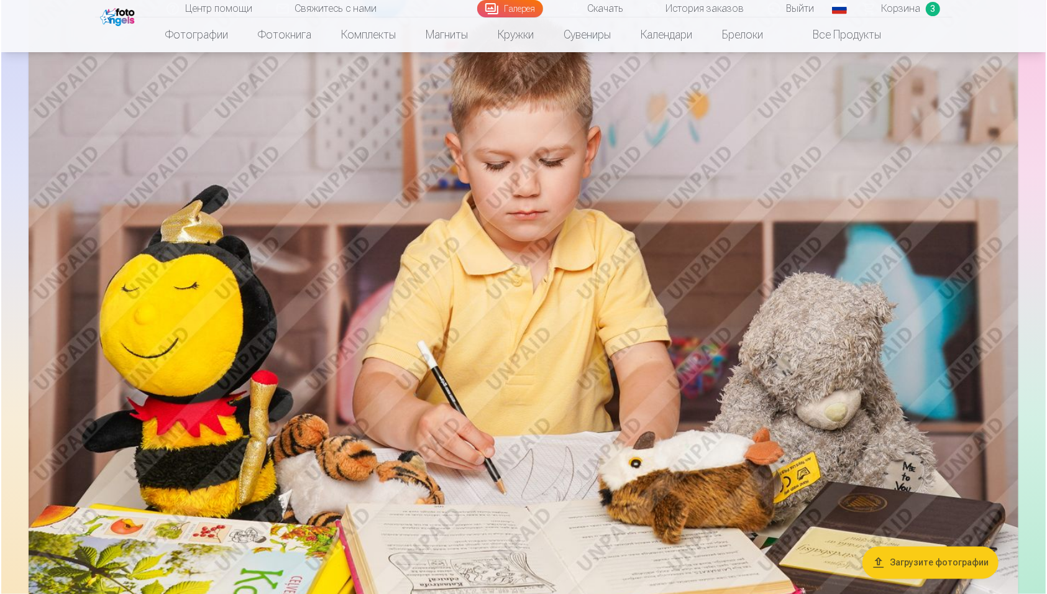
scroll to position [1124, 0]
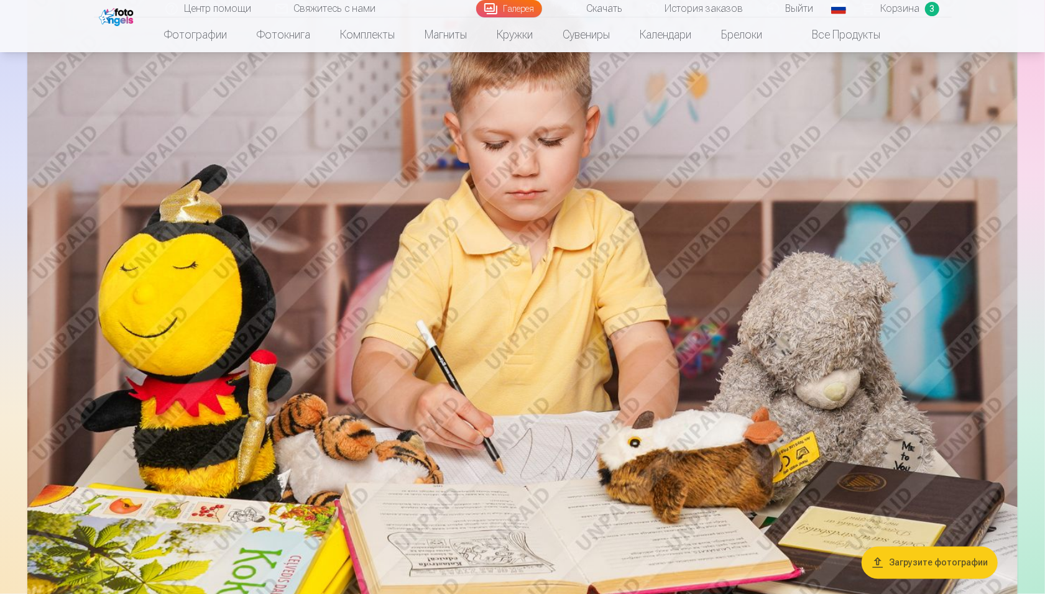
click at [580, 404] on img at bounding box center [522, 267] width 990 height 660
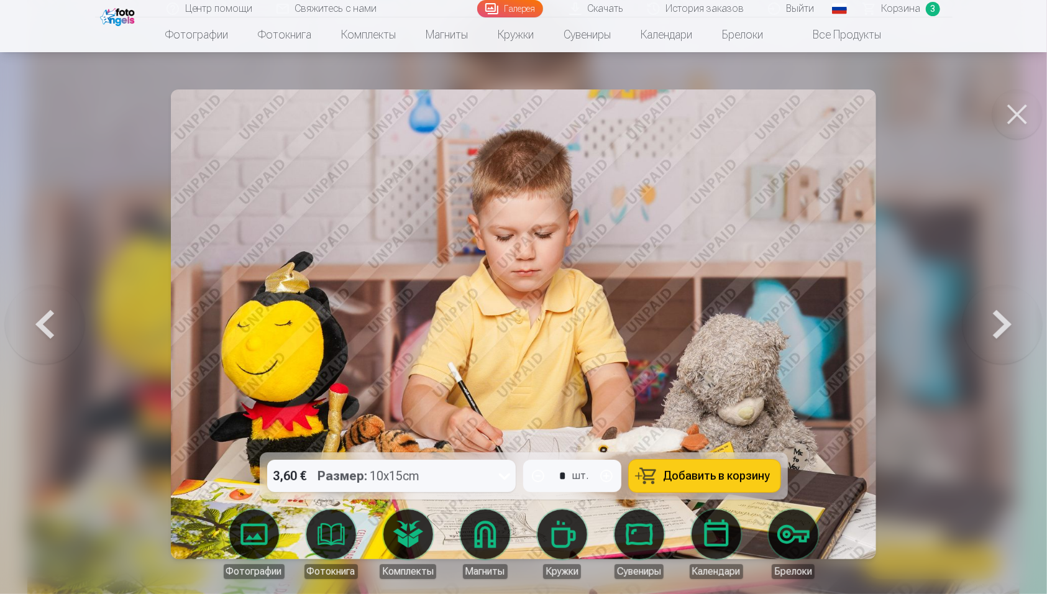
click at [684, 445] on span "Добавить в корзину" at bounding box center [717, 476] width 107 height 11
click at [782, 14] on span "Корзина" at bounding box center [901, 8] width 39 height 15
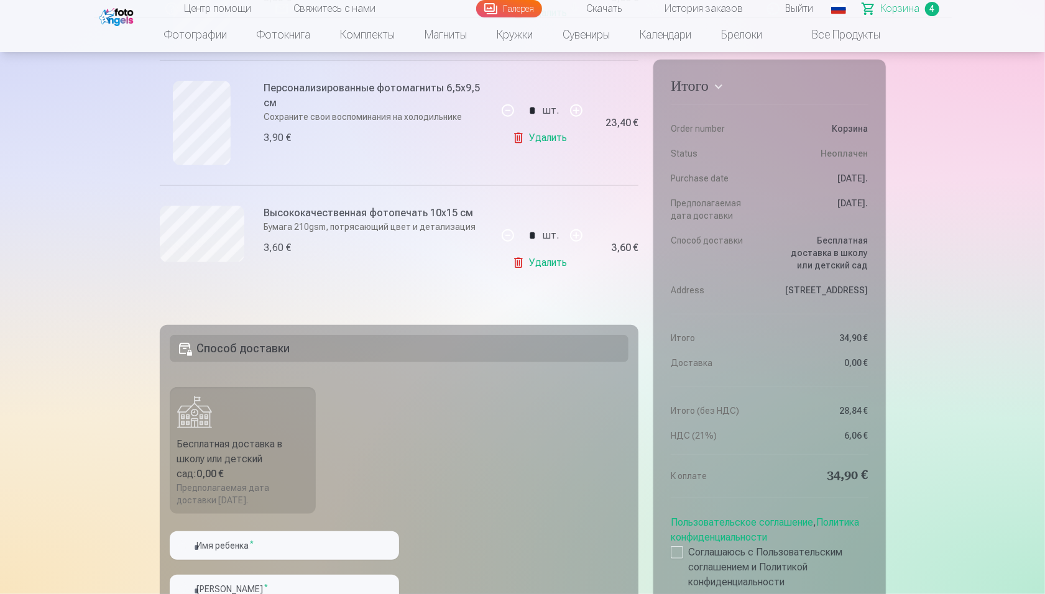
scroll to position [497, 0]
click at [252, 441] on div "Бесплатная доставка в школу или детский сад : 0,00 €" at bounding box center [243, 457] width 132 height 45
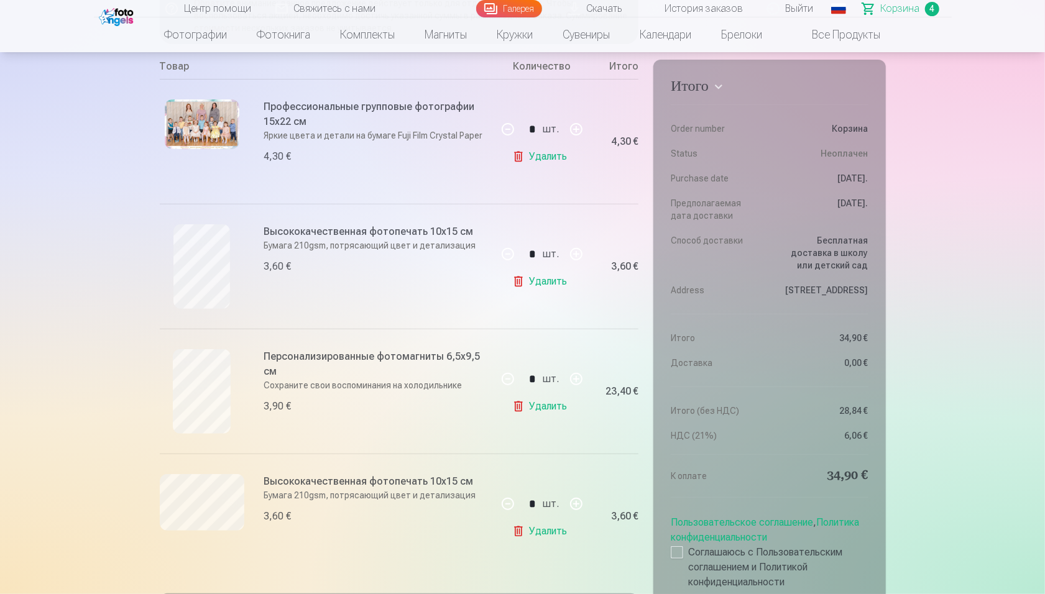
scroll to position [229, 0]
click at [512, 384] on button "button" at bounding box center [508, 377] width 30 height 30
click at [505, 374] on button "button" at bounding box center [508, 377] width 30 height 30
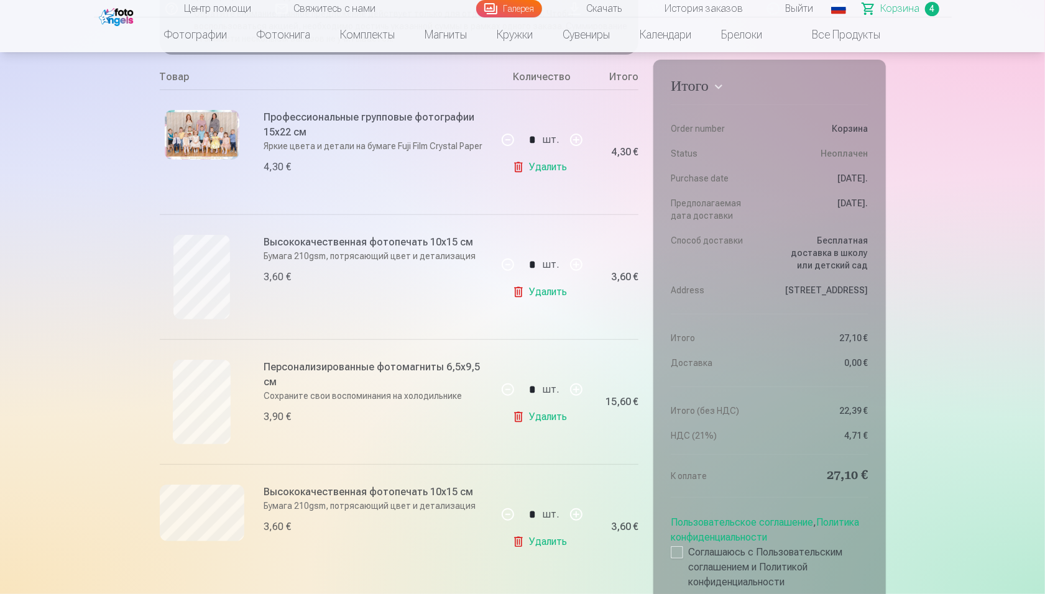
click at [505, 378] on button "button" at bounding box center [508, 390] width 30 height 30
type input "*"
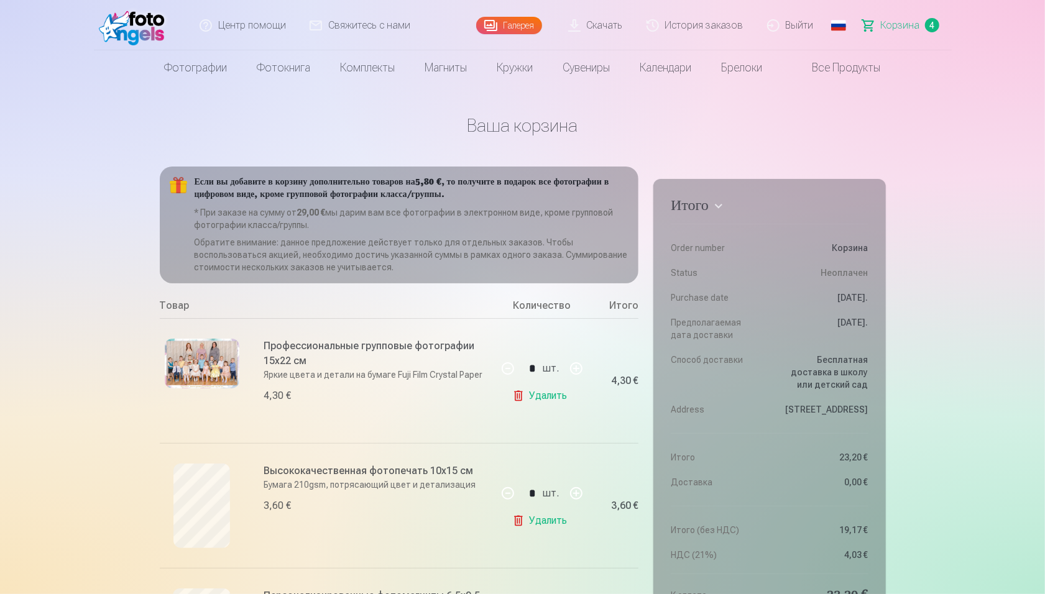
scroll to position [0, 0]
click at [598, 27] on link "Скачать" at bounding box center [596, 25] width 78 height 50
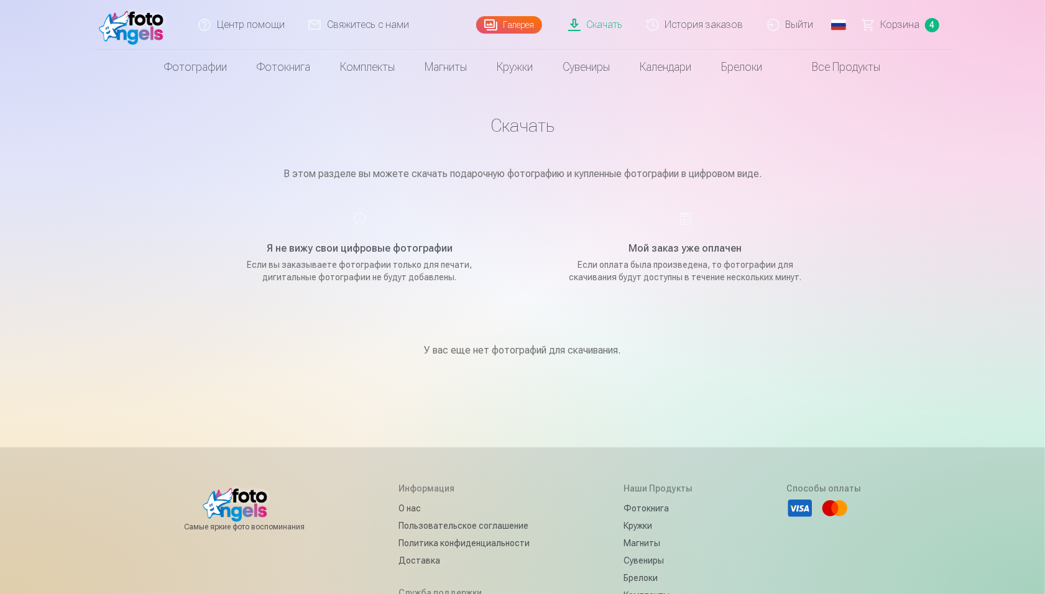
click at [398, 237] on div "Я не вижу свои цифровые фотографии Если вы заказываете фотографии только для пе…" at bounding box center [360, 247] width 296 height 72
click at [369, 252] on h5 "Я не вижу свои цифровые фотографии" at bounding box center [360, 248] width 236 height 15
click at [587, 19] on link "Скачать" at bounding box center [596, 25] width 78 height 50
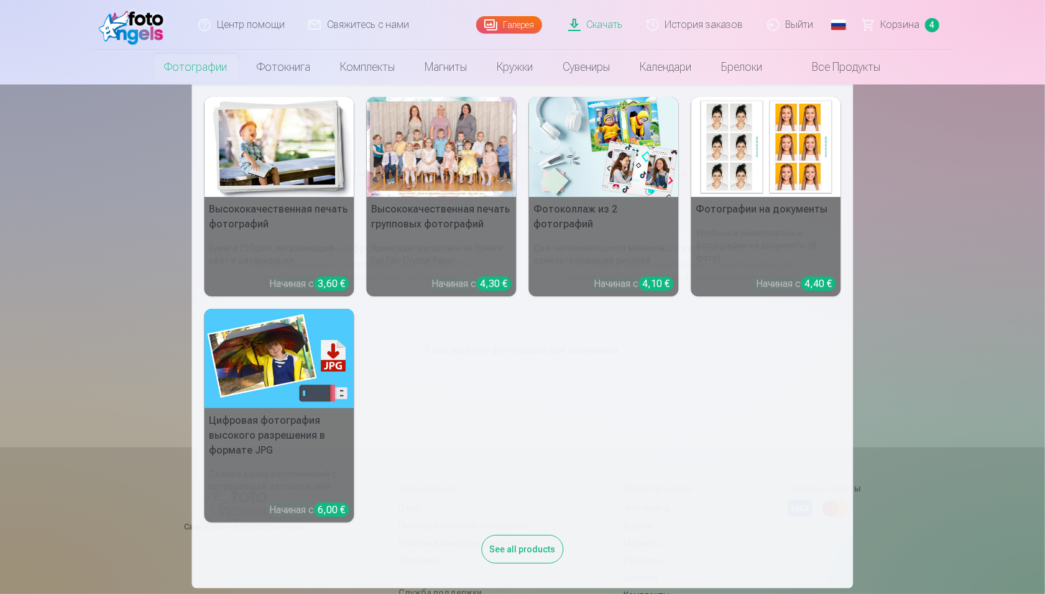
click at [194, 78] on link "Фотографии" at bounding box center [196, 67] width 93 height 35
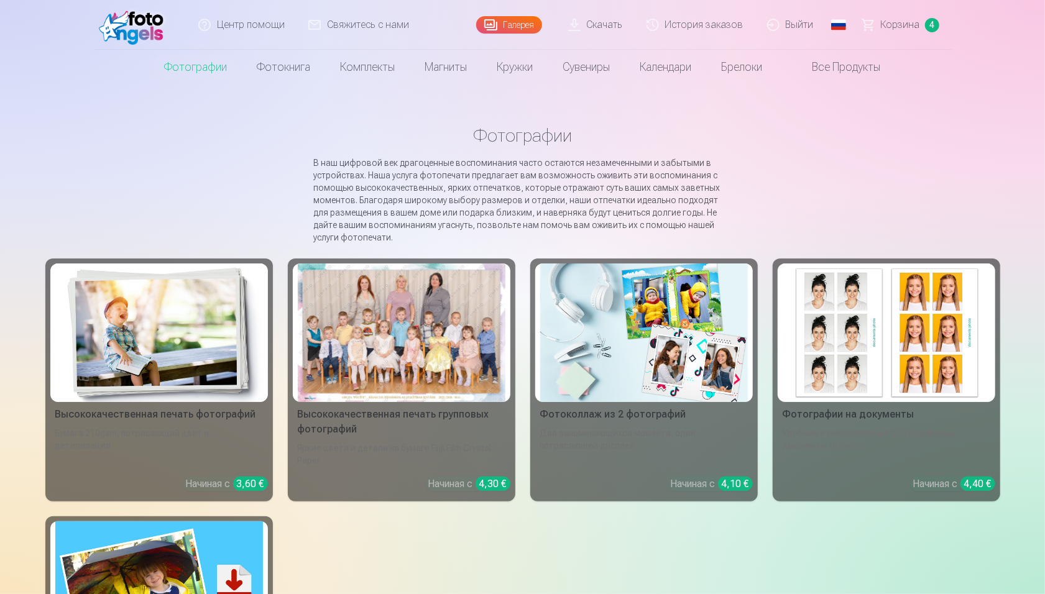
click at [232, 331] on img at bounding box center [159, 333] width 208 height 139
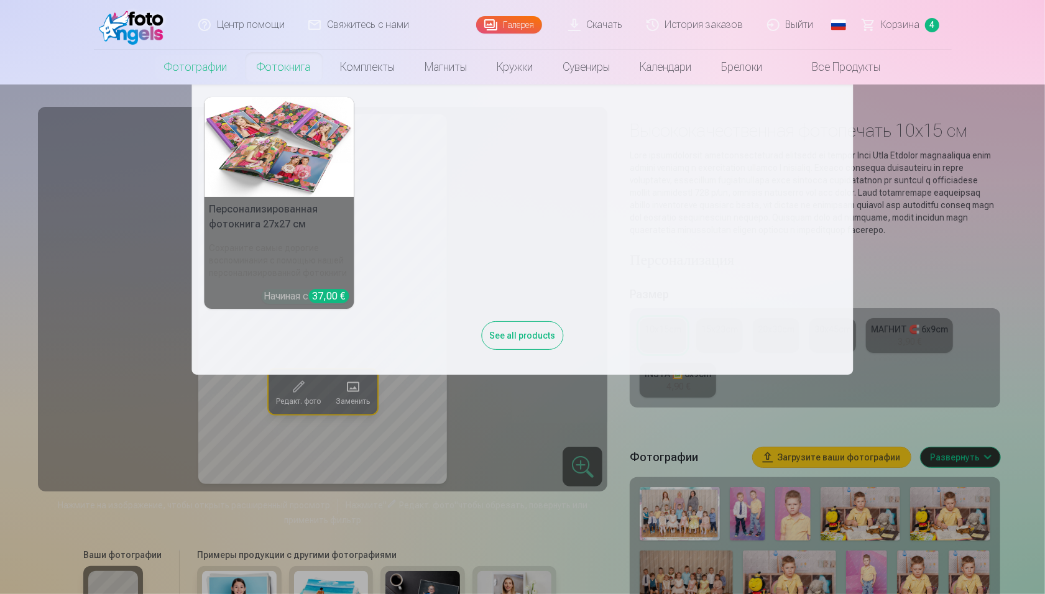
click at [281, 61] on link "Фотокнига" at bounding box center [283, 67] width 83 height 35
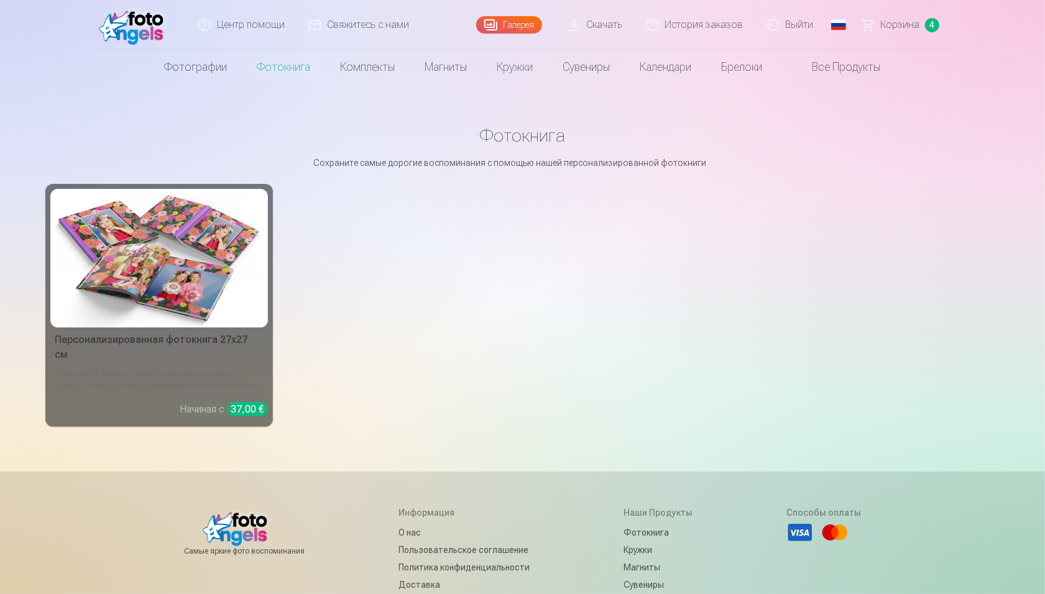
click at [154, 275] on img at bounding box center [159, 258] width 208 height 139
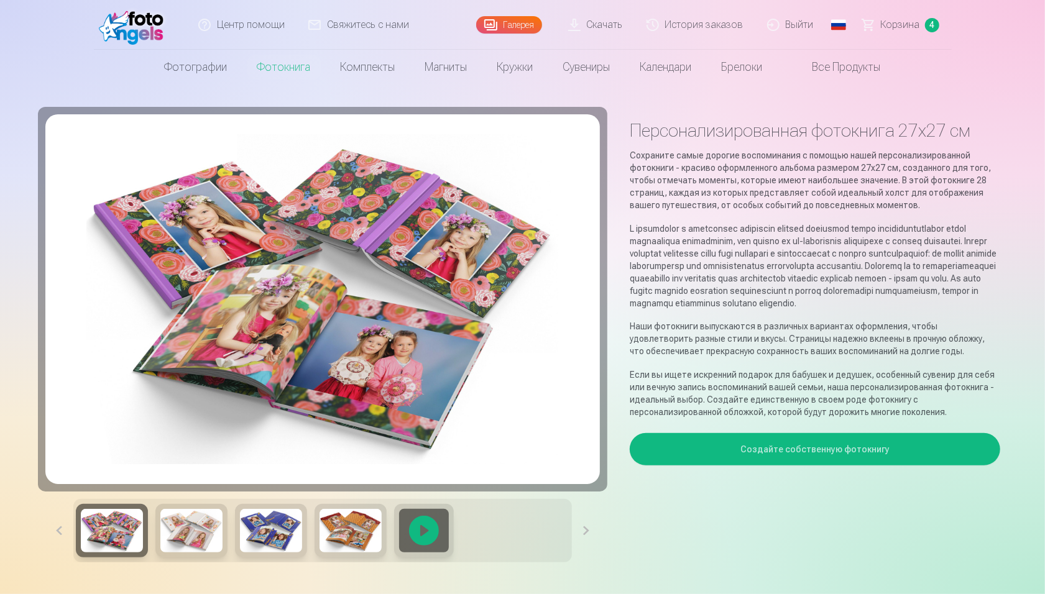
click at [165, 445] on img at bounding box center [191, 531] width 62 height 44
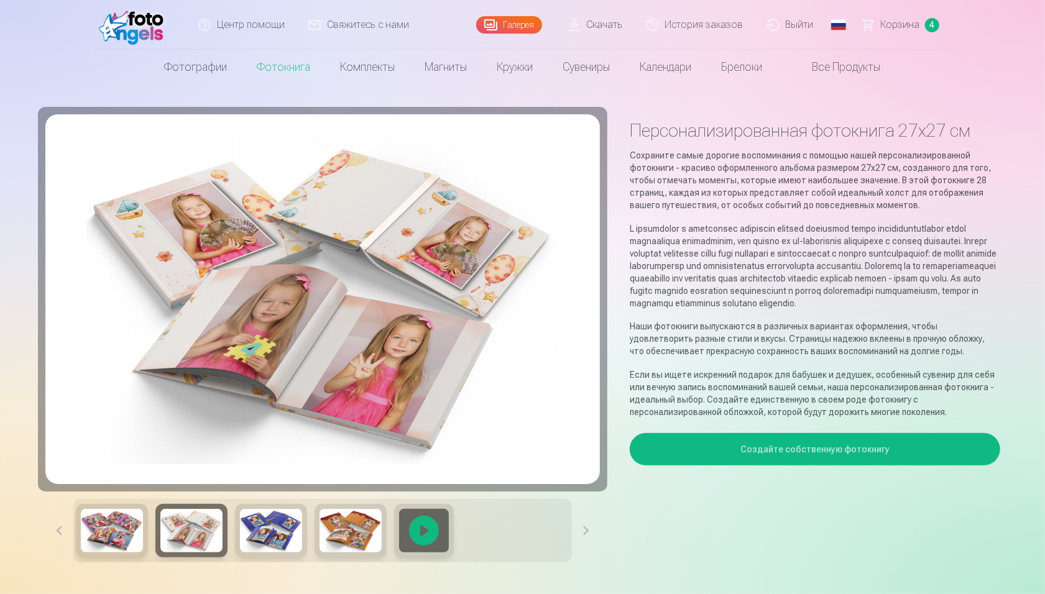
click at [204, 445] on img at bounding box center [191, 531] width 62 height 44
click at [229, 445] on div at bounding box center [322, 530] width 499 height 63
click at [277, 445] on div at bounding box center [322, 530] width 499 height 63
click at [274, 445] on img at bounding box center [271, 531] width 62 height 44
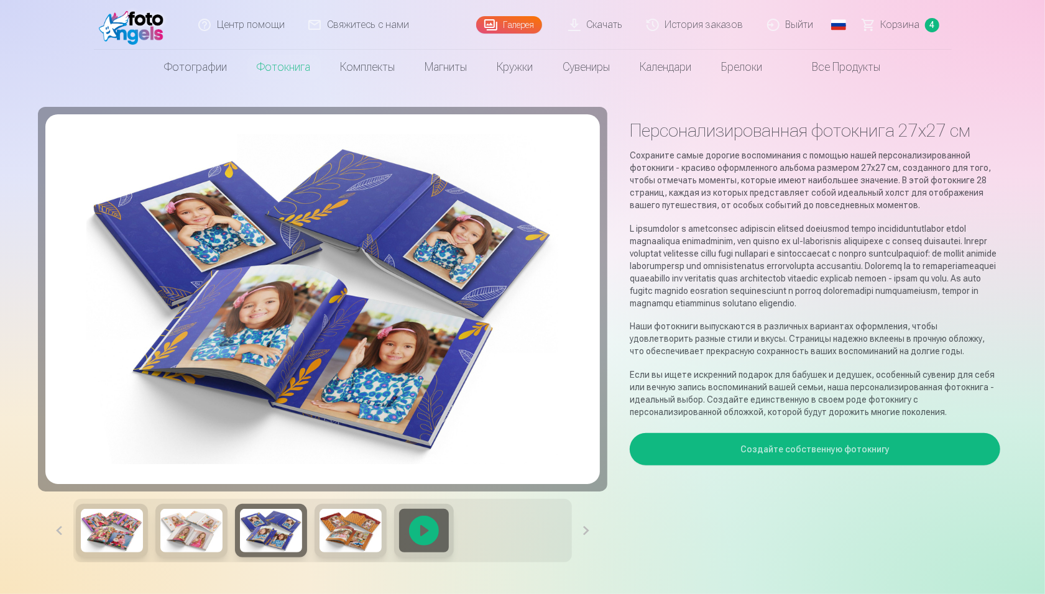
click at [406, 445] on div at bounding box center [424, 530] width 60 height 53
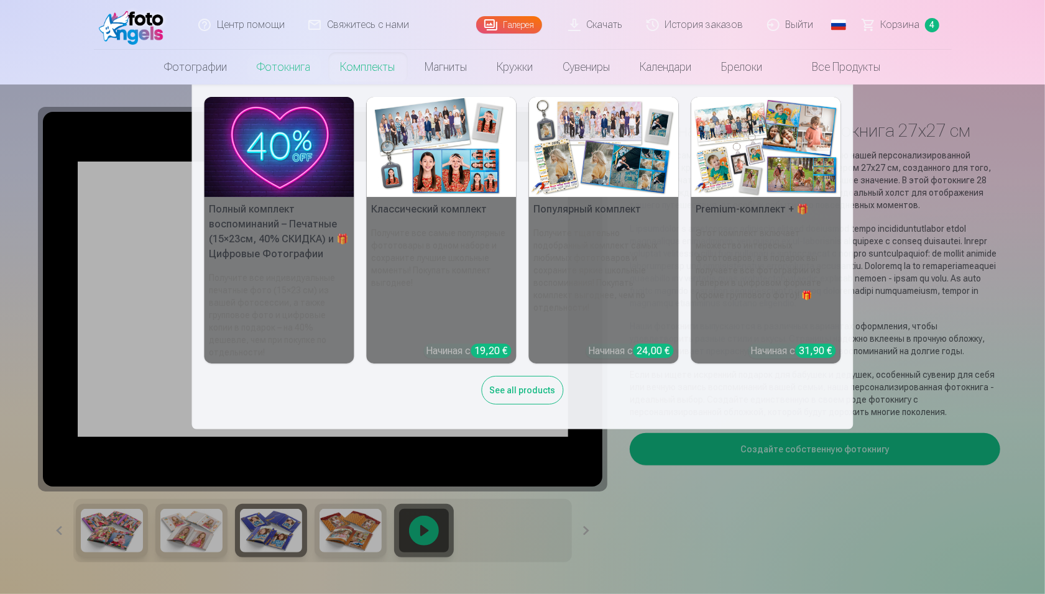
click at [359, 75] on link "Комплекты" at bounding box center [368, 67] width 85 height 35
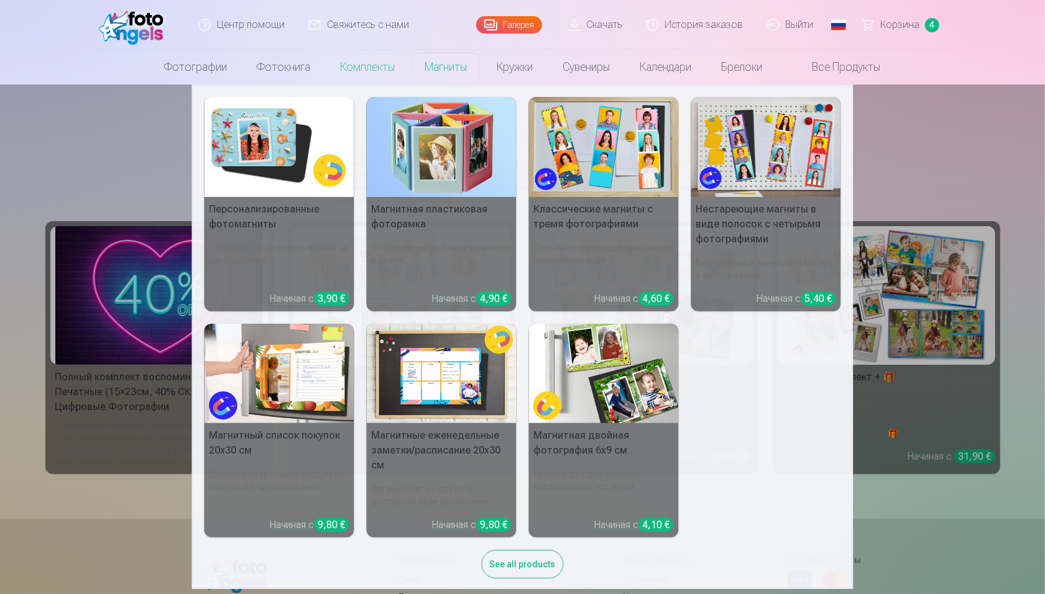
click at [426, 65] on link "Магниты" at bounding box center [446, 67] width 72 height 35
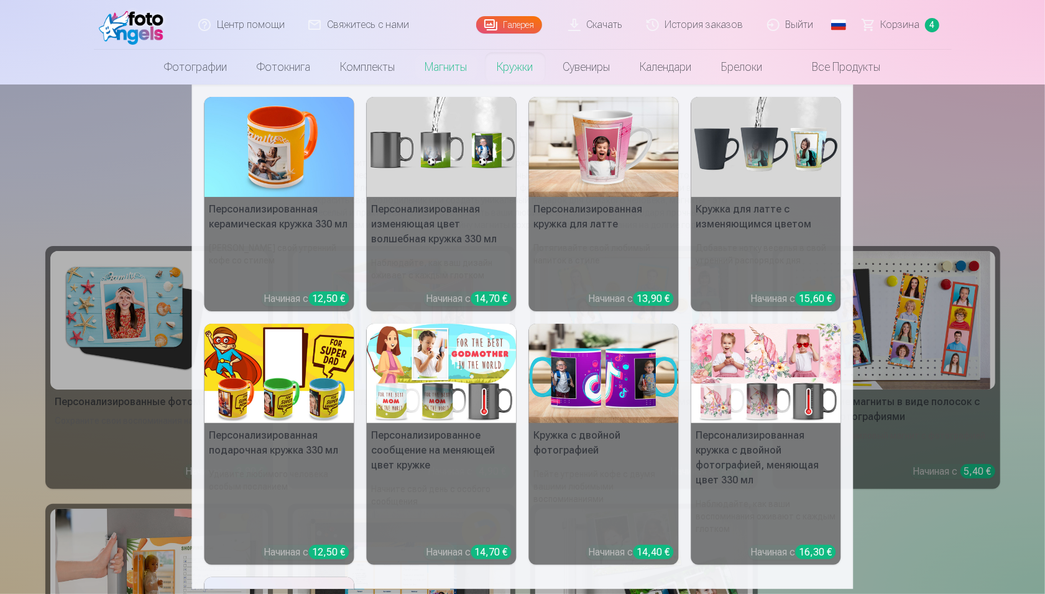
click at [517, 53] on link "Кружки" at bounding box center [515, 67] width 66 height 35
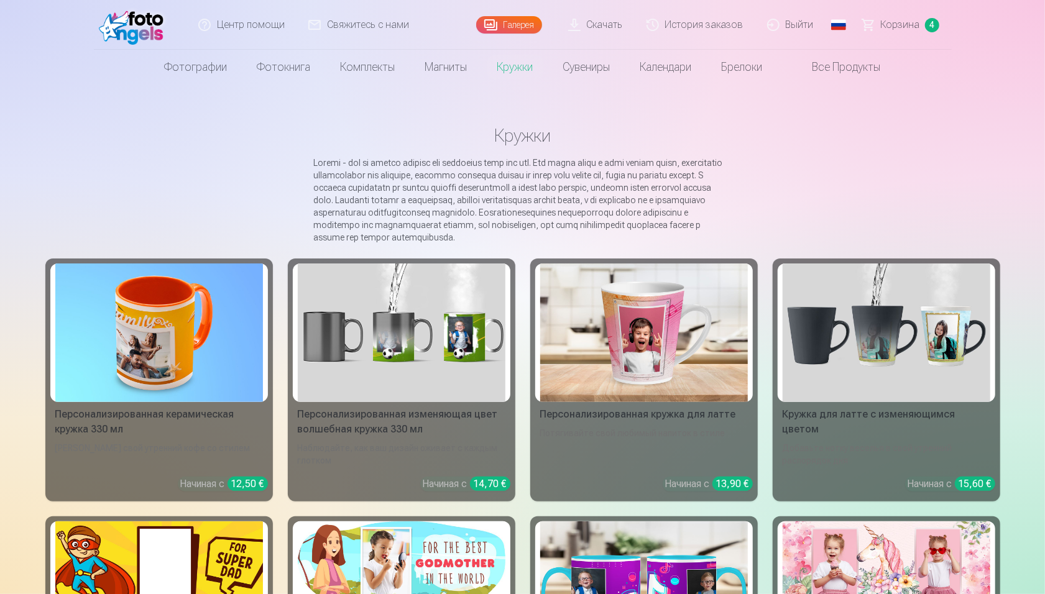
click at [585, 72] on link "Сувениры" at bounding box center [586, 67] width 77 height 35
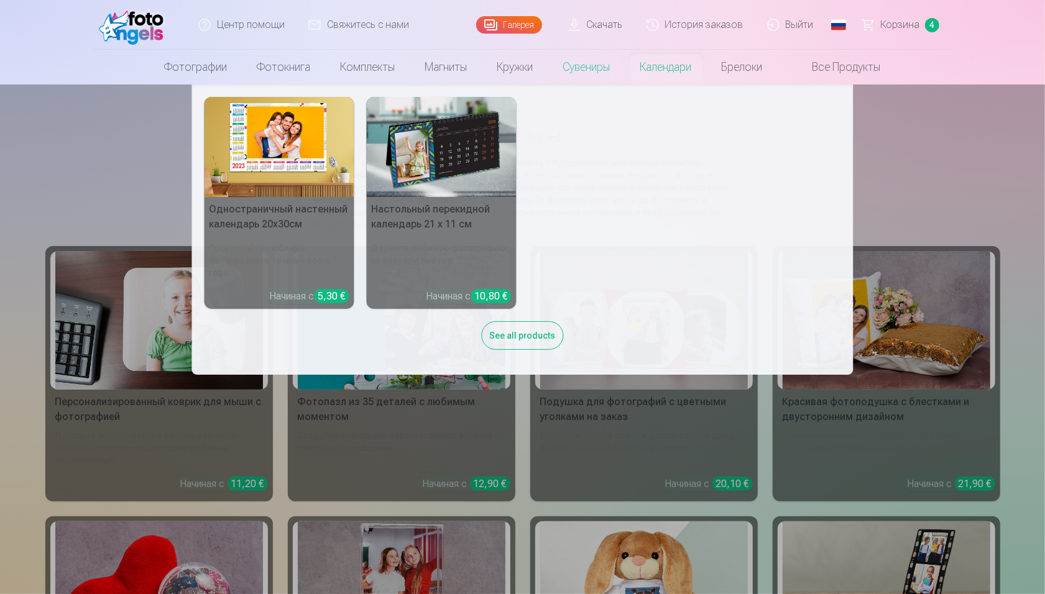
click at [681, 62] on link "Календари" at bounding box center [665, 67] width 81 height 35
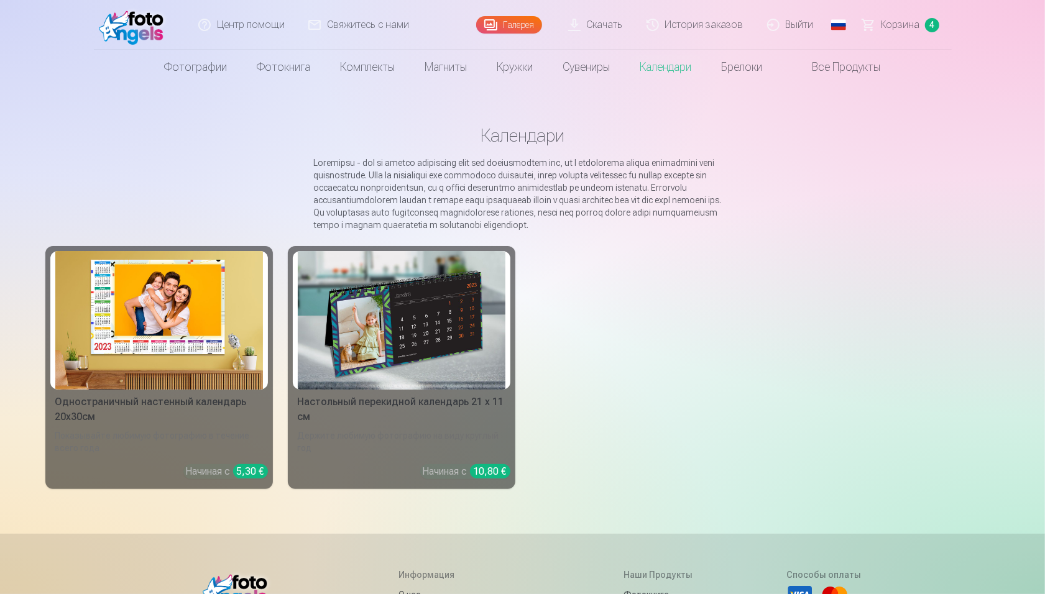
click at [756, 78] on link "Брелоки" at bounding box center [742, 67] width 71 height 35
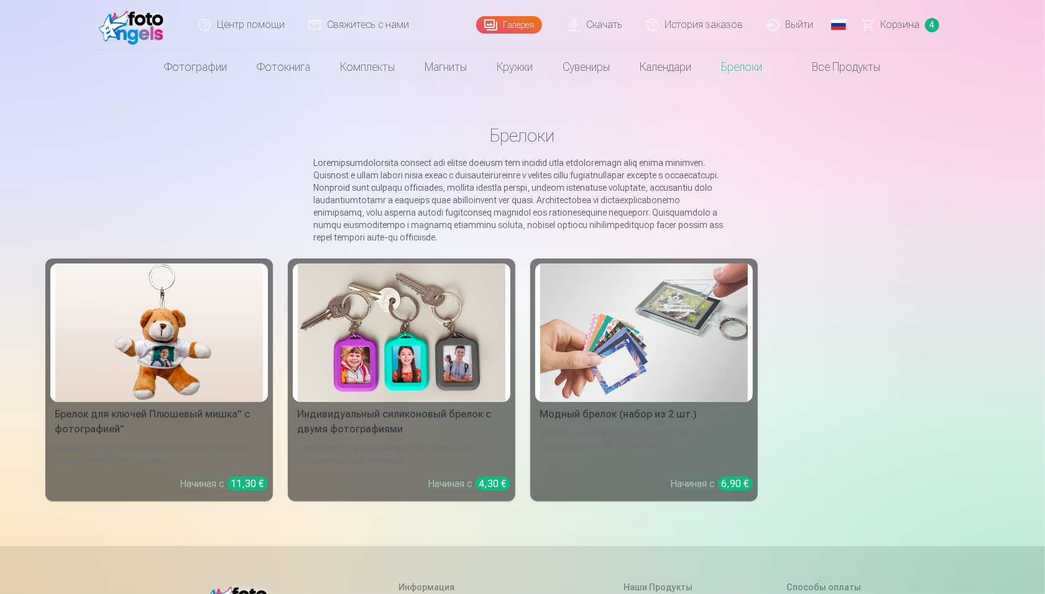
click at [131, 34] on img at bounding box center [134, 25] width 71 height 40
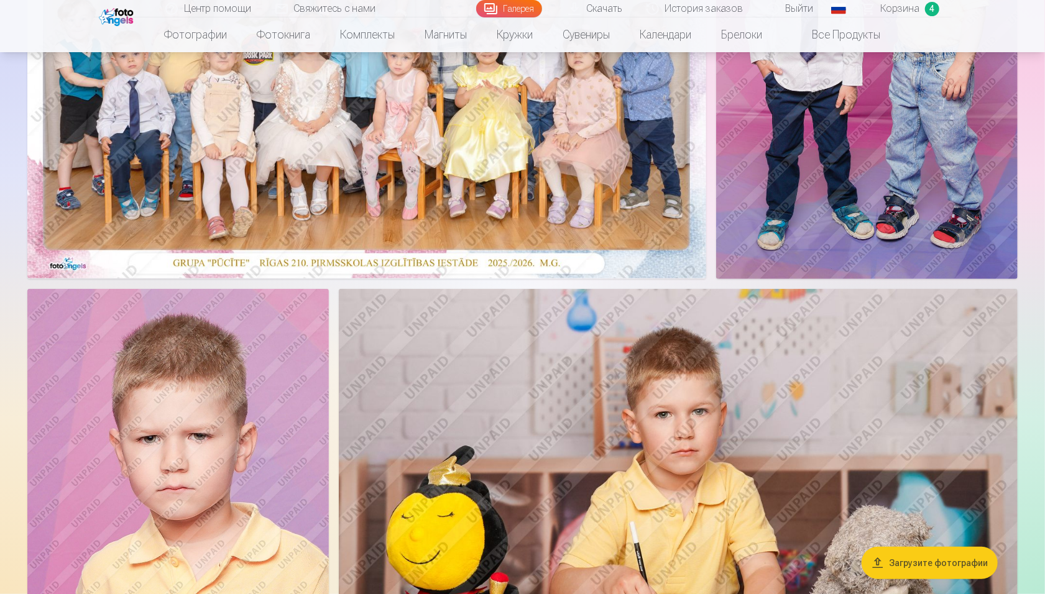
scroll to position [347, 0]
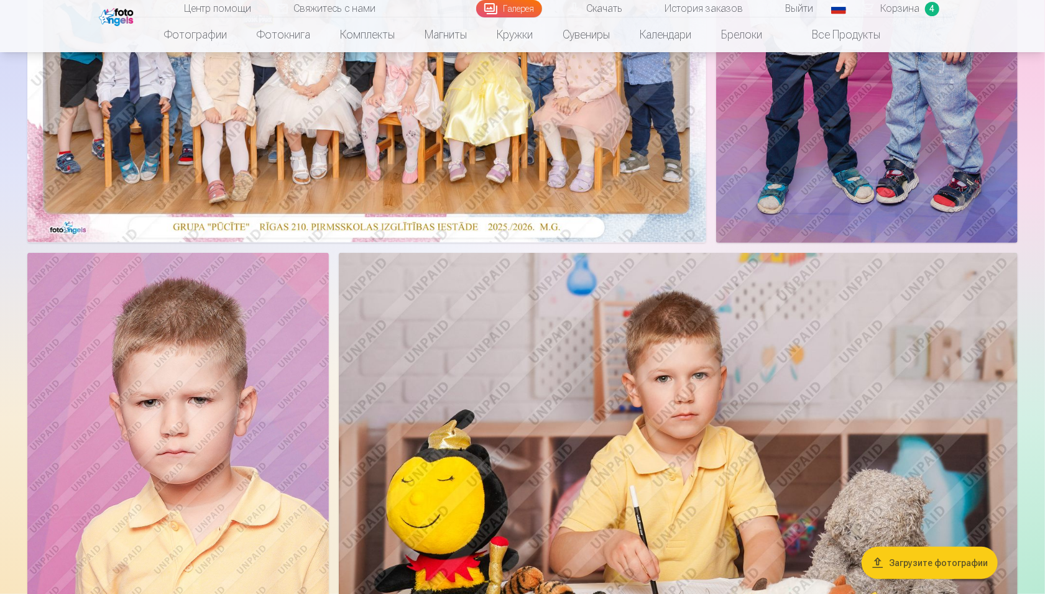
click at [782, 445] on button "Загрузите фотографии" at bounding box center [929, 563] width 136 height 32
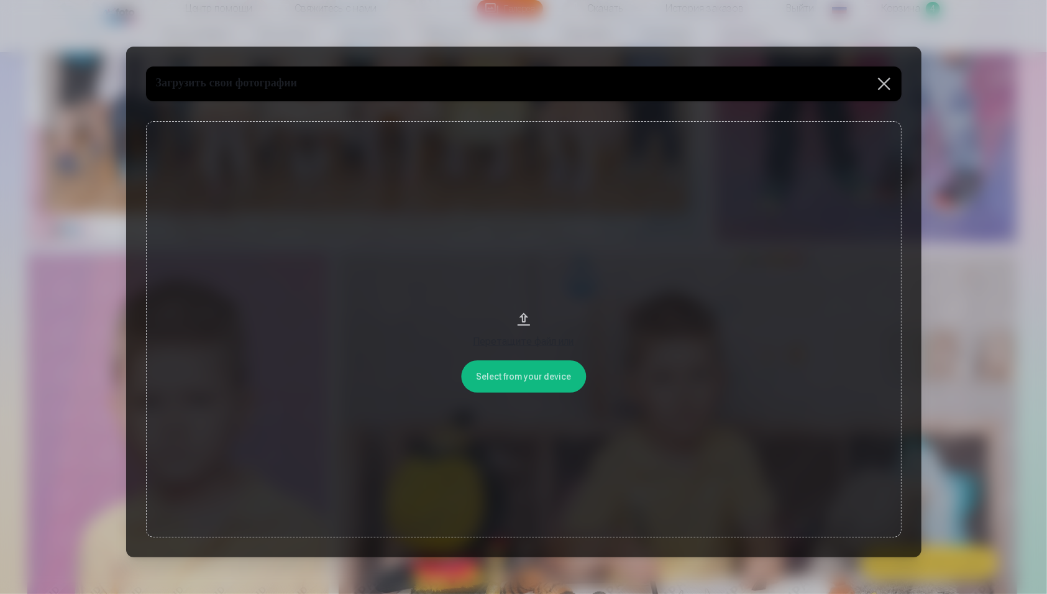
click at [508, 332] on div "Перетащите файл или" at bounding box center [523, 338] width 731 height 22
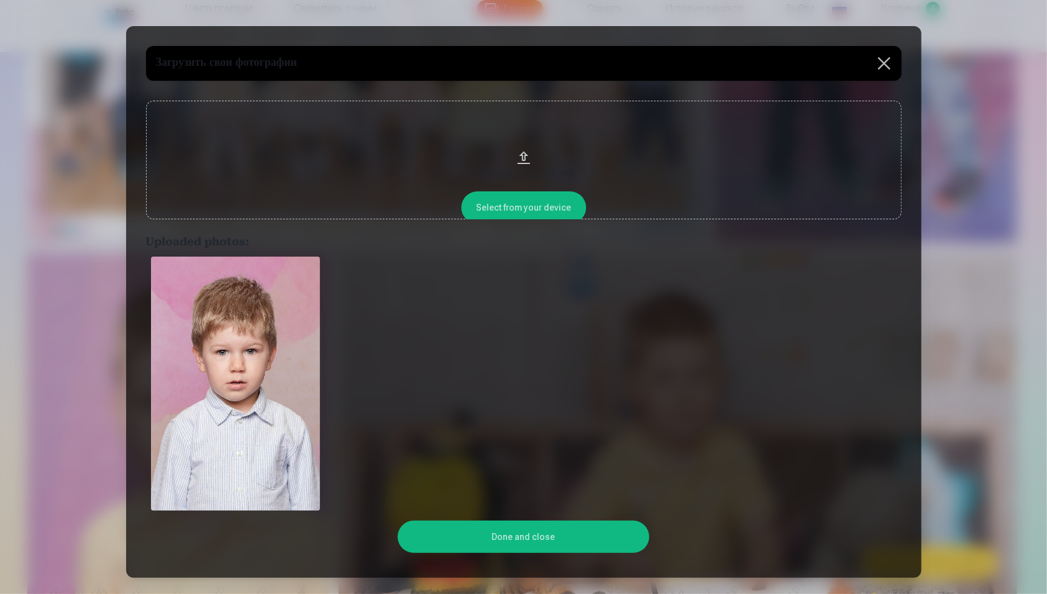
click at [510, 445] on button "Done and close" at bounding box center [524, 537] width 252 height 32
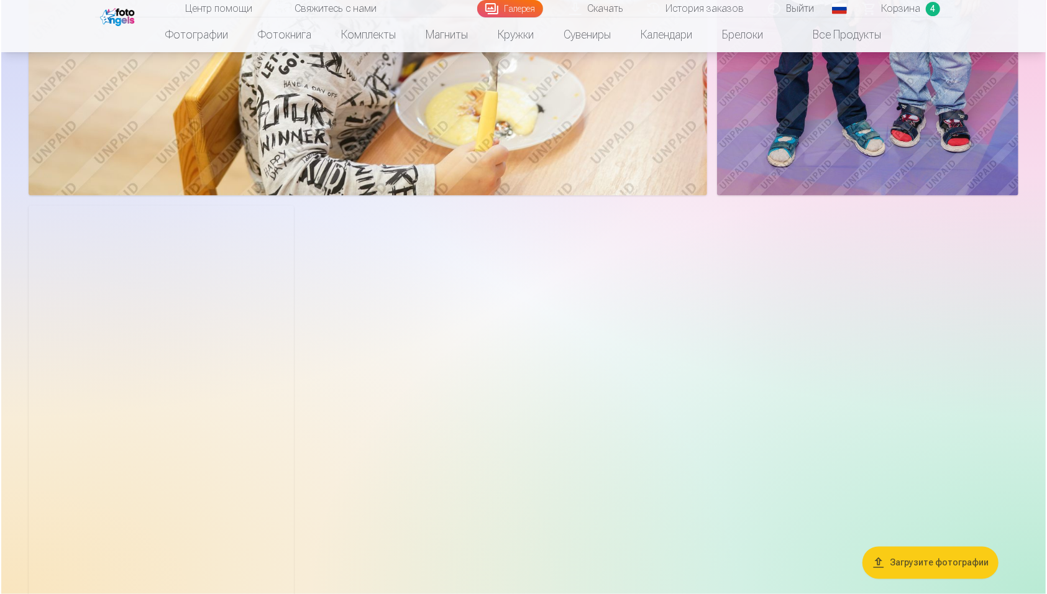
scroll to position [7326, 0]
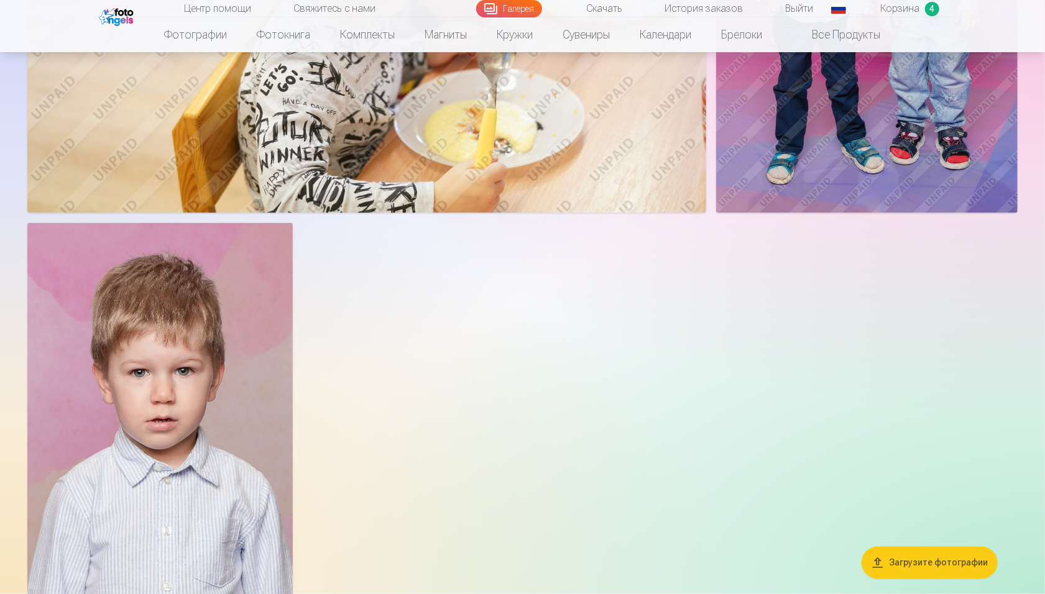
click at [160, 445] on img at bounding box center [159, 422] width 265 height 398
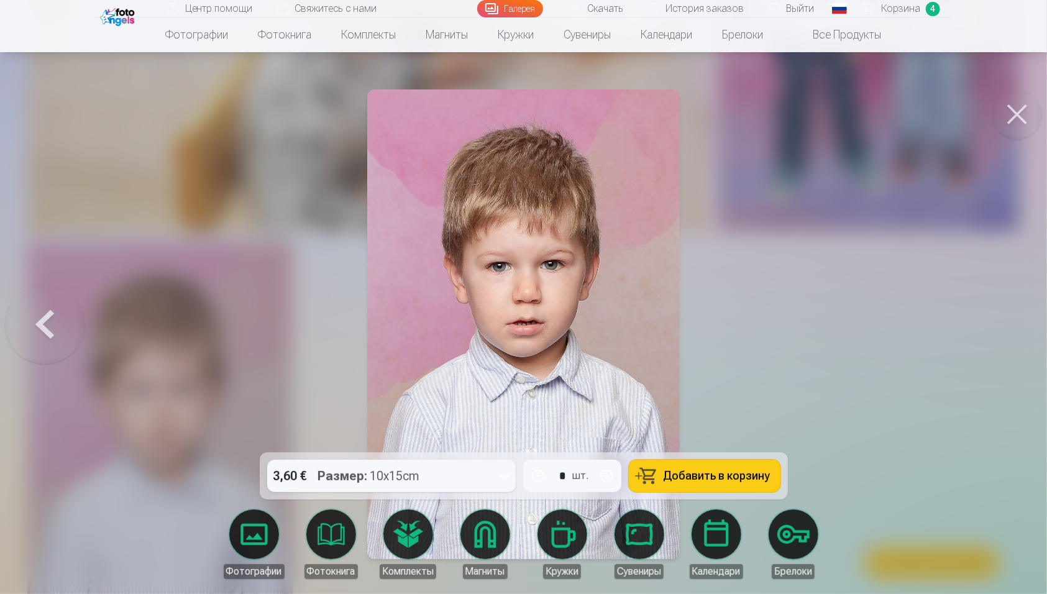
click at [492, 445] on div "3,60 € Размер : 10x15cm" at bounding box center [379, 476] width 225 height 32
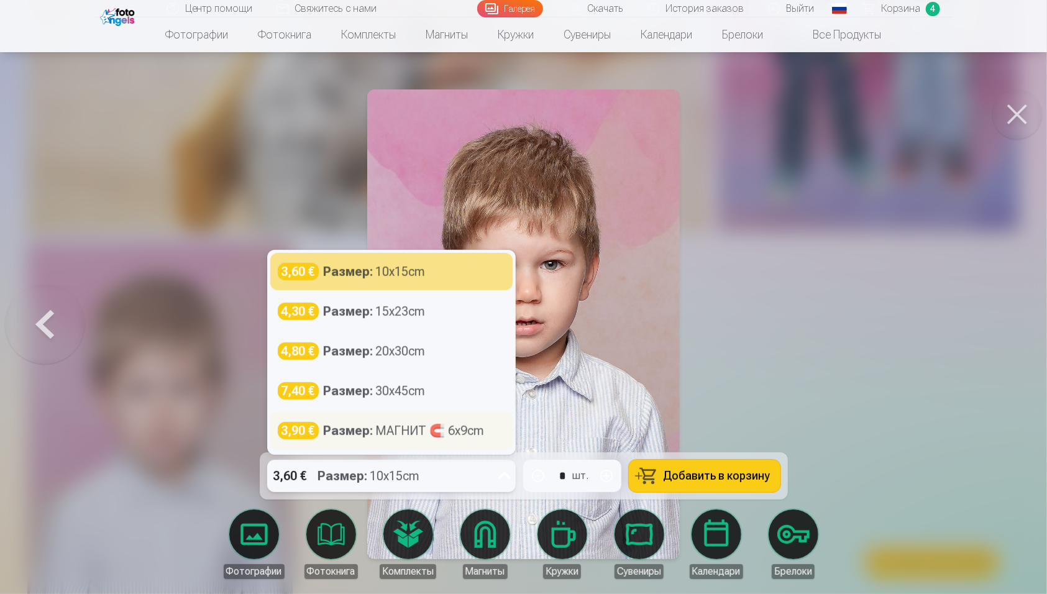
click at [433, 427] on div "Размер : МАГНИТ 🧲 6x9cm" at bounding box center [404, 430] width 161 height 17
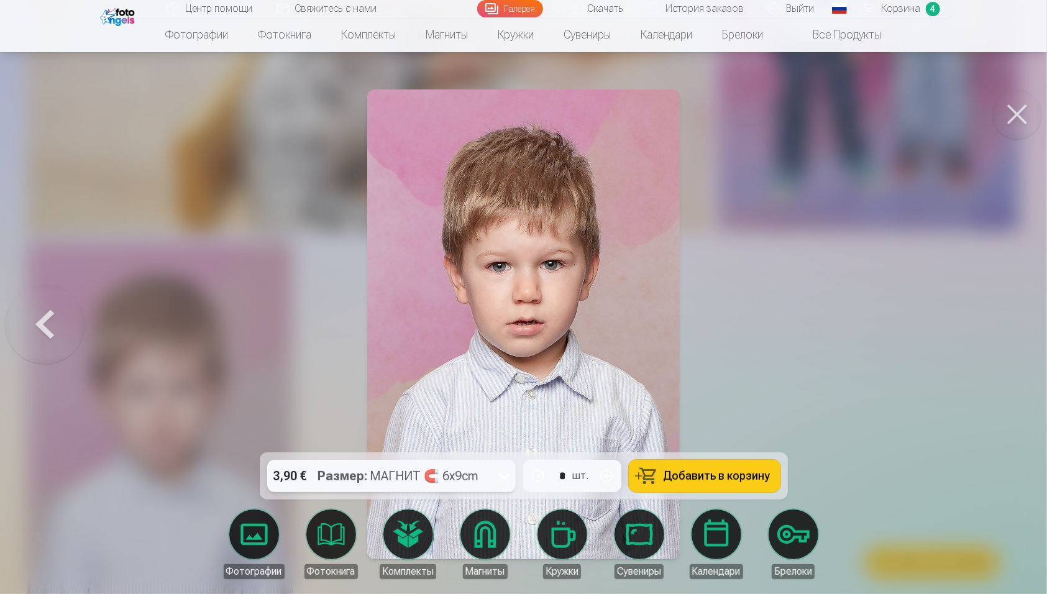
click at [709, 445] on span "Добавить в корзину" at bounding box center [717, 476] width 107 height 11
click at [782, 28] on link "Все продукты" at bounding box center [838, 34] width 118 height 35
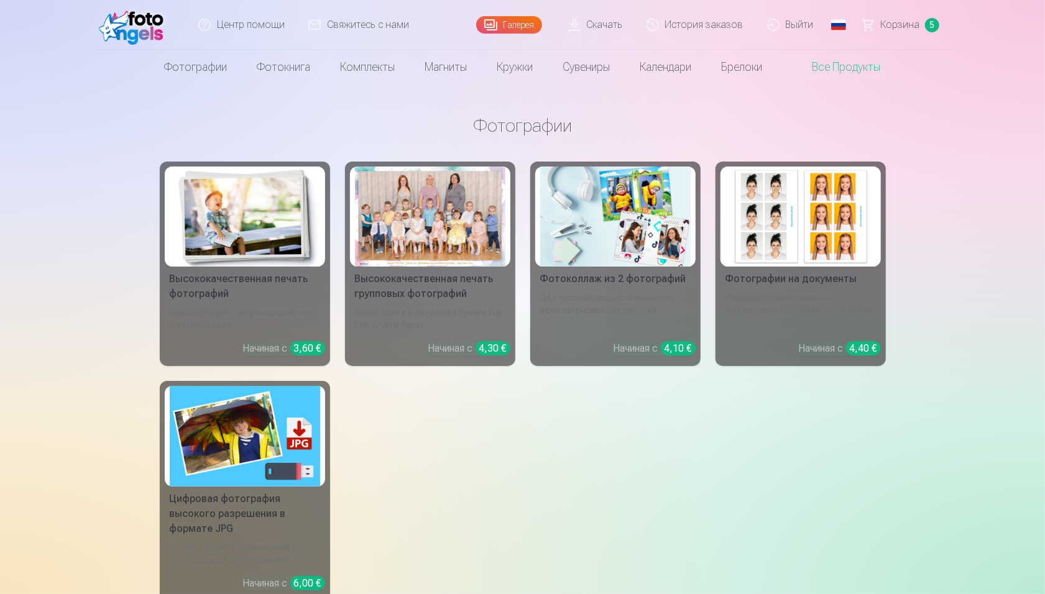
click at [782, 22] on span "Корзина" at bounding box center [900, 24] width 39 height 15
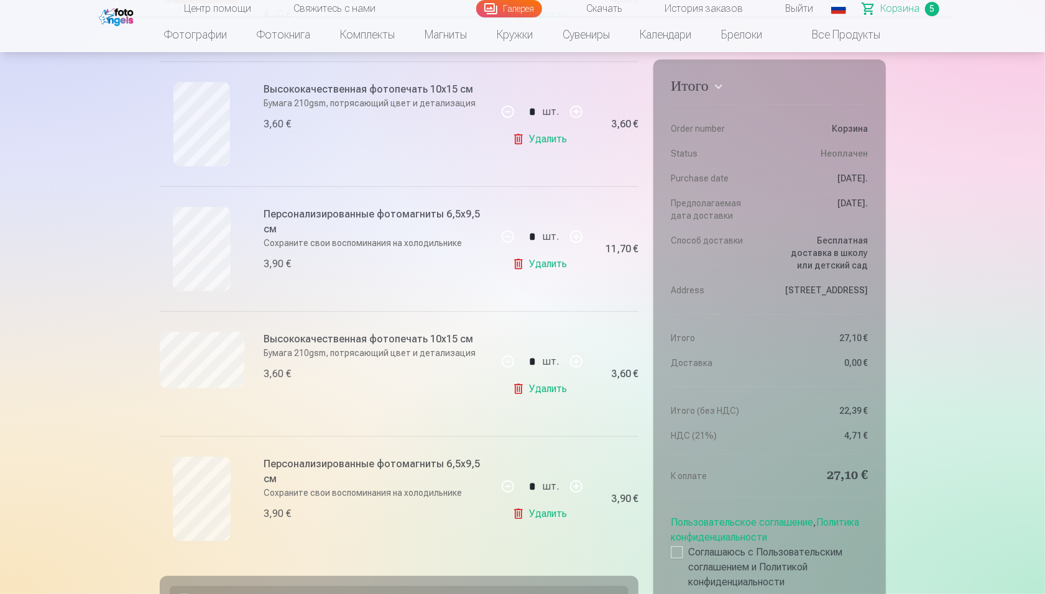
scroll to position [386, 0]
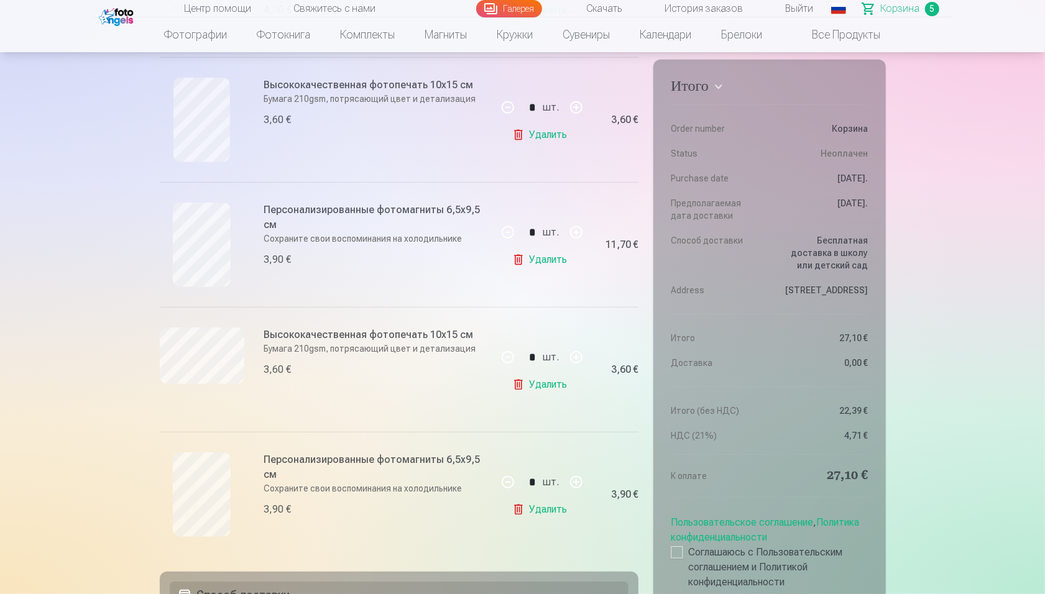
click at [506, 233] on button "button" at bounding box center [508, 233] width 30 height 30
type input "*"
click at [602, 445] on div "3,90 €" at bounding box center [614, 494] width 50 height 125
click at [520, 445] on link "Удалить" at bounding box center [542, 509] width 60 height 25
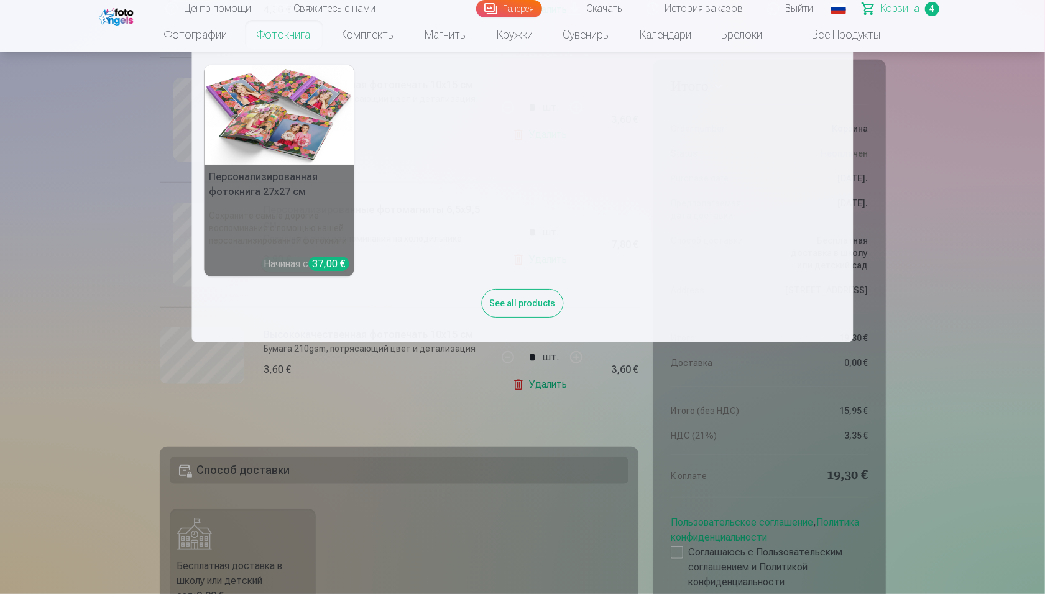
click at [259, 38] on link "Фотокнига" at bounding box center [283, 34] width 83 height 35
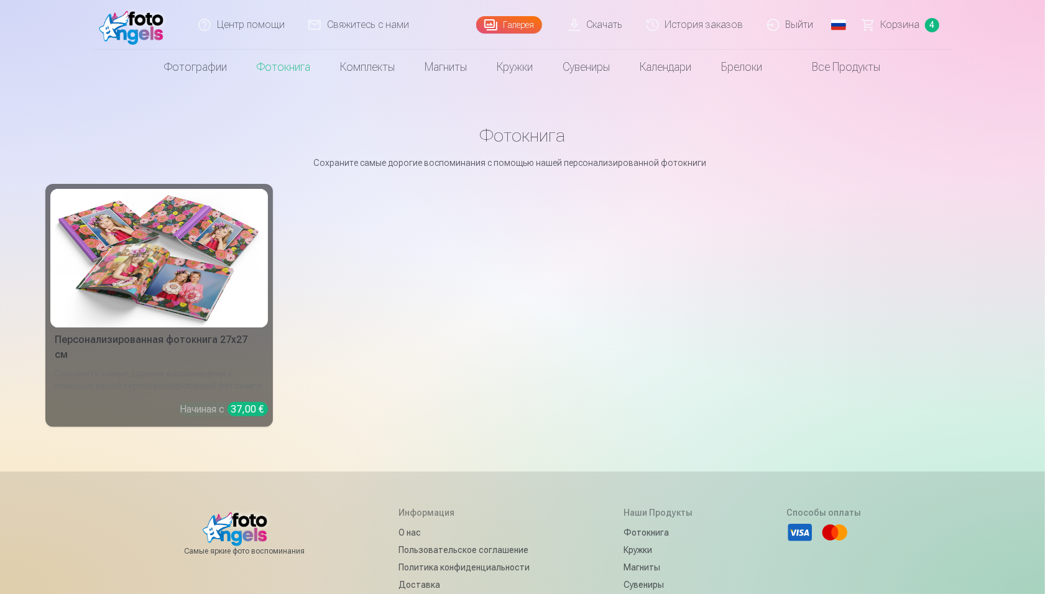
click at [178, 66] on link "Фотографии" at bounding box center [196, 67] width 93 height 35
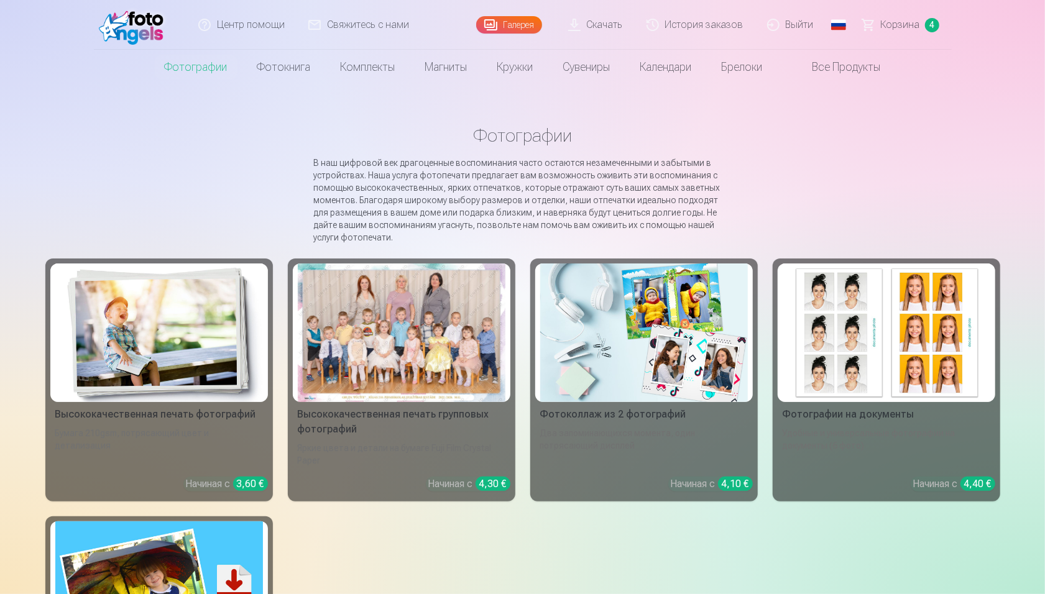
click at [131, 24] on img at bounding box center [134, 25] width 71 height 40
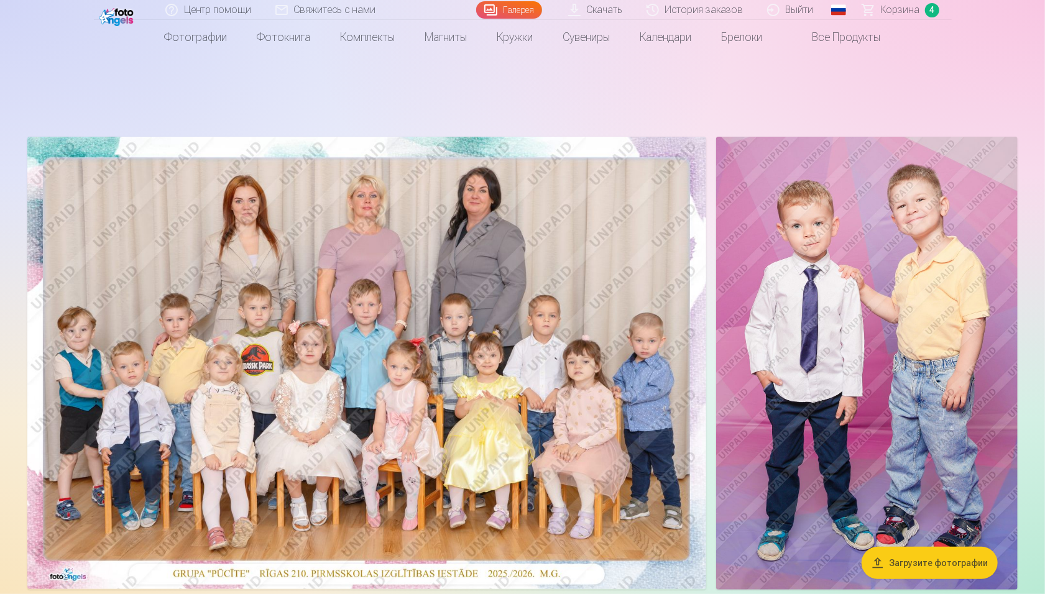
scroll to position [78, 0]
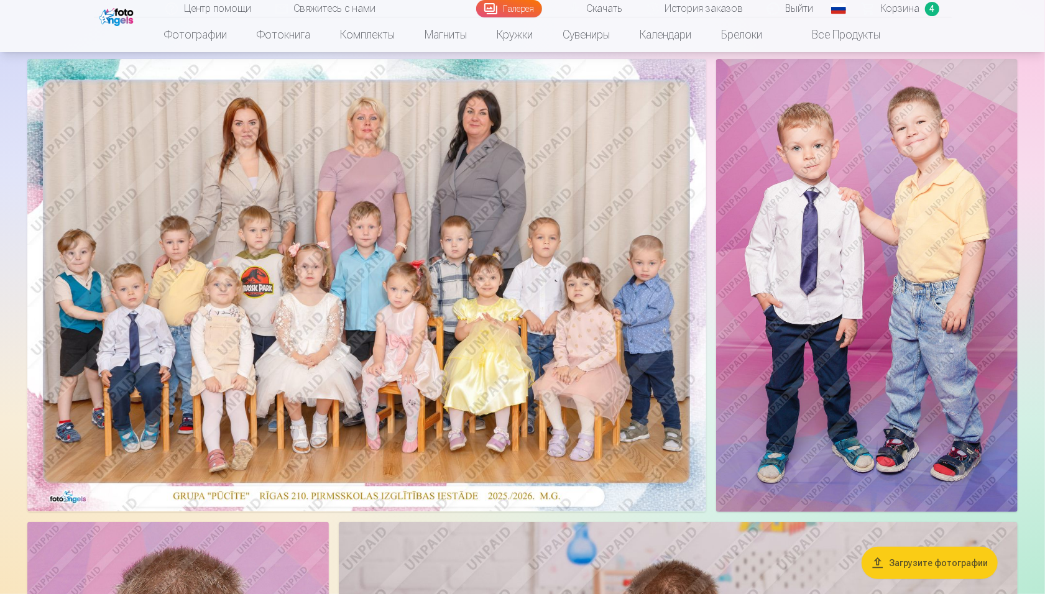
click at [782, 445] on button "Загрузите фотографии" at bounding box center [929, 563] width 136 height 32
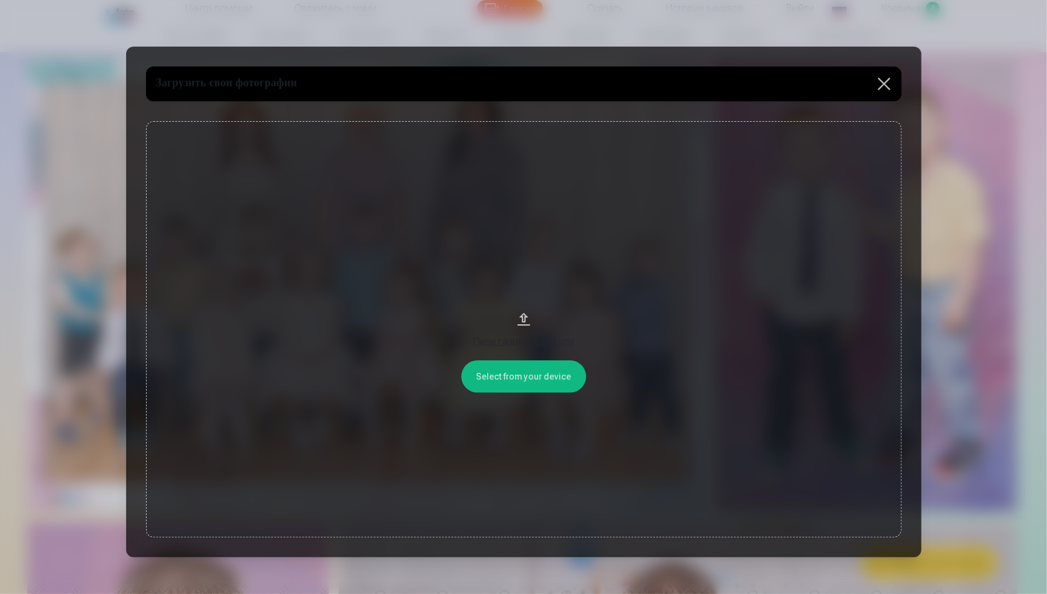
click at [491, 367] on button "Перетащите файл или" at bounding box center [524, 329] width 756 height 416
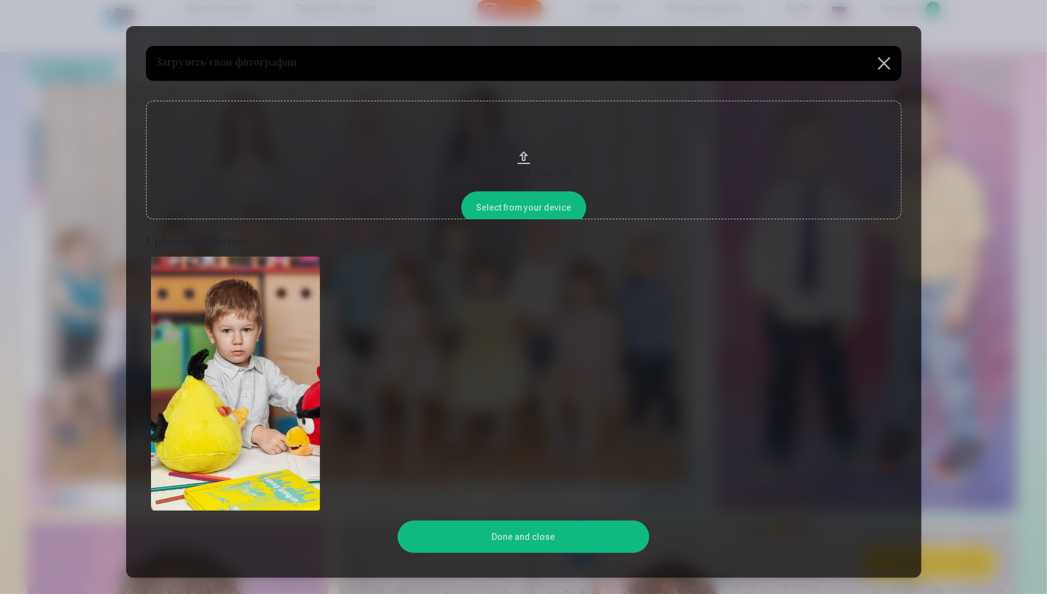
click at [781, 426] on div at bounding box center [524, 384] width 756 height 264
click at [495, 165] on div "Перетащите файл или" at bounding box center [523, 172] width 731 height 15
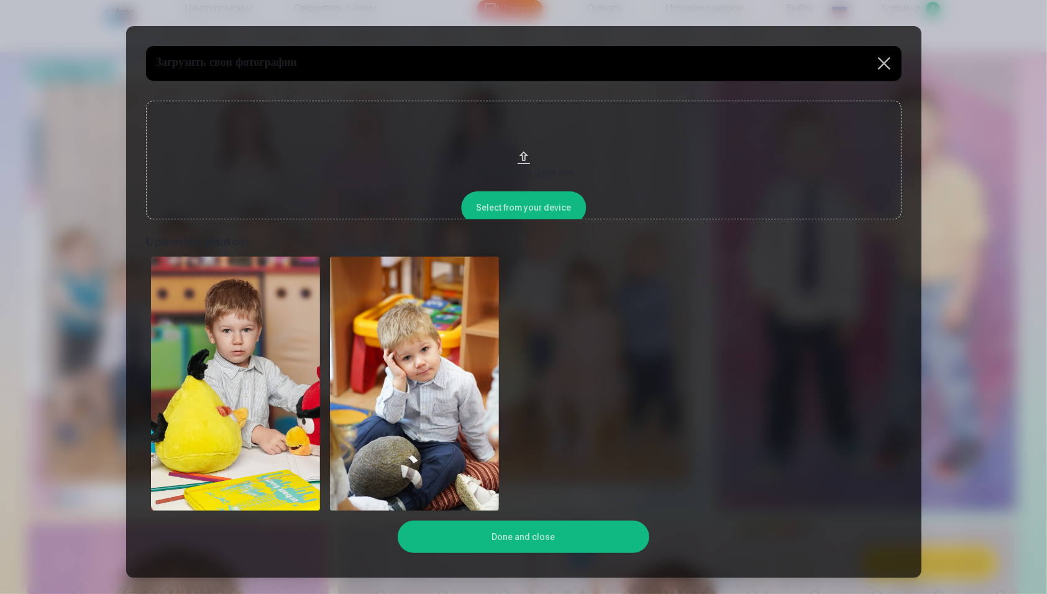
click at [371, 365] on img at bounding box center [414, 384] width 169 height 254
click at [485, 445] on button "Done and close" at bounding box center [524, 537] width 252 height 32
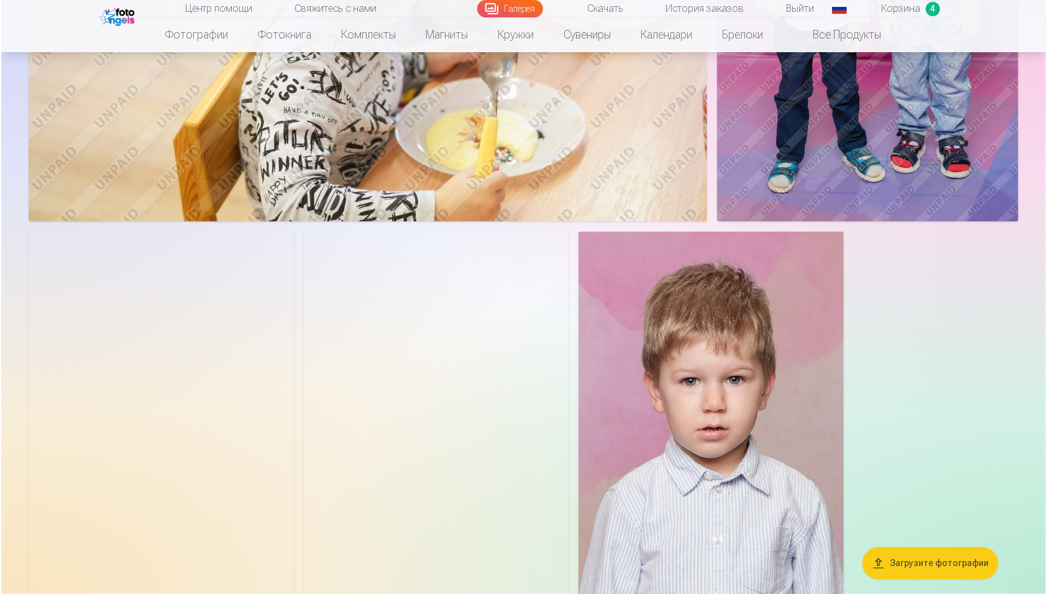
scroll to position [7331, 0]
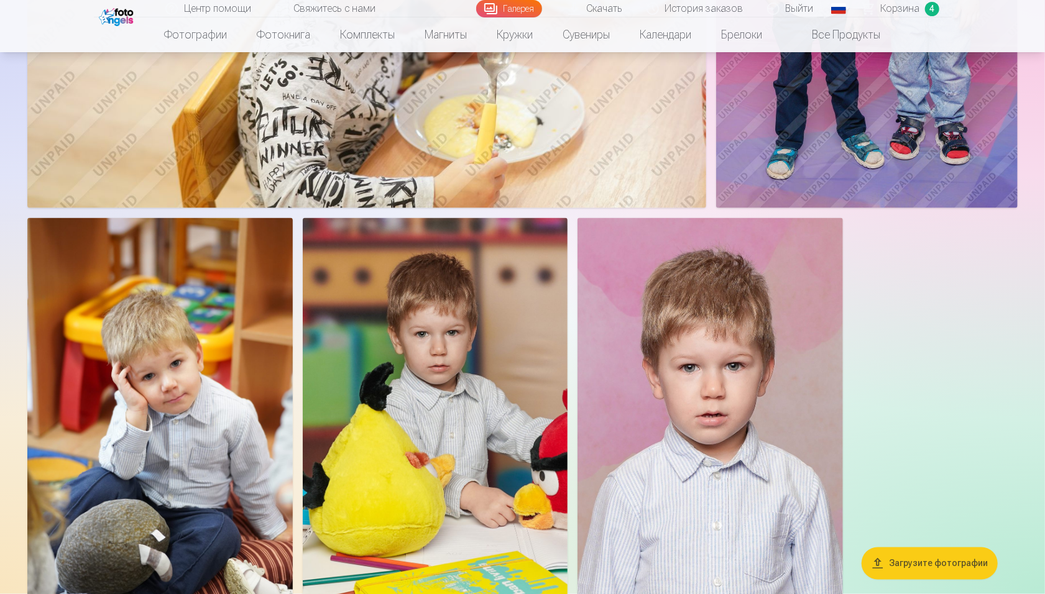
click at [245, 408] on img at bounding box center [159, 417] width 265 height 398
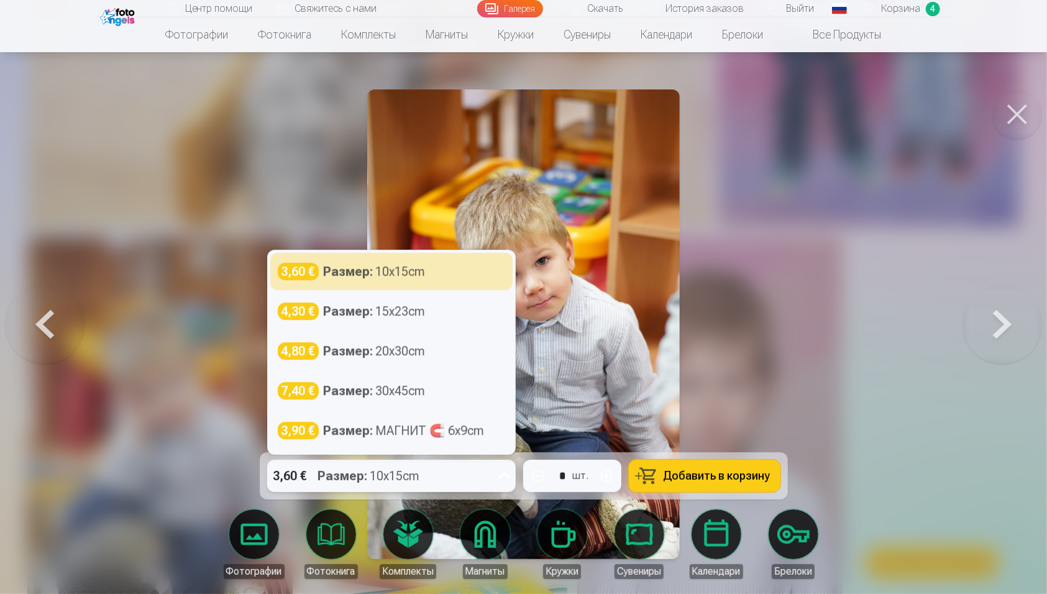
click at [456, 445] on div "3,60 € Размер : 10x15cm" at bounding box center [379, 476] width 225 height 32
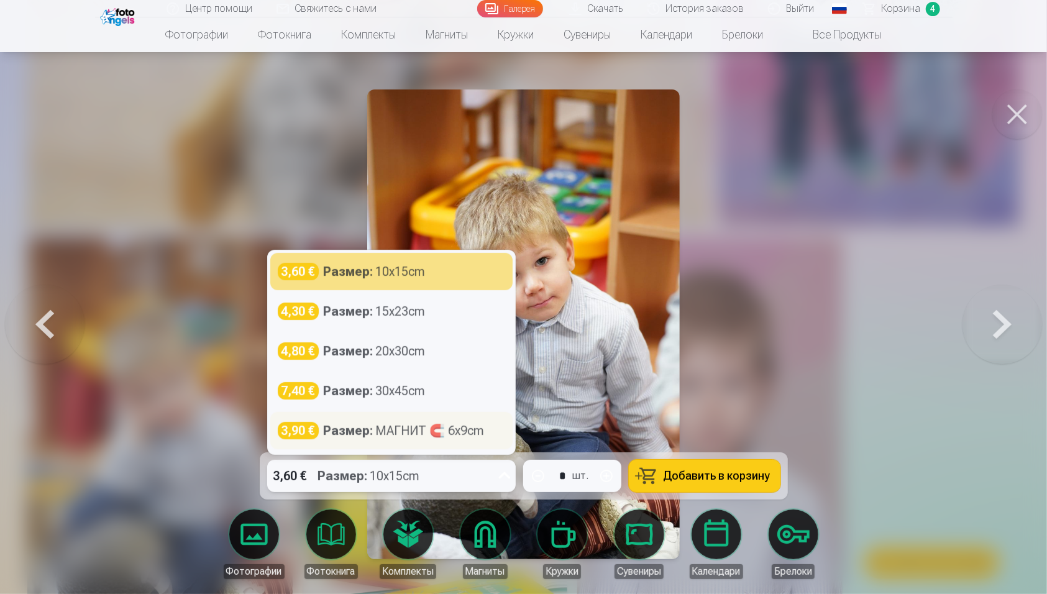
click at [408, 436] on div "Размер : МАГНИТ 🧲 6x9cm" at bounding box center [404, 430] width 161 height 17
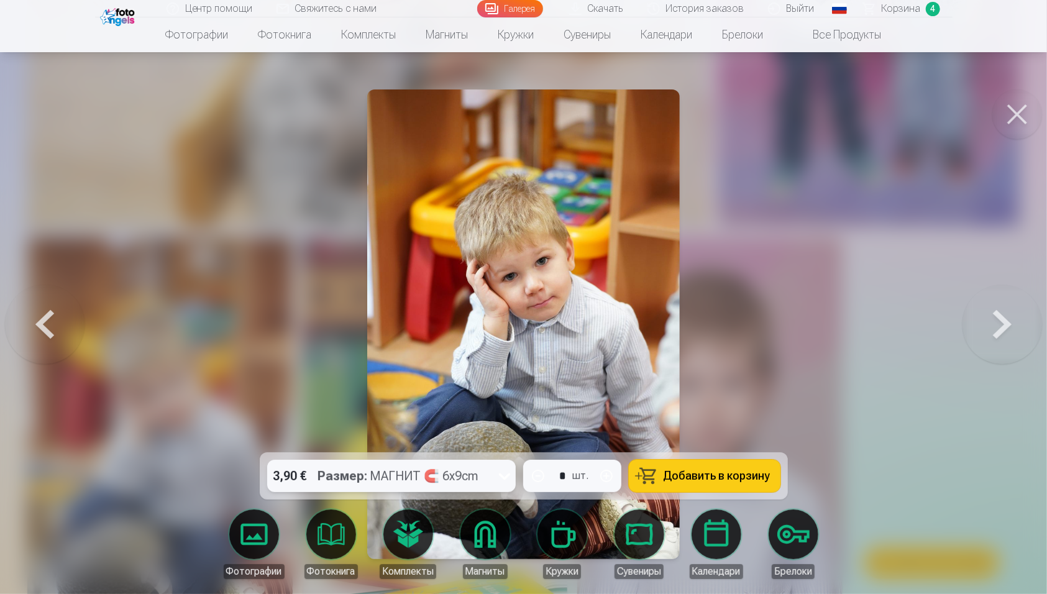
click at [694, 445] on span "Добавить в корзину" at bounding box center [717, 476] width 107 height 11
click at [782, 11] on span "Корзина" at bounding box center [901, 8] width 39 height 15
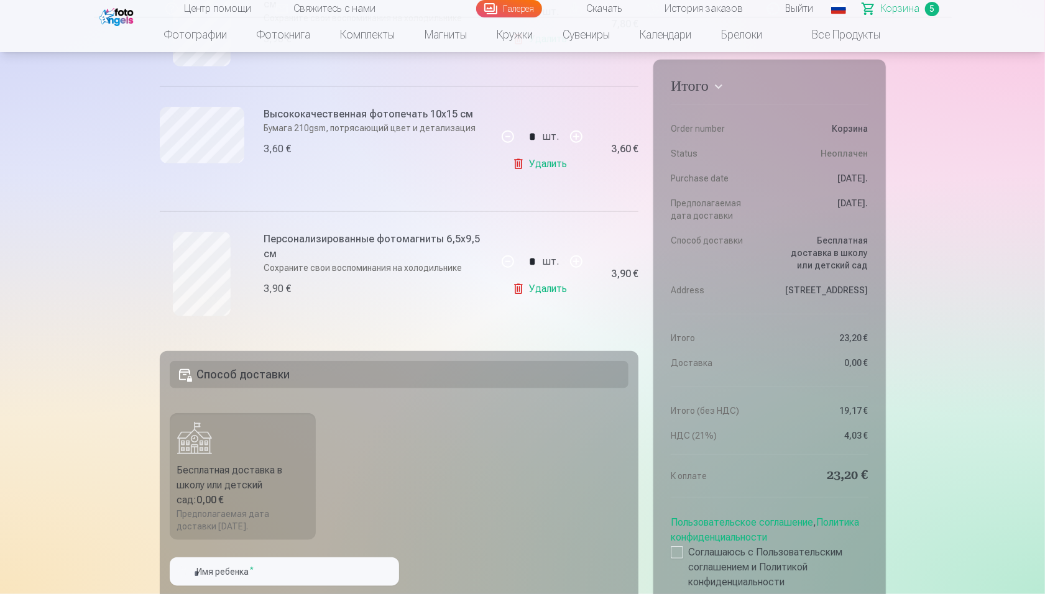
scroll to position [682, 0]
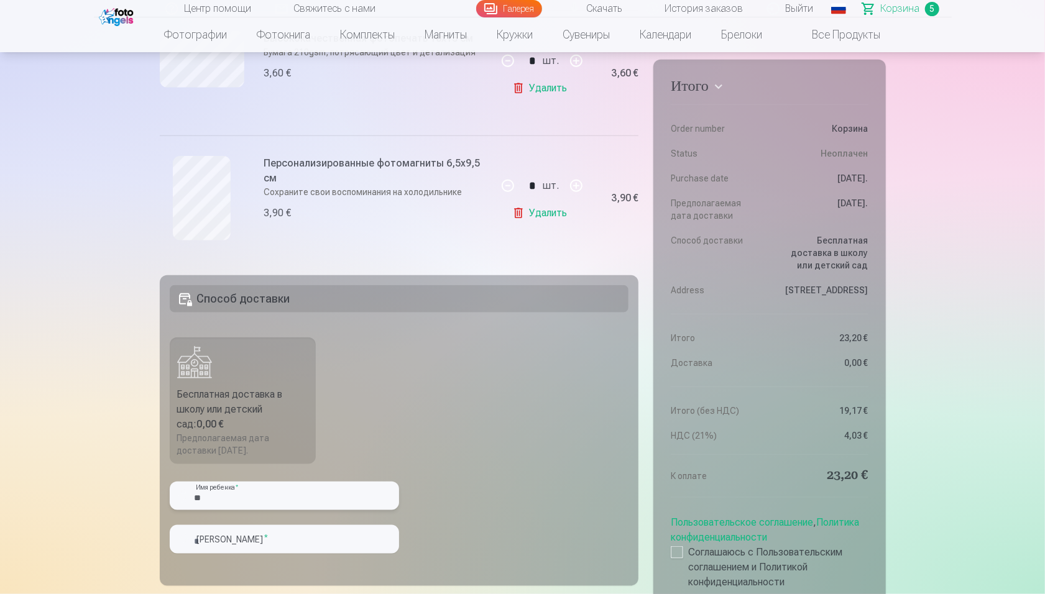
type input "*"
type input "******"
click at [538, 445] on fieldset "Способ доставки Бесплатная доставка в школу или детский сад : 0,00 € Предполага…" at bounding box center [399, 430] width 479 height 311
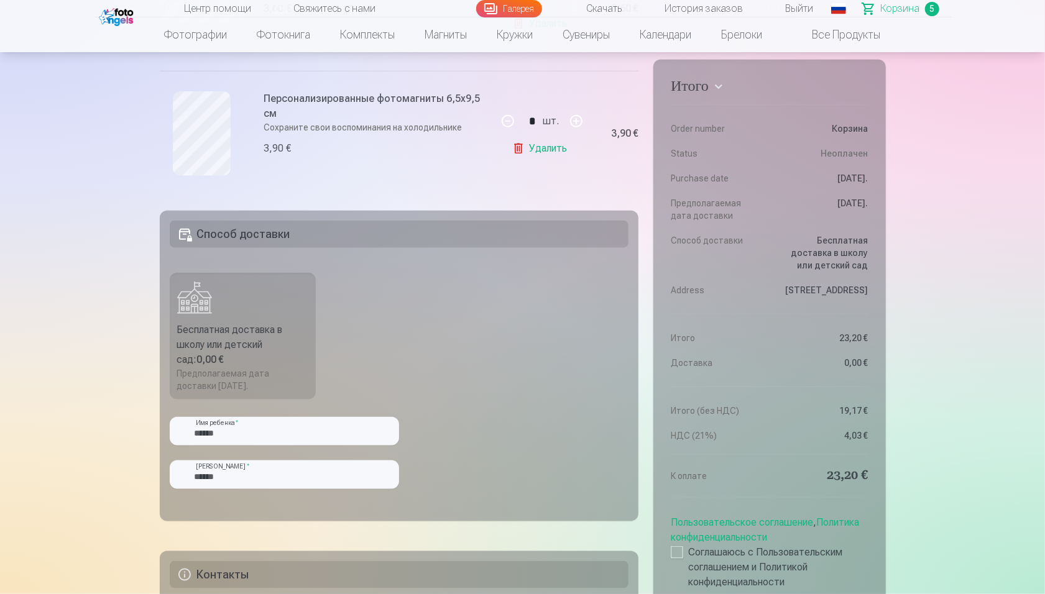
scroll to position [751, 0]
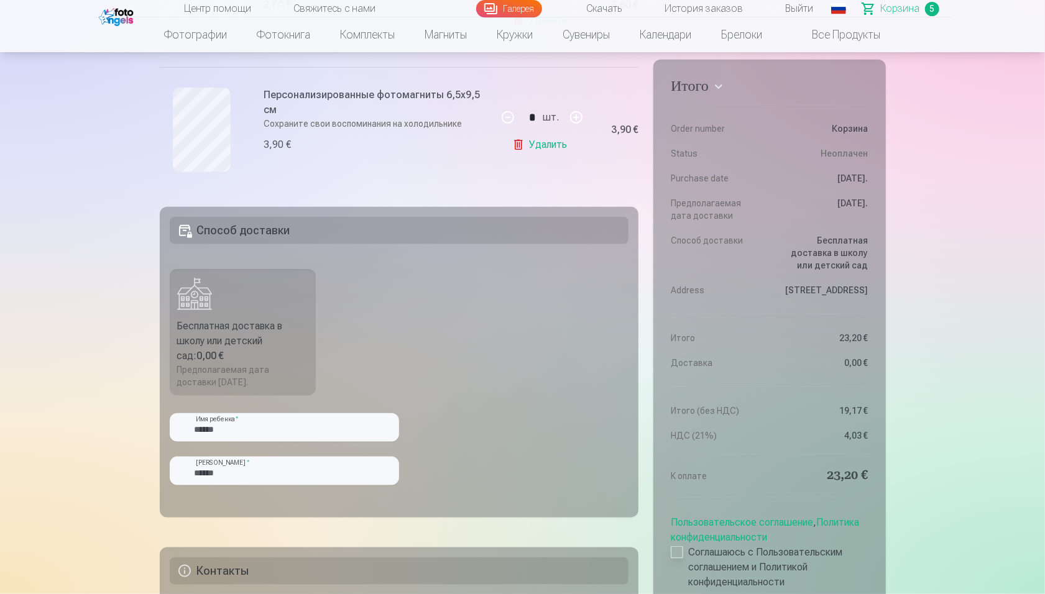
click at [678, 445] on div at bounding box center [677, 552] width 12 height 12
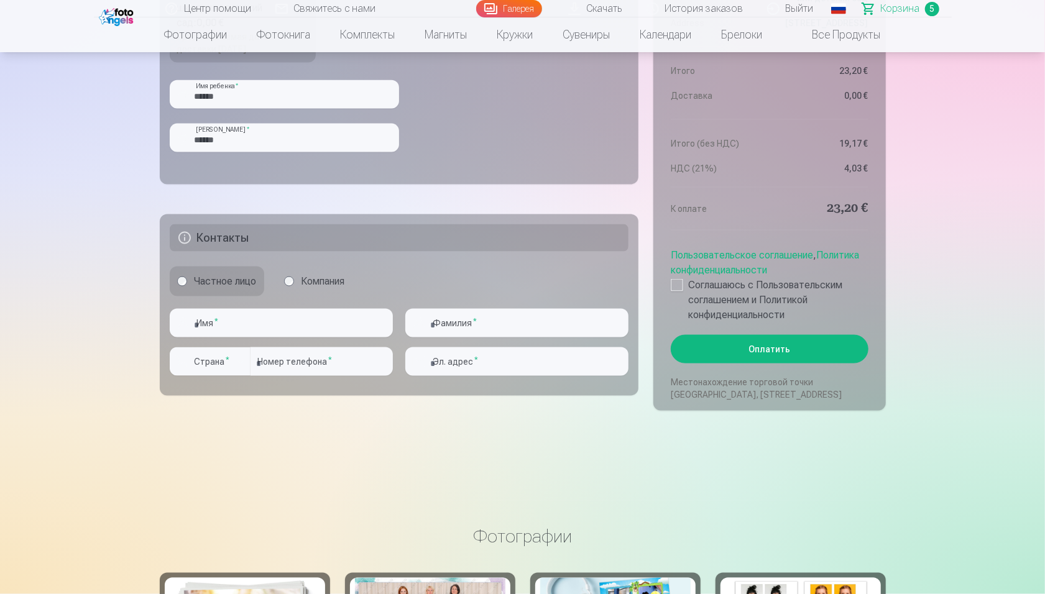
scroll to position [1085, 0]
type input "******"
type input "*"
type input "******"
click at [280, 321] on input "******" at bounding box center [281, 322] width 223 height 29
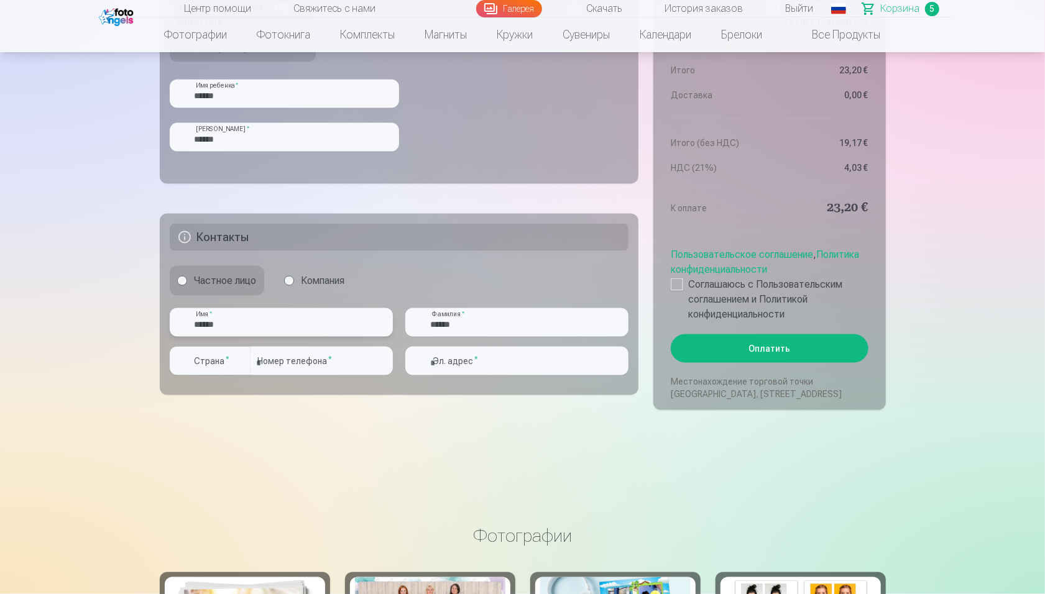
click at [280, 321] on input "******" at bounding box center [281, 322] width 223 height 29
type input "******"
click at [241, 318] on input "******" at bounding box center [281, 322] width 223 height 29
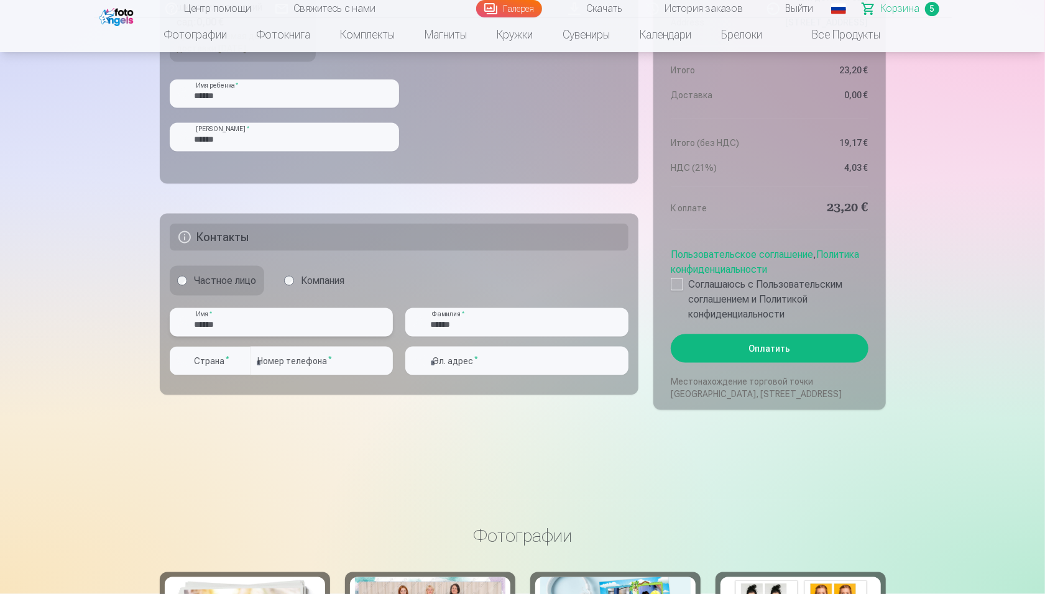
click at [241, 318] on input "******" at bounding box center [281, 322] width 223 height 29
type input "******"
click at [269, 355] on input "number" at bounding box center [321, 361] width 142 height 29
type input "********"
click at [204, 357] on label "Страна *" at bounding box center [212, 361] width 45 height 12
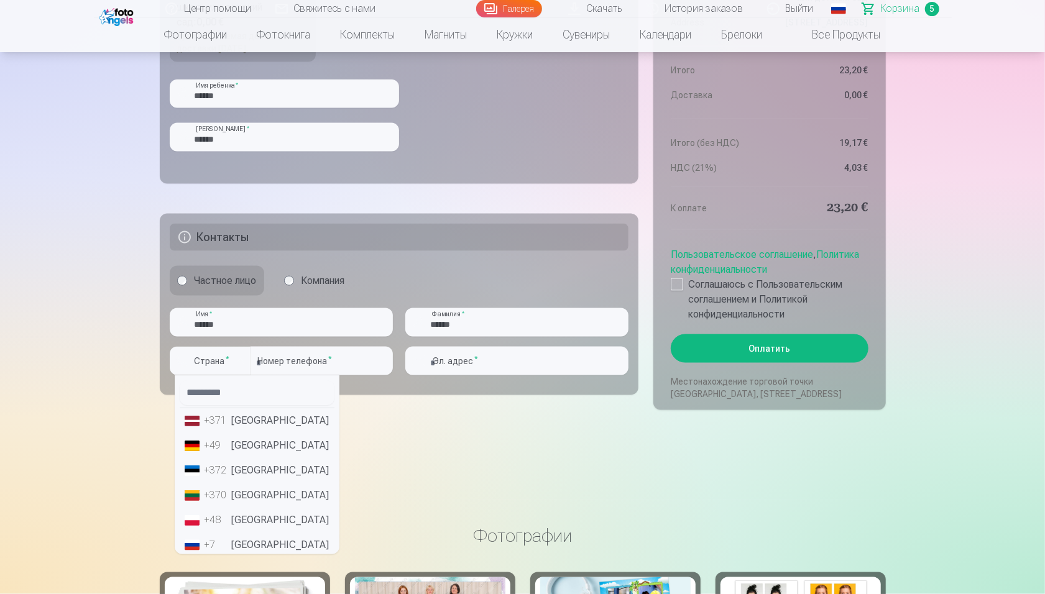
click at [247, 421] on li "+371 [GEOGRAPHIC_DATA]" at bounding box center [257, 420] width 155 height 25
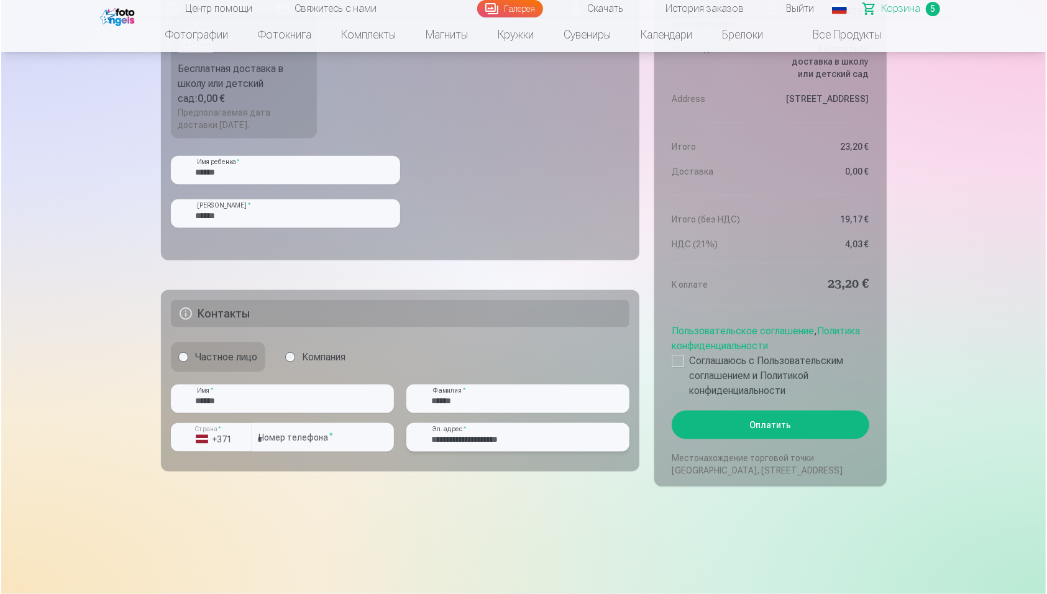
scroll to position [1008, 0]
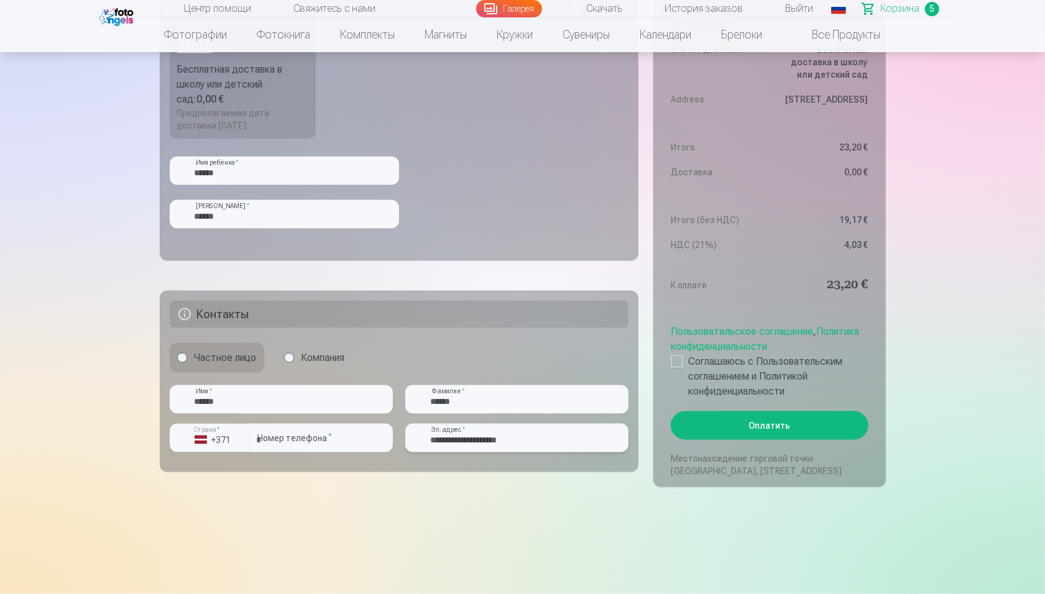
type input "**********"
click at [782, 439] on button "Оплатить" at bounding box center [769, 425] width 197 height 29
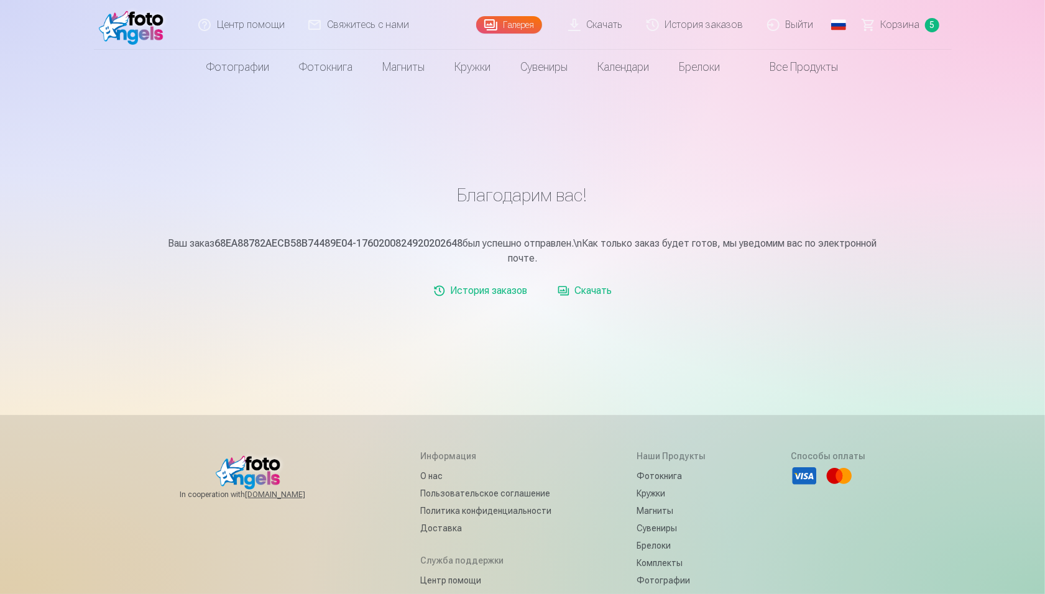
click at [588, 284] on link "Скачать" at bounding box center [585, 290] width 65 height 25
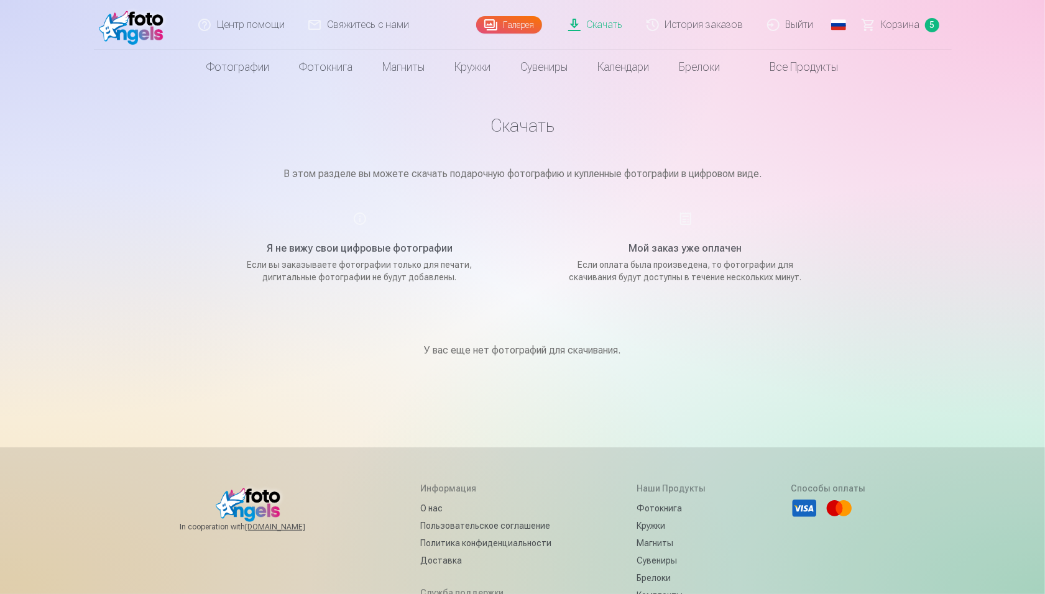
click at [117, 40] on img at bounding box center [134, 25] width 71 height 40
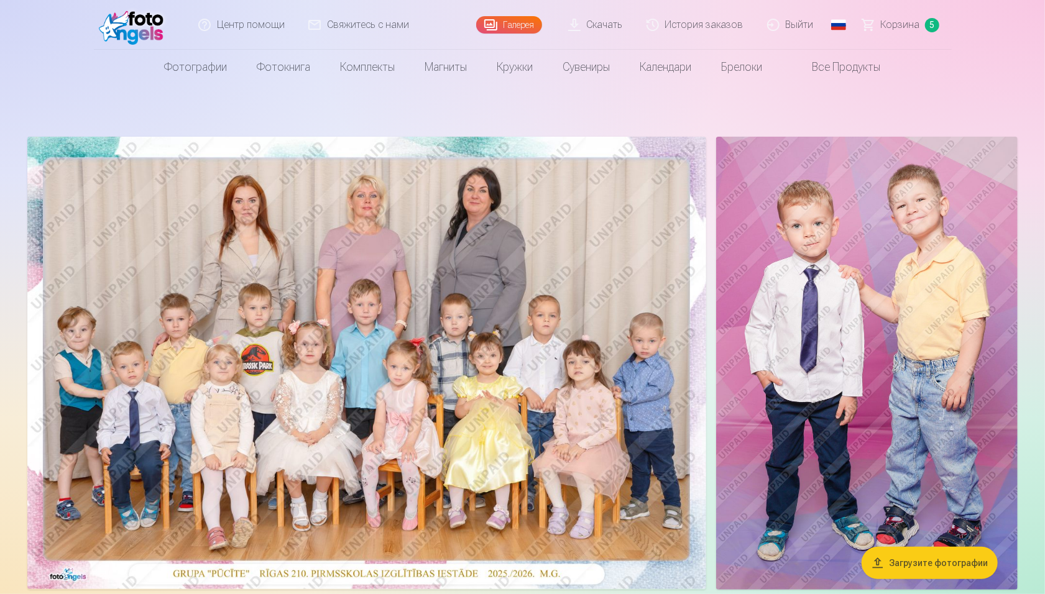
click at [925, 27] on span "5" at bounding box center [932, 25] width 14 height 14
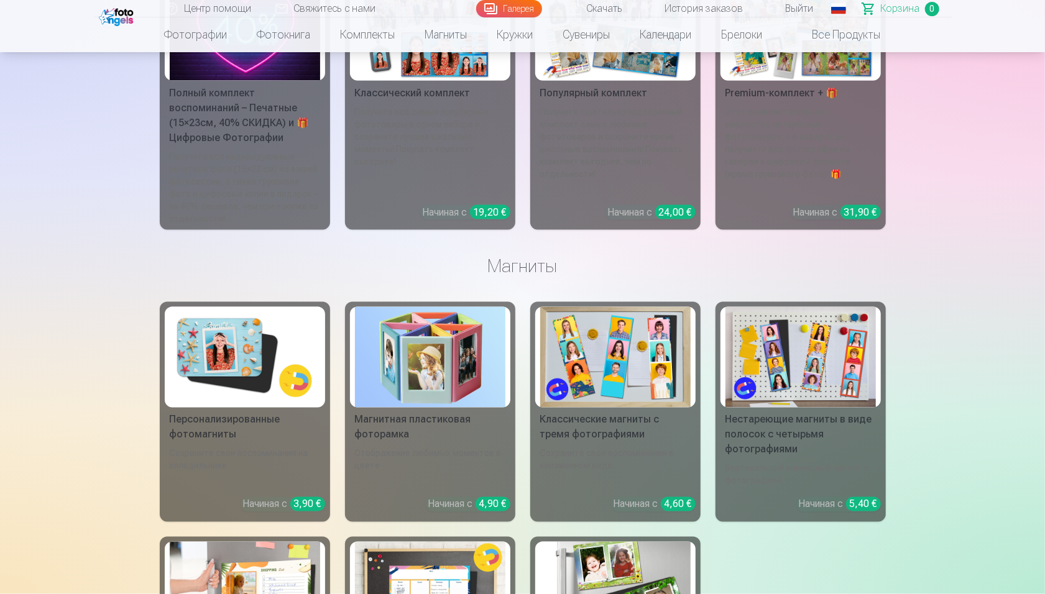
scroll to position [1256, 0]
